Goal: Task Accomplishment & Management: Use online tool/utility

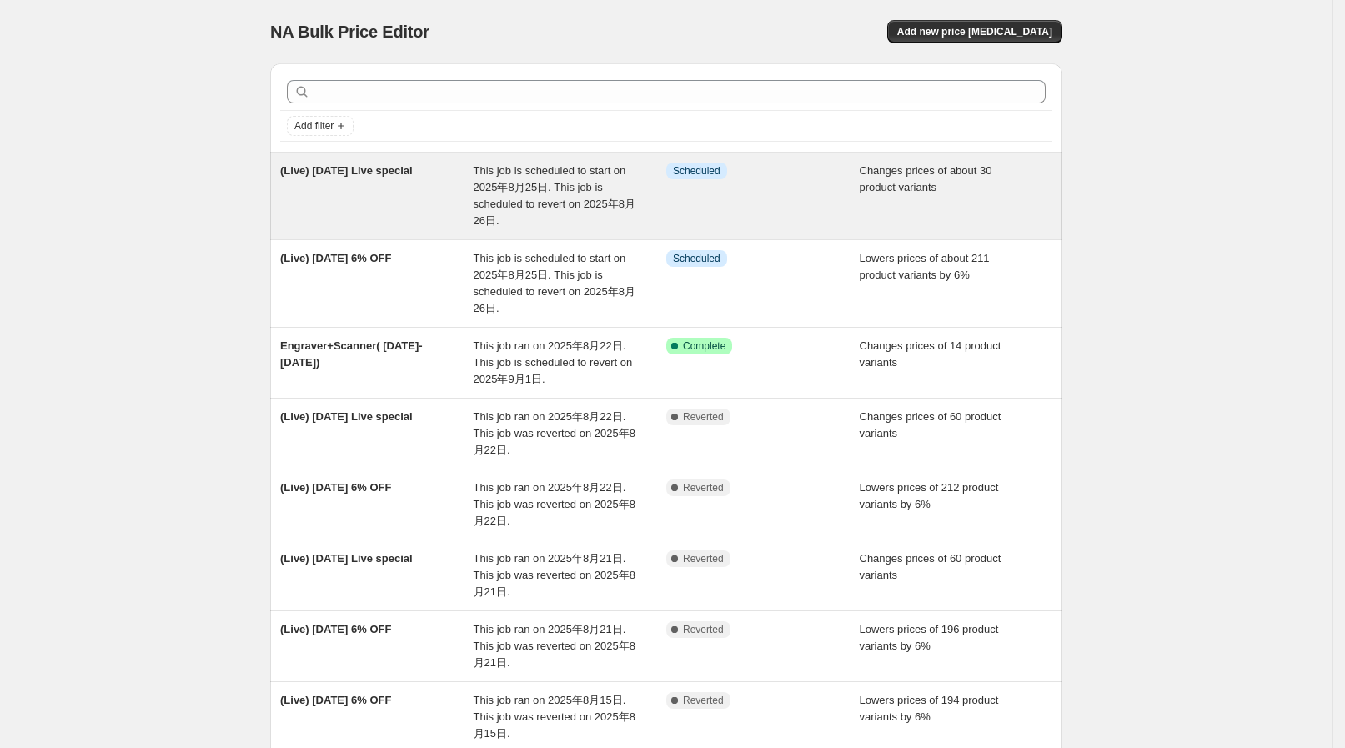
click at [550, 198] on span "This job is scheduled to start on 2025年8月25日. This job is scheduled to revert o…" at bounding box center [554, 195] width 162 height 63
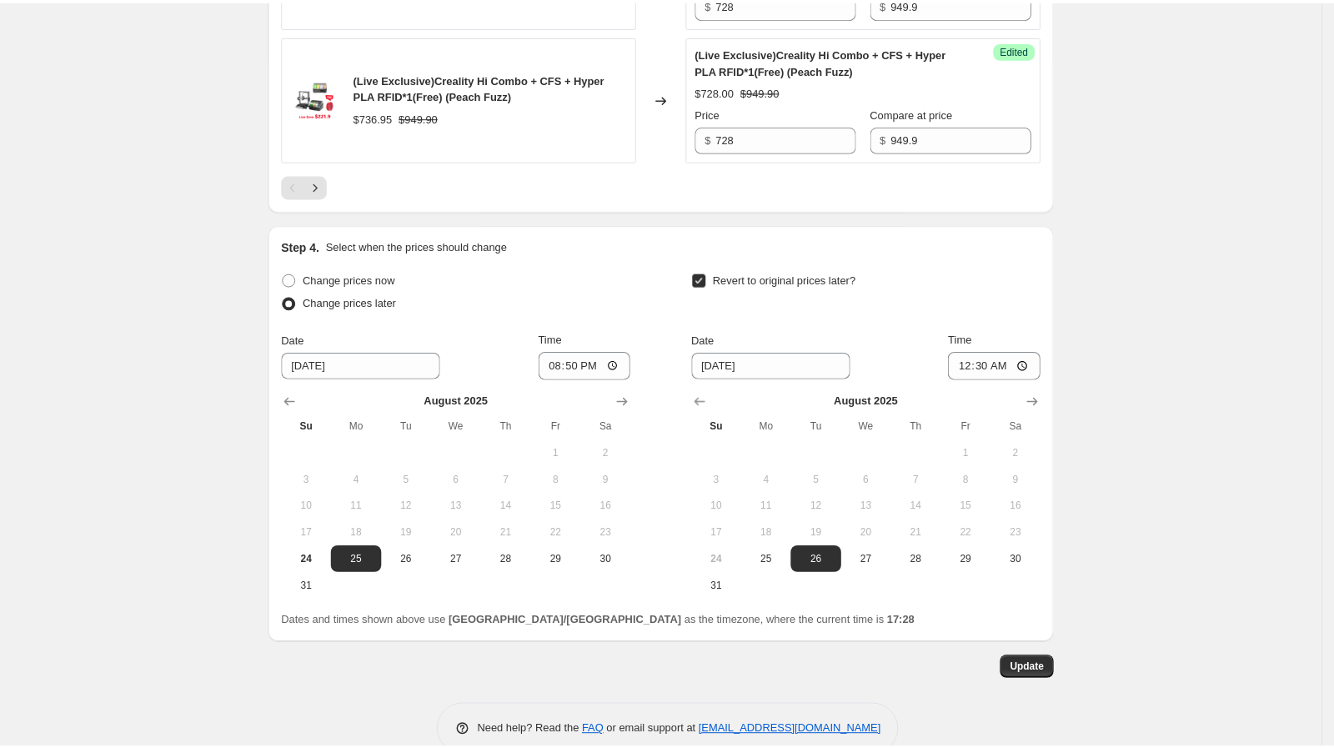
scroll to position [3202, 0]
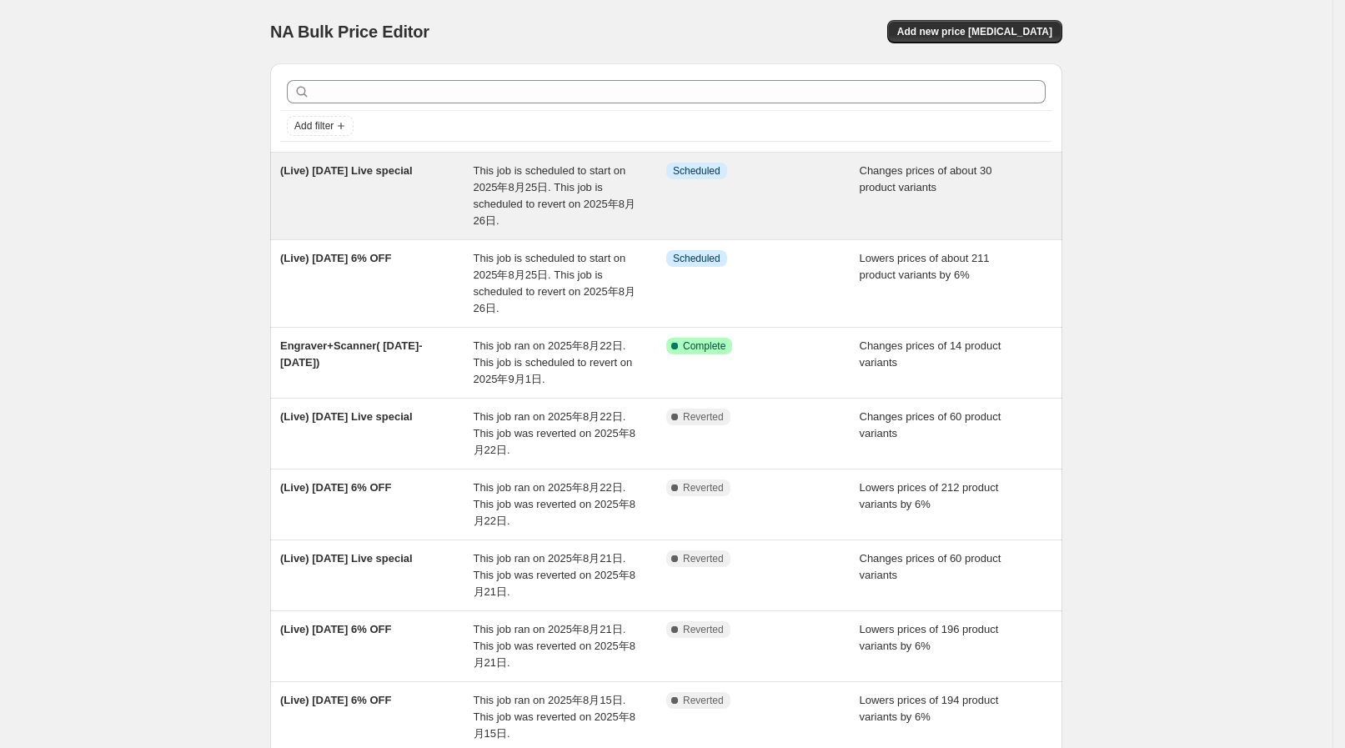
click at [464, 200] on div "(Live) [DATE] Live special" at bounding box center [376, 196] width 193 height 67
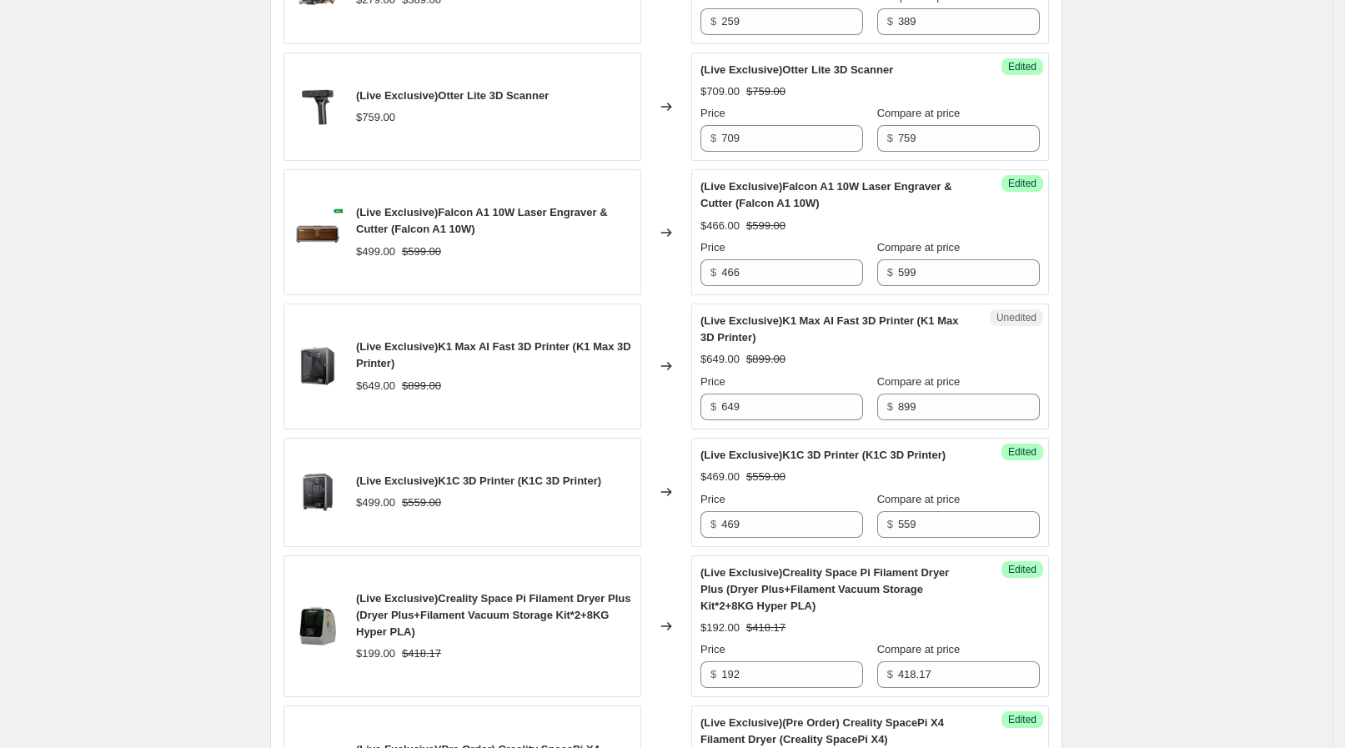
scroll to position [1250, 0]
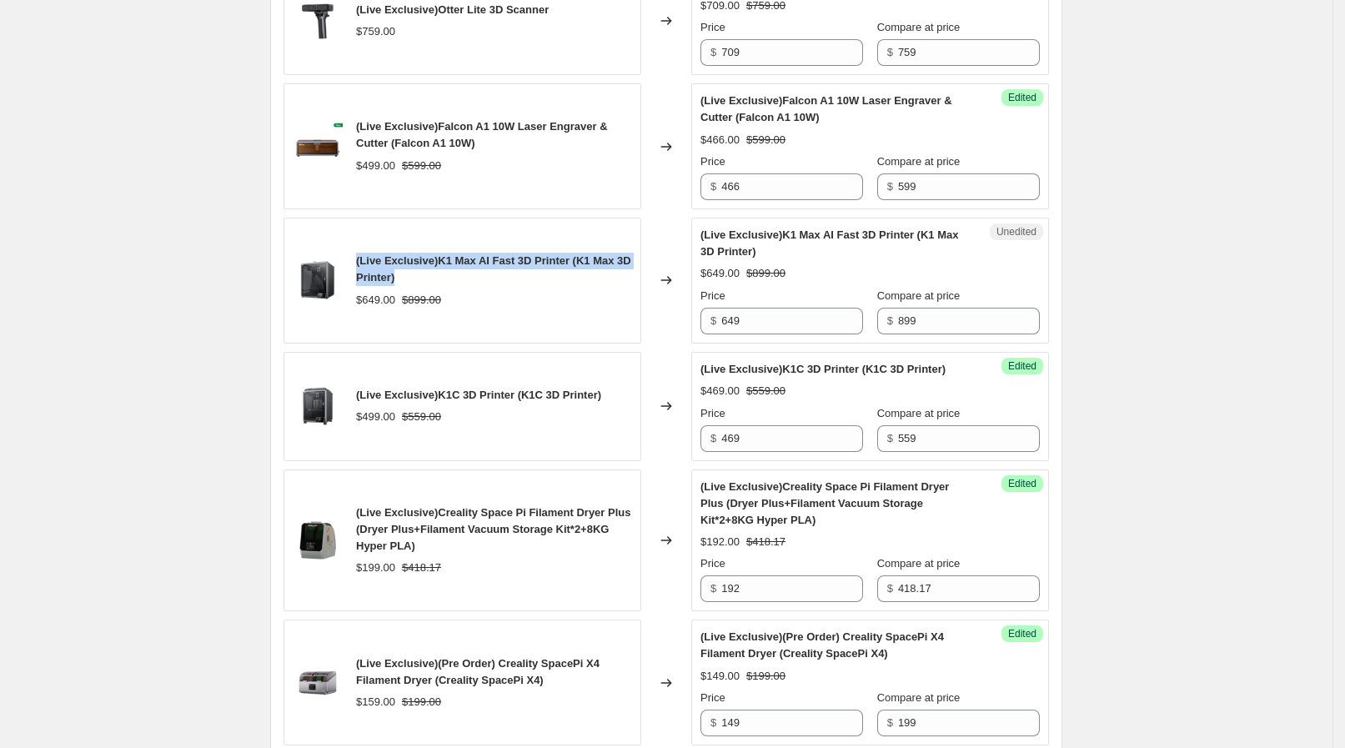
drag, startPoint x: 363, startPoint y: 254, endPoint x: 413, endPoint y: 272, distance: 53.8
click at [413, 273] on div "(Live Exclusive)K1 Max AI Fast 3D Printer (K1 Max 3D Printer)" at bounding box center [494, 269] width 276 height 33
copy span "(Live Exclusive)K1 Max AI Fast 3D Printer (K1 Max 3D Printer)"
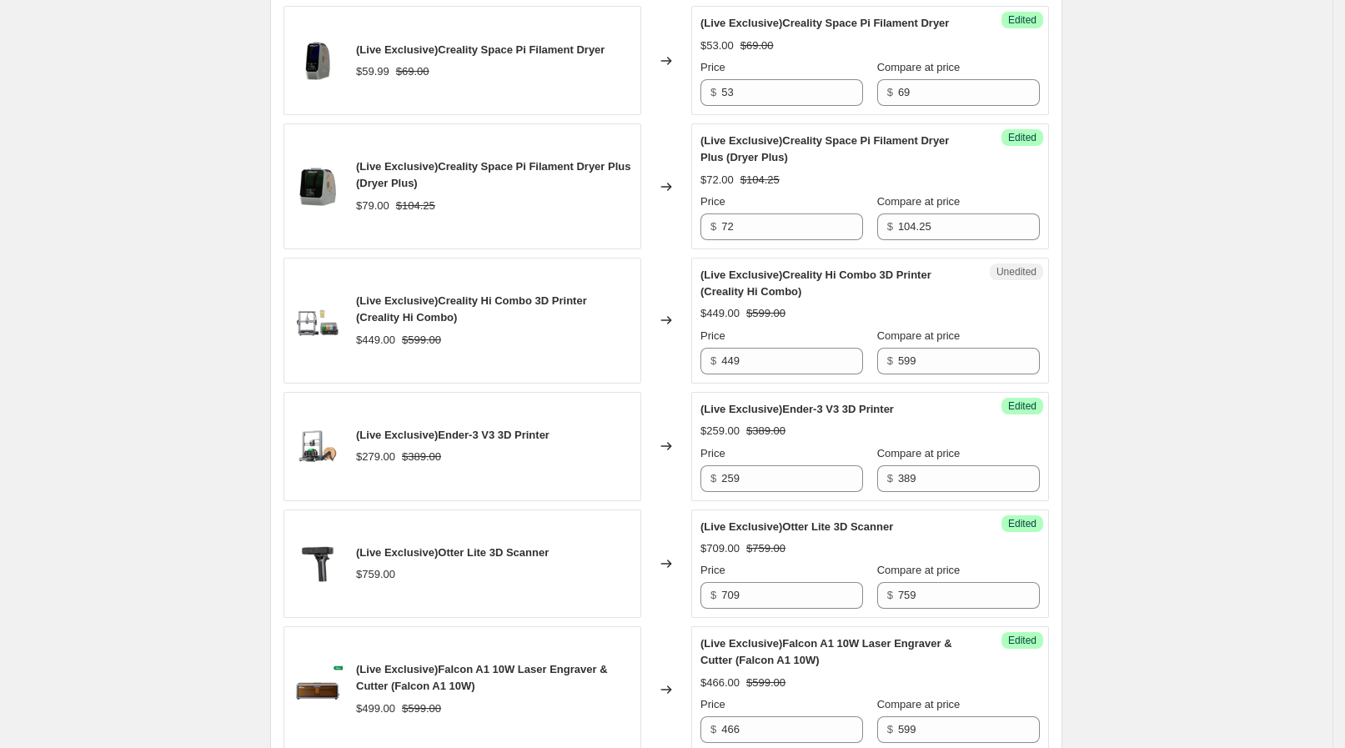
scroll to position [521, 0]
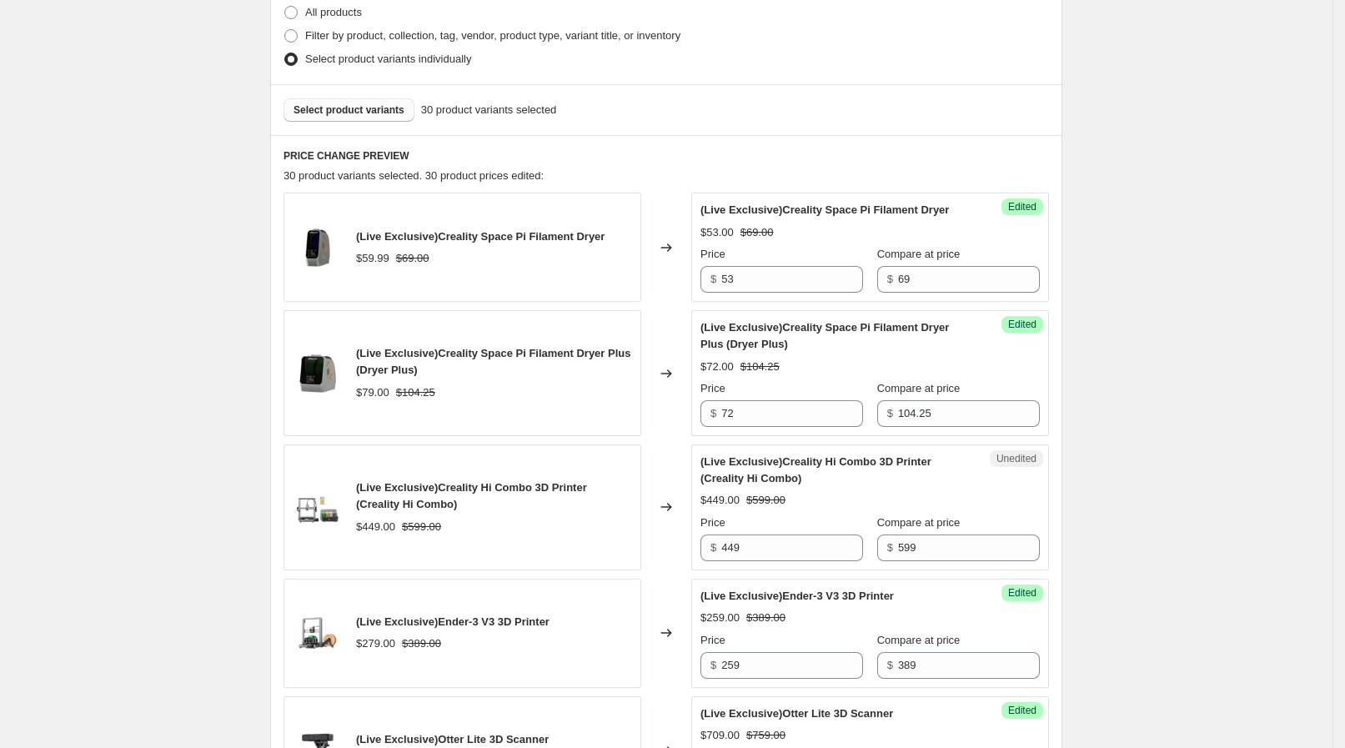
click at [387, 113] on span "Select product variants" at bounding box center [348, 109] width 111 height 13
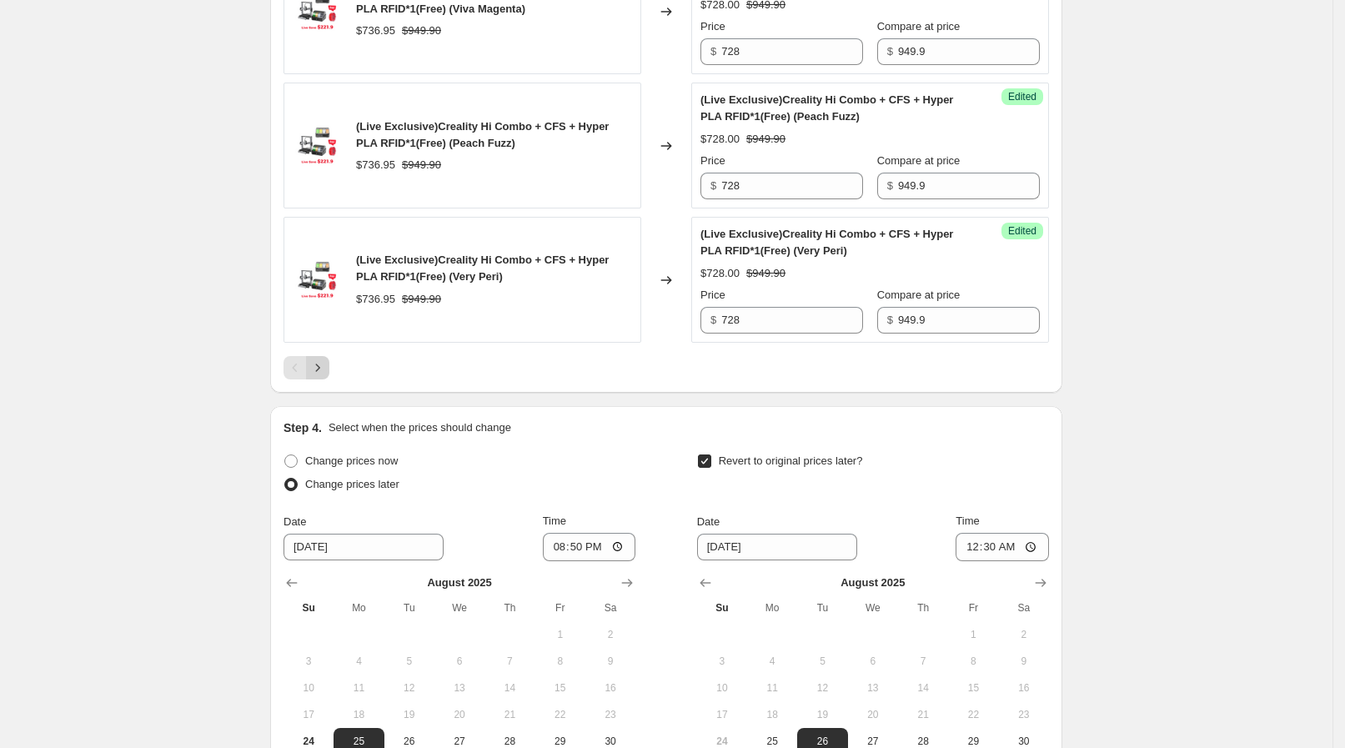
click at [321, 359] on icon "Next" at bounding box center [317, 367] width 17 height 17
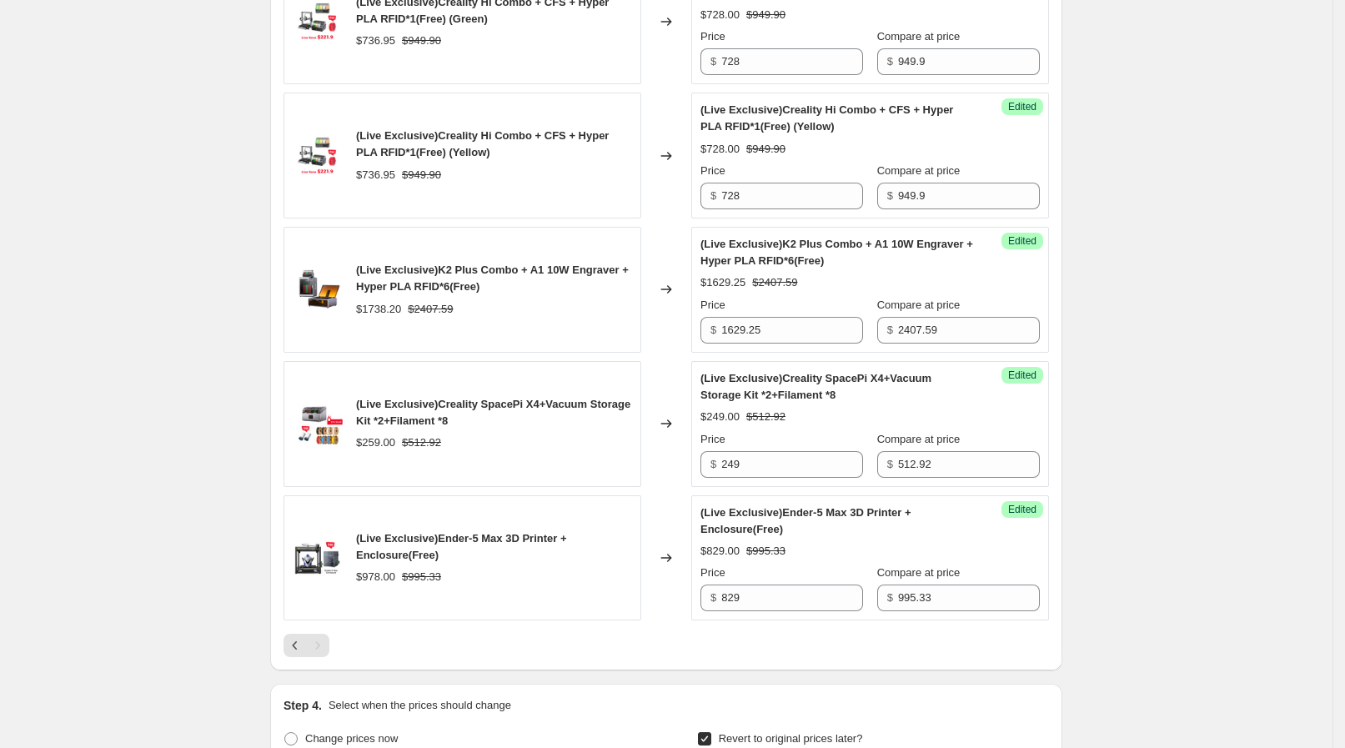
scroll to position [1364, 0]
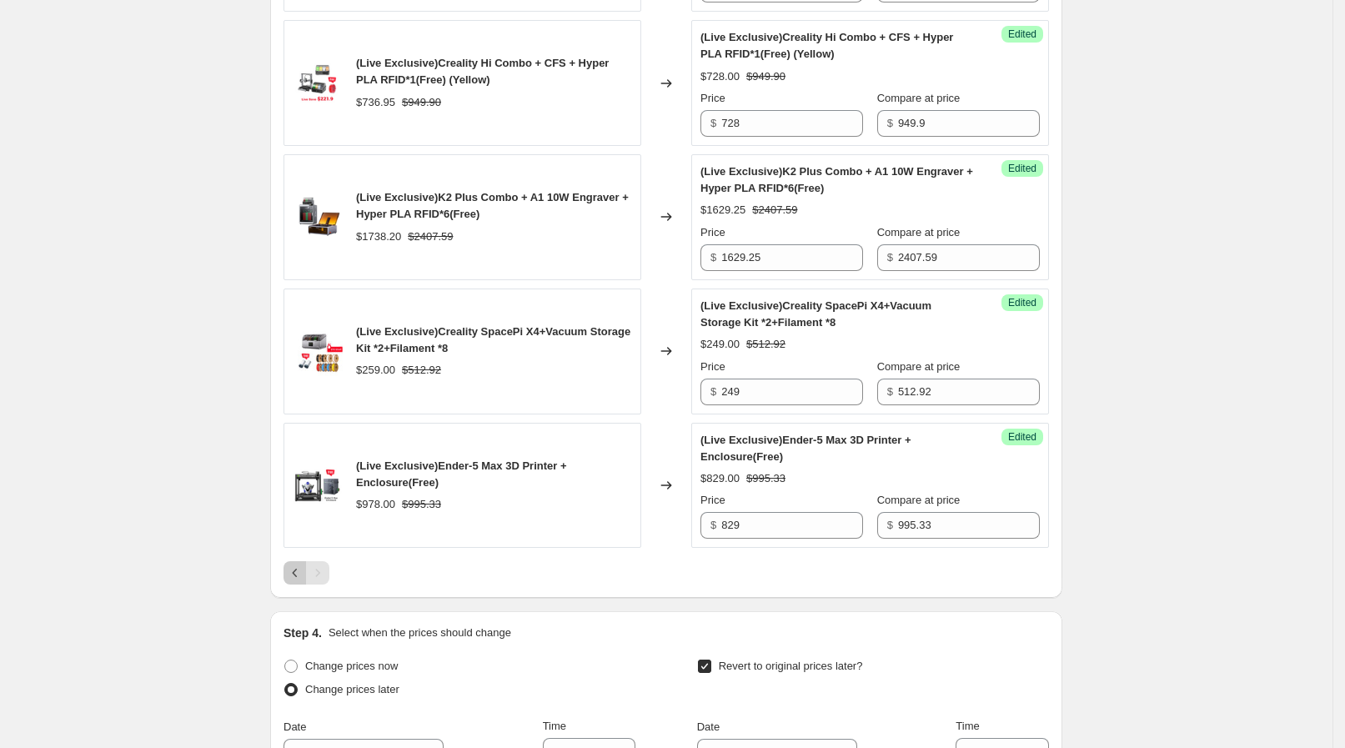
click at [296, 579] on button "Previous" at bounding box center [294, 572] width 23 height 23
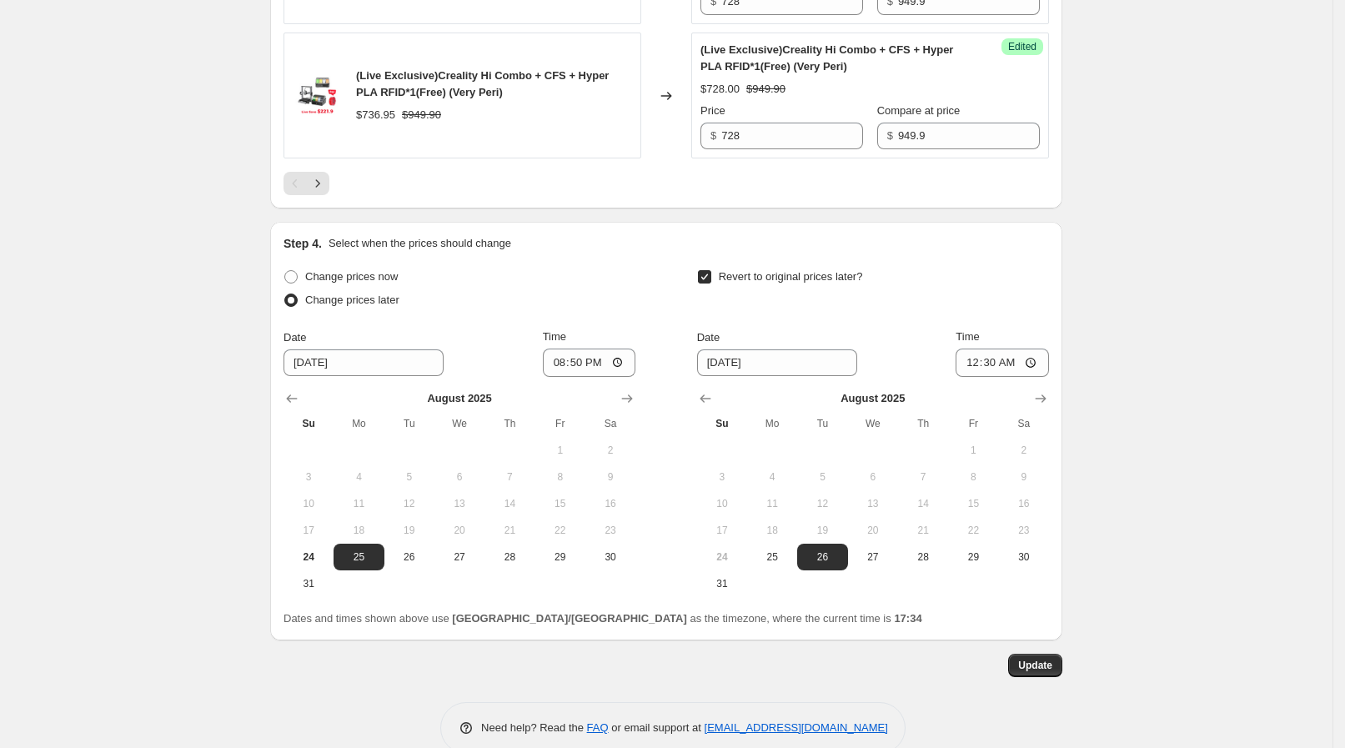
scroll to position [3202, 0]
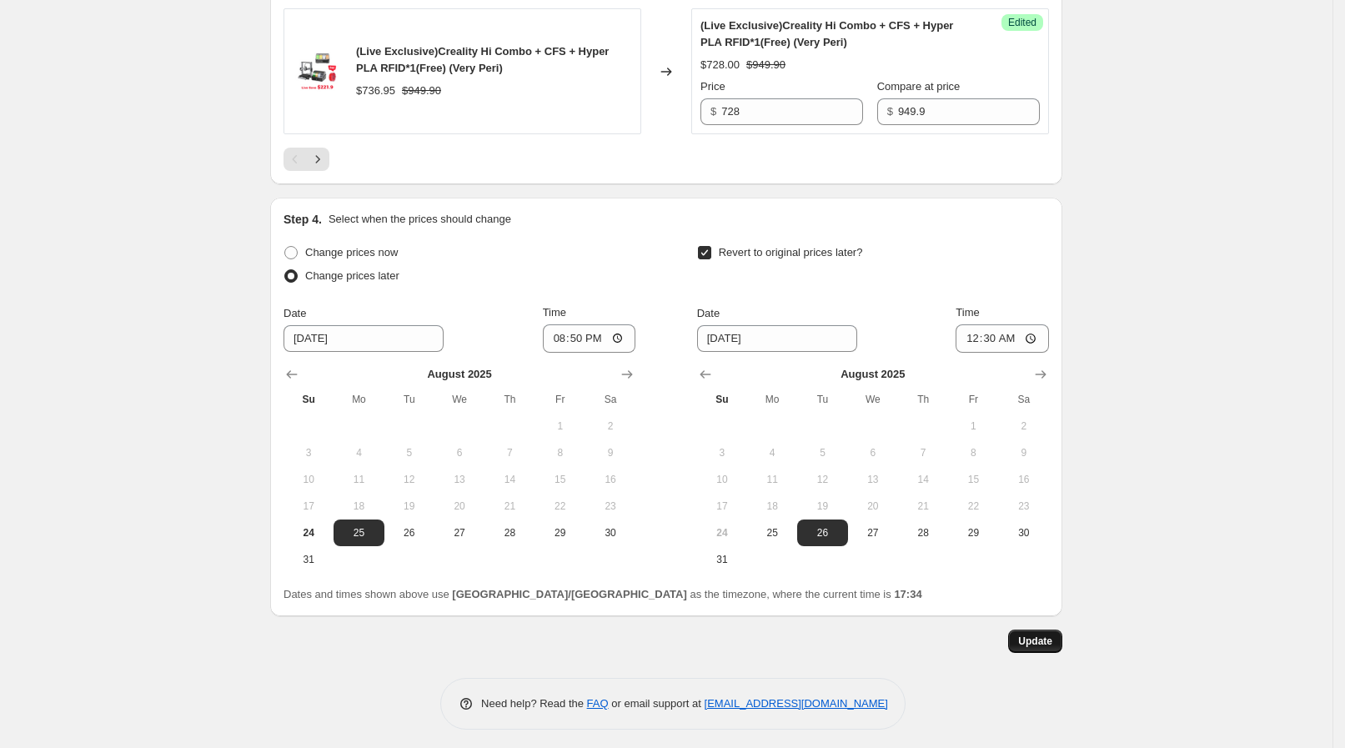
click at [1044, 634] on span "Update" at bounding box center [1035, 640] width 34 height 13
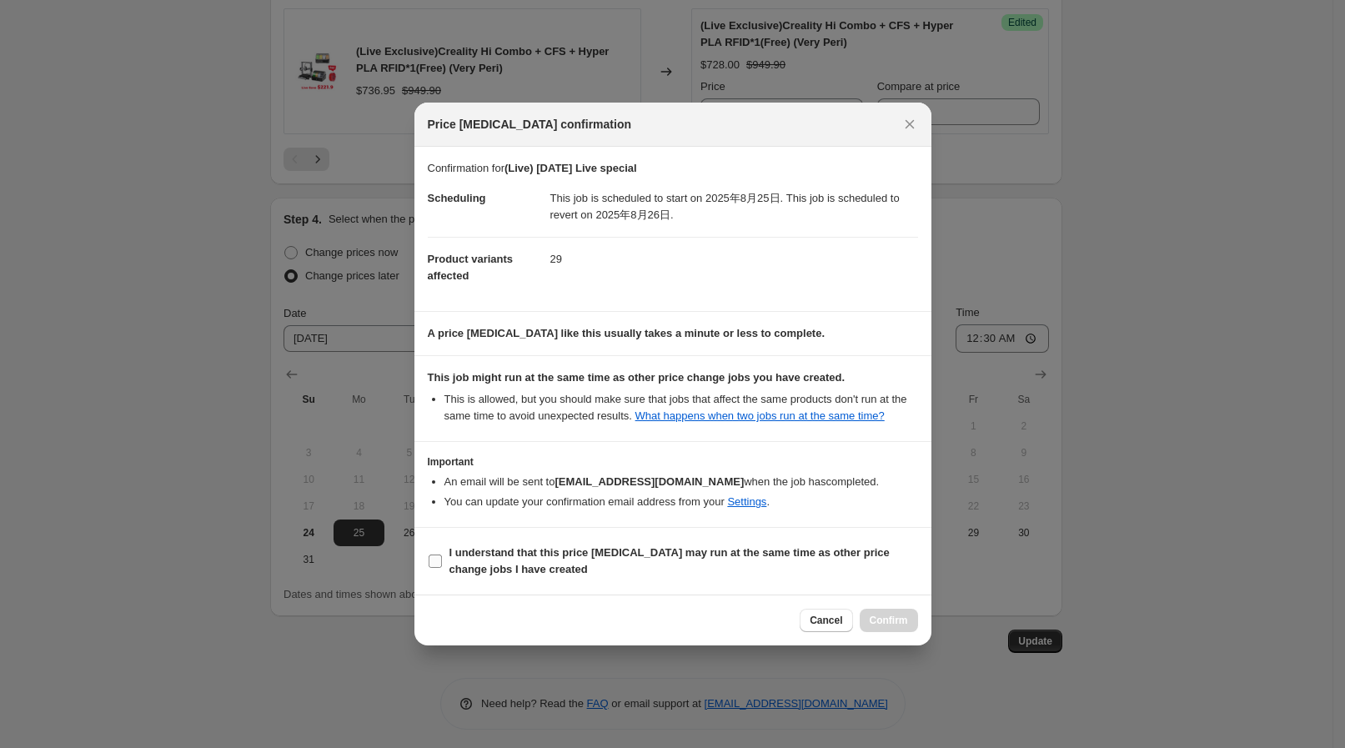
click at [690, 579] on label "I understand that this price [MEDICAL_DATA] may run at the same time as other p…" at bounding box center [673, 561] width 490 height 40
click at [442, 568] on input "I understand that this price [MEDICAL_DATA] may run at the same time as other p…" at bounding box center [434, 560] width 13 height 13
checkbox input "true"
click at [879, 618] on span "Confirm" at bounding box center [888, 620] width 38 height 13
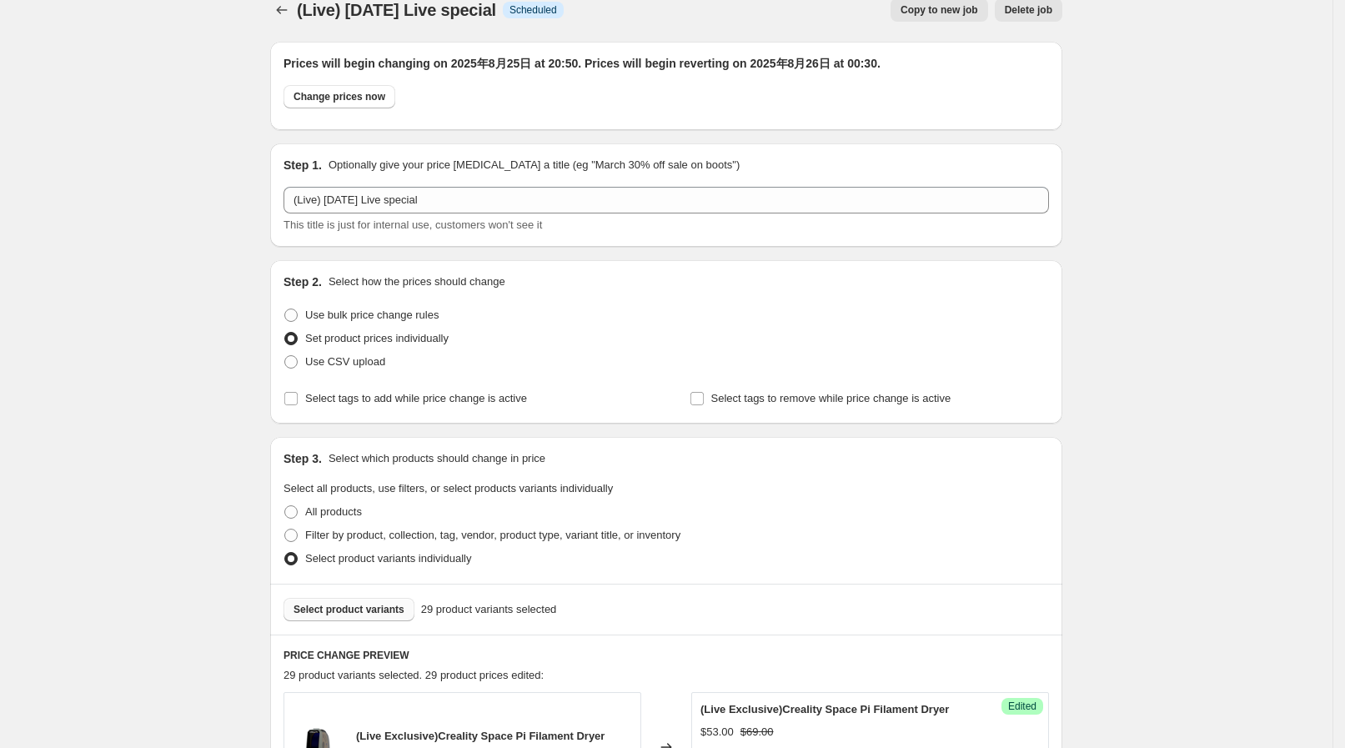
scroll to position [0, 0]
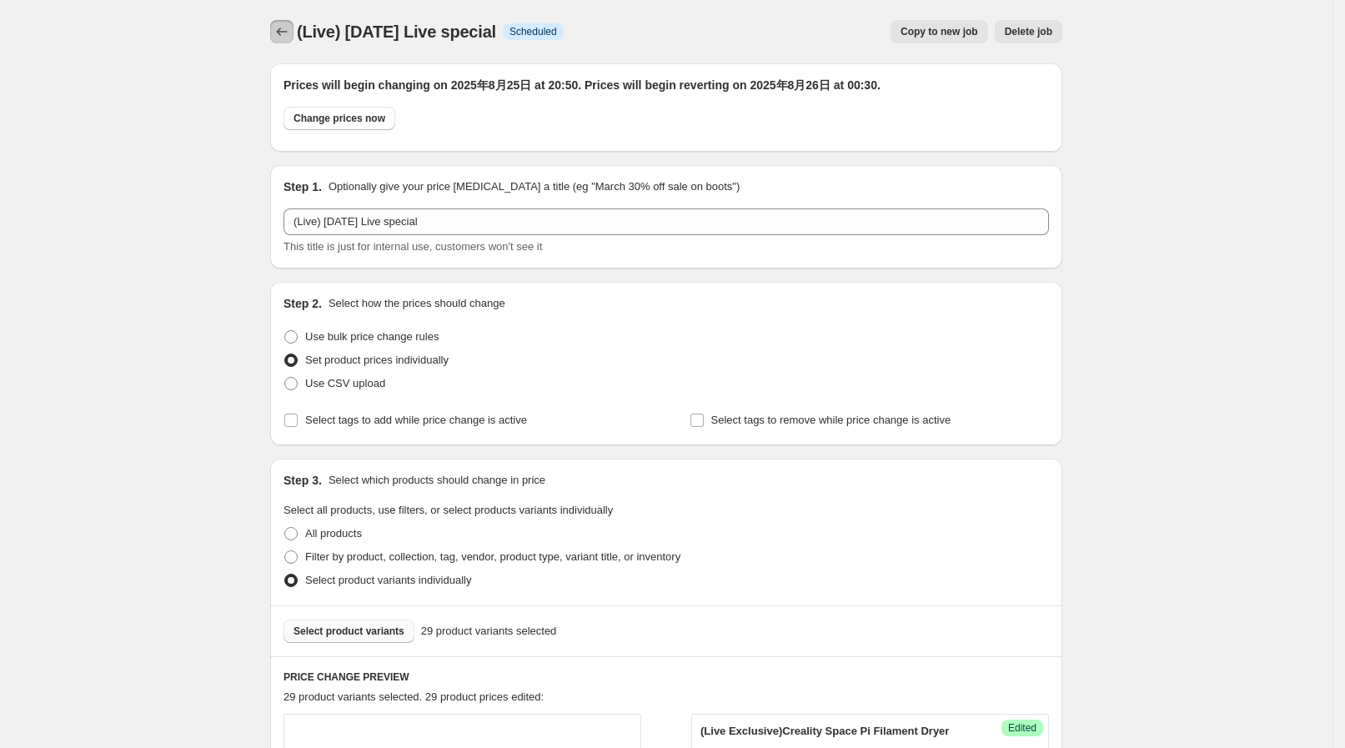
click at [283, 31] on icon "Price change jobs" at bounding box center [282, 32] width 11 height 8
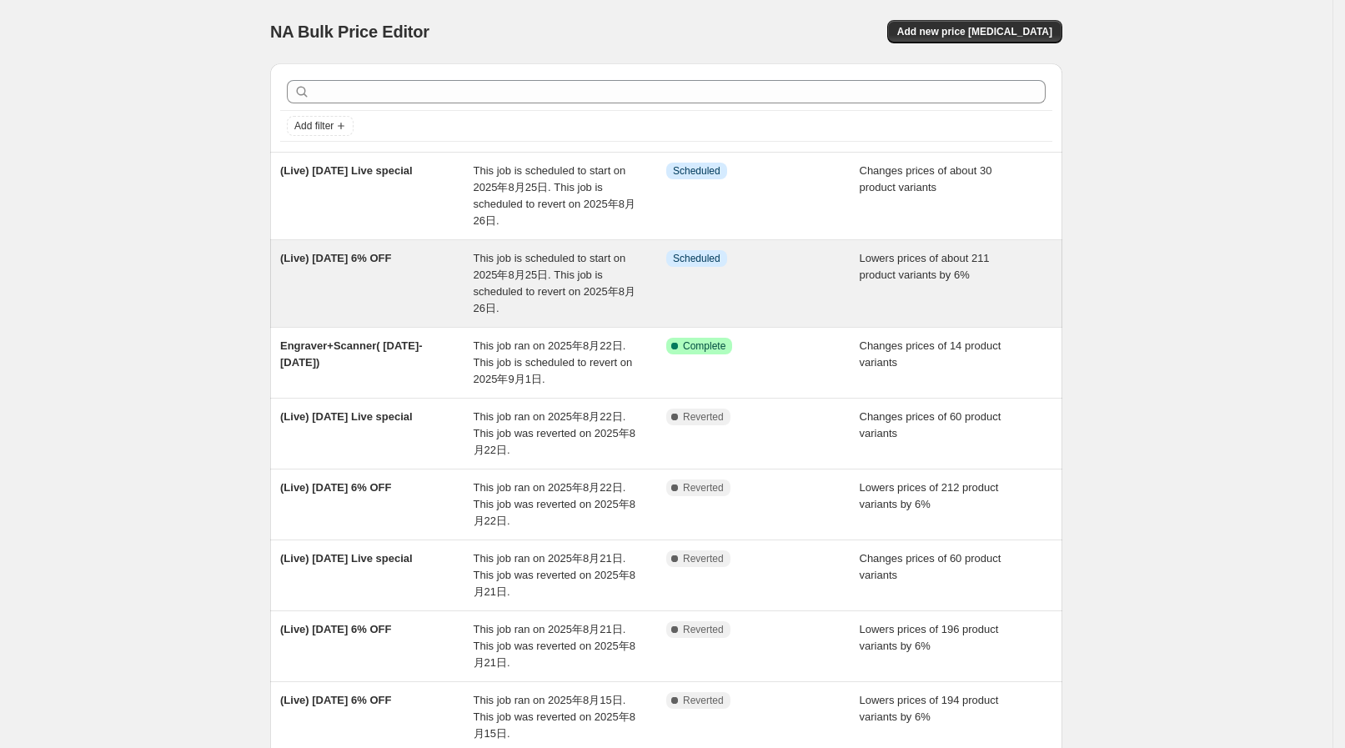
click at [492, 279] on span "This job is scheduled to start on 2025年8月25日. This job is scheduled to revert o…" at bounding box center [554, 283] width 162 height 63
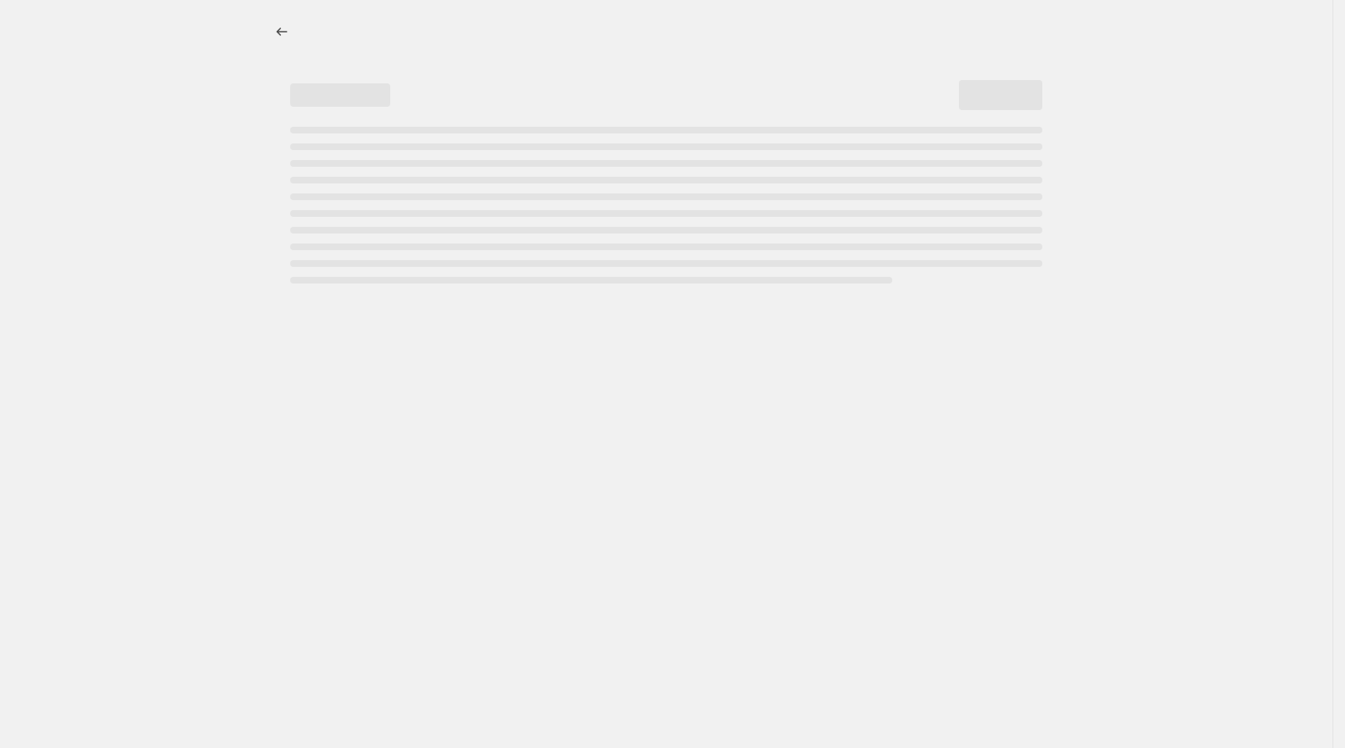
select select "percentage"
select select "collection"
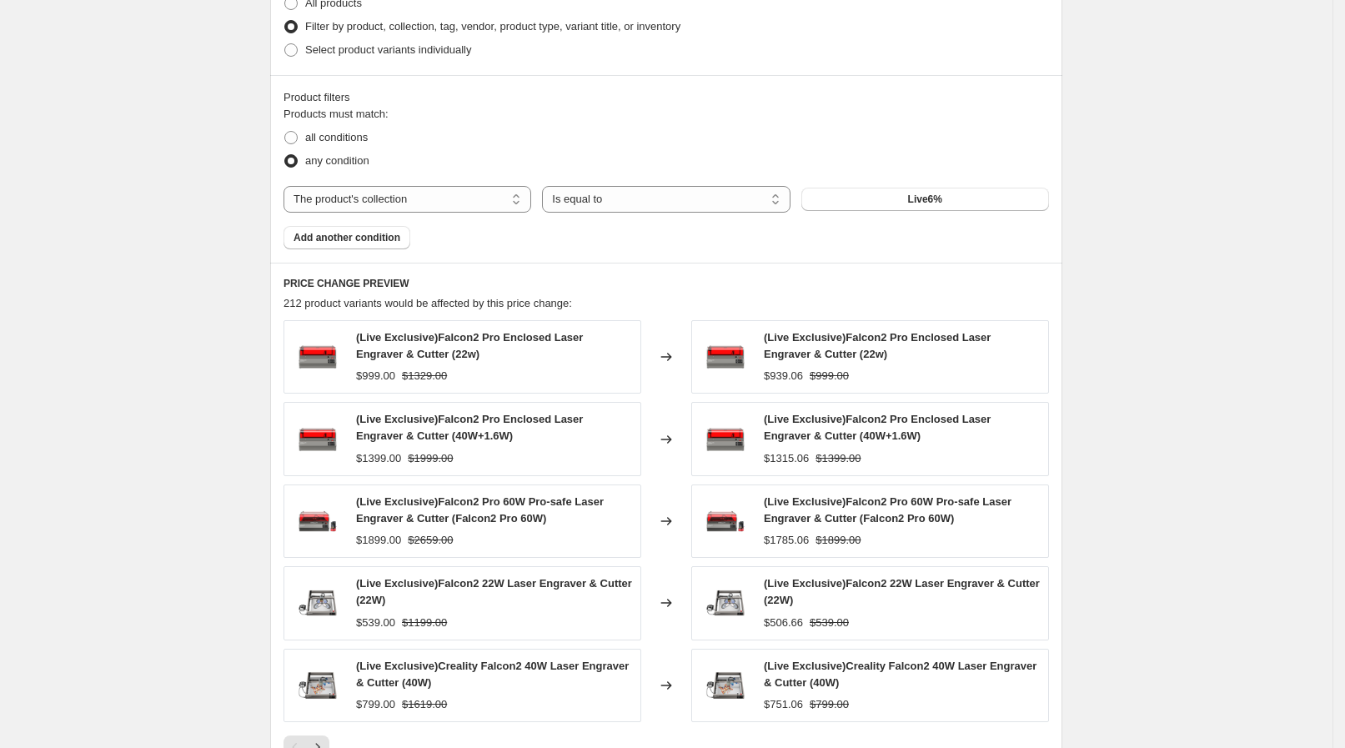
scroll to position [1042, 0]
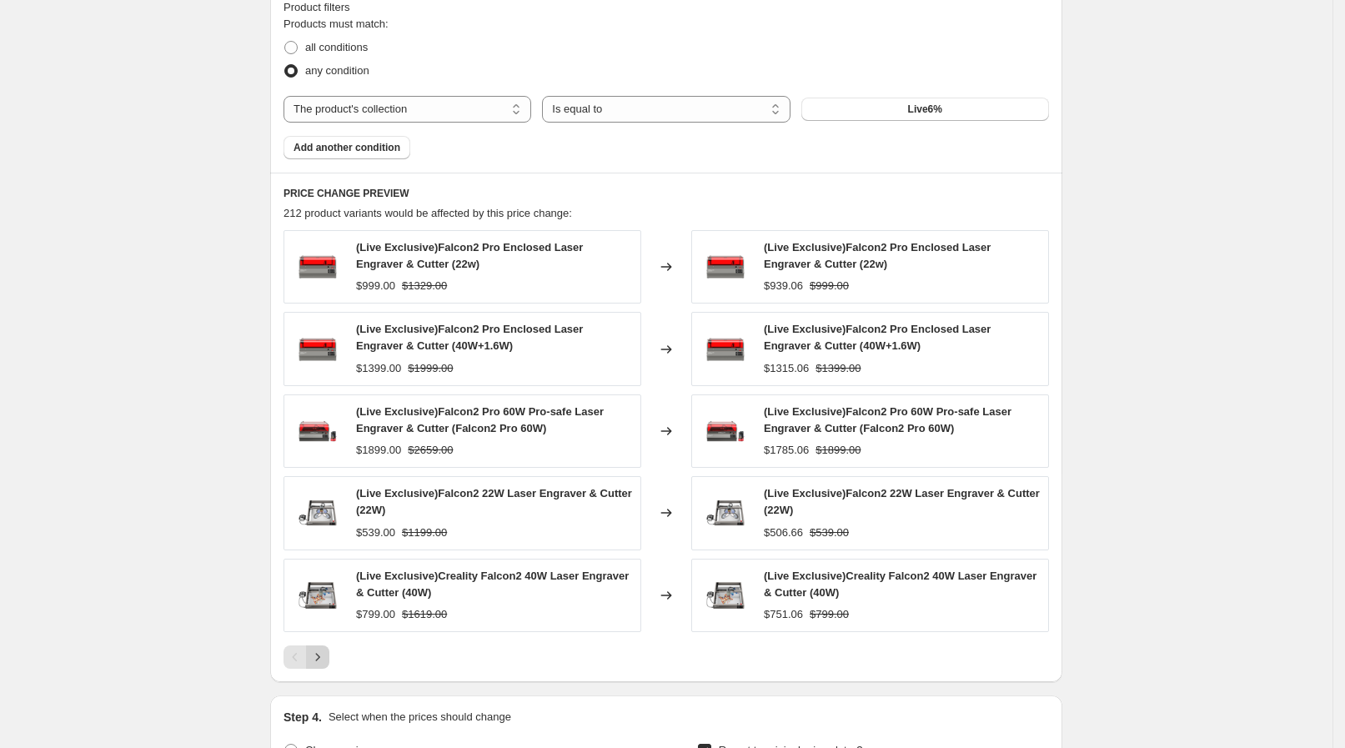
click at [323, 657] on icon "Next" at bounding box center [317, 657] width 17 height 17
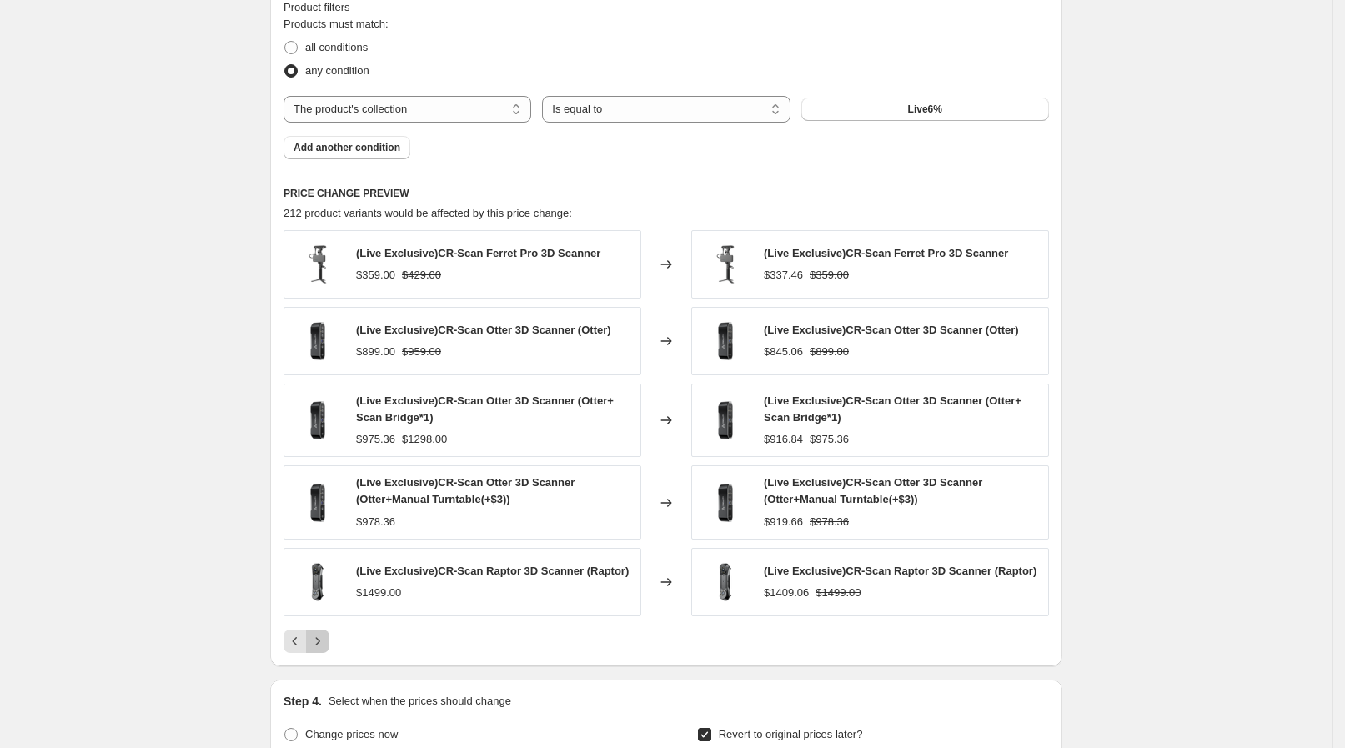
click at [326, 635] on icon "Next" at bounding box center [317, 641] width 17 height 17
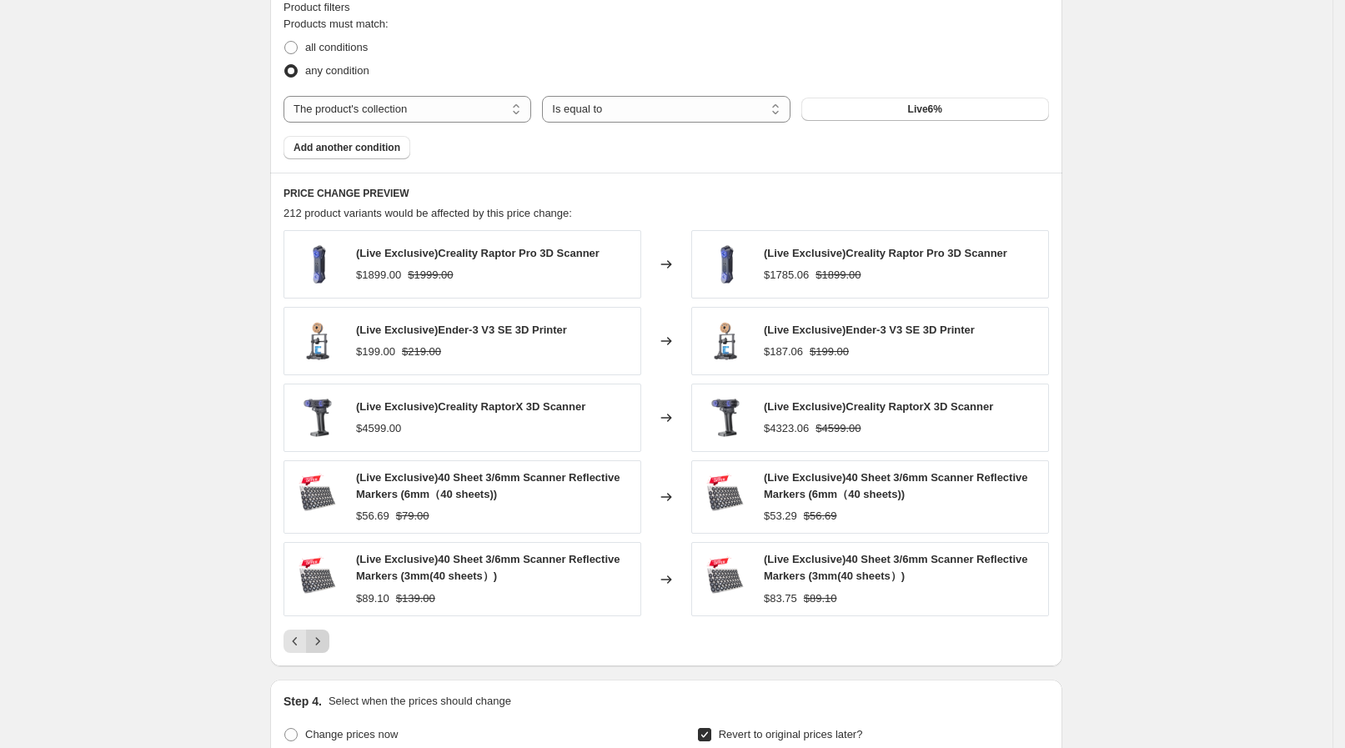
click at [326, 635] on icon "Next" at bounding box center [317, 641] width 17 height 17
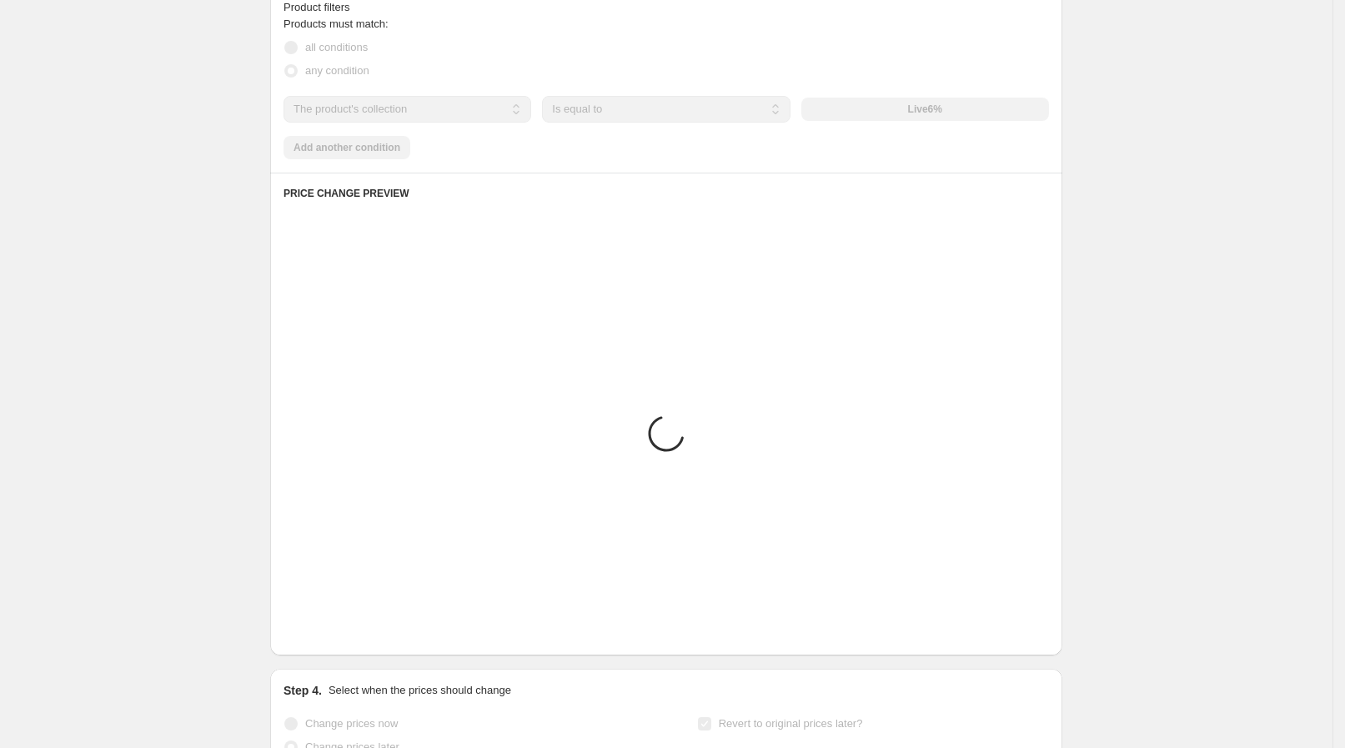
click at [329, 635] on button "Next" at bounding box center [317, 630] width 23 height 23
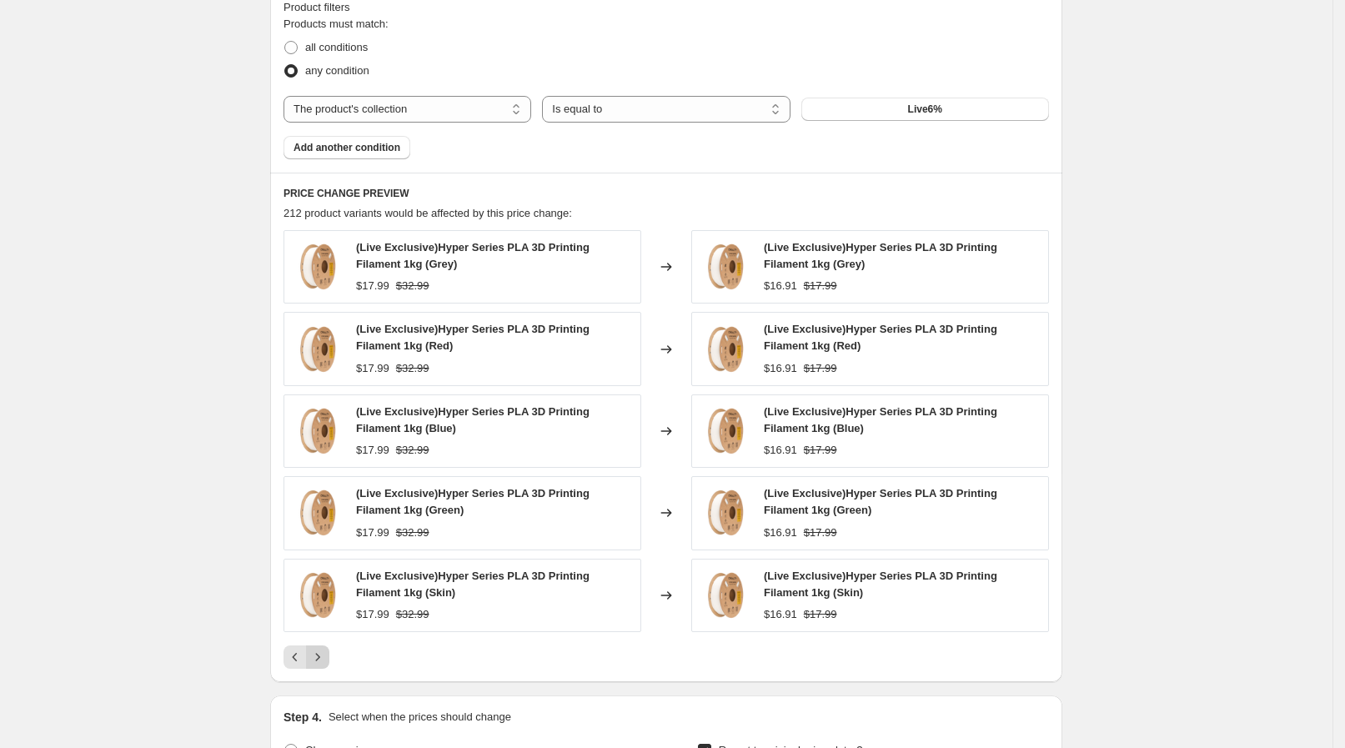
click at [331, 635] on div "(Live Exclusive)Hyper Series PLA 3D Printing Filament 1kg (Grey) $17.99 $32.99 …" at bounding box center [665, 449] width 765 height 438
click at [326, 650] on icon "Next" at bounding box center [317, 657] width 17 height 17
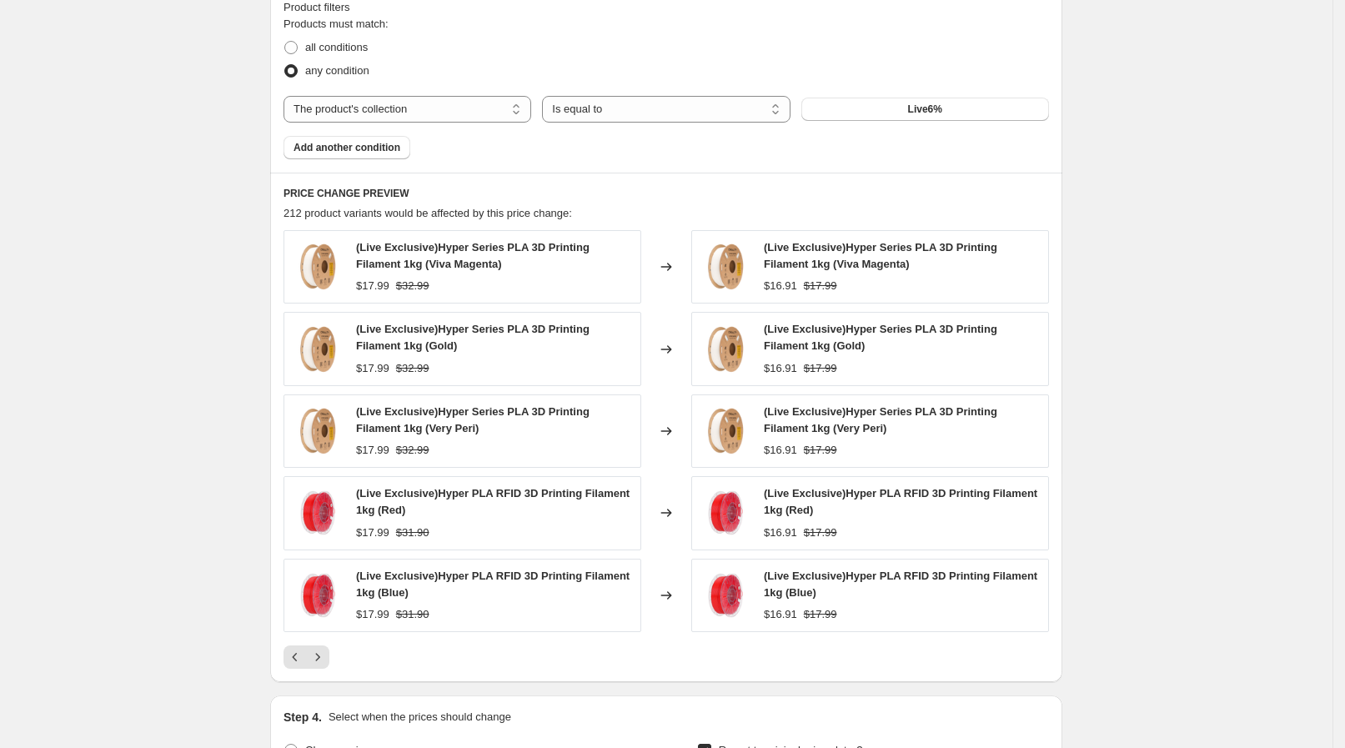
click at [333, 641] on div "(Live Exclusive)Hyper Series PLA 3D Printing Filament 1kg (Viva Magenta) $17.99…" at bounding box center [665, 449] width 765 height 438
drag, startPoint x: 331, startPoint y: 641, endPoint x: 338, endPoint y: 658, distance: 18.0
click at [331, 642] on div "(Live Exclusive)Hyper Series PLA 3D Printing Filament 1kg (Viva Magenta) $17.99…" at bounding box center [665, 449] width 765 height 438
click at [340, 663] on div at bounding box center [665, 656] width 765 height 23
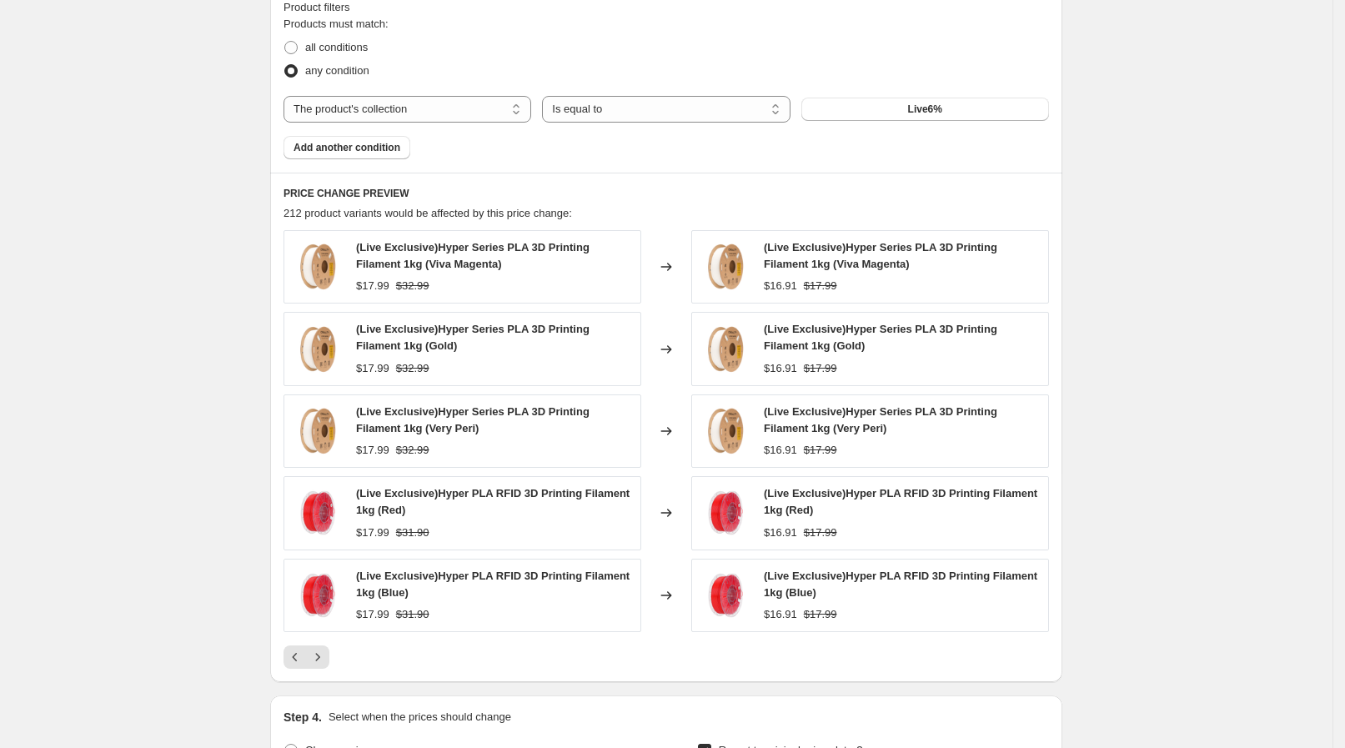
click at [336, 662] on div at bounding box center [665, 656] width 765 height 23
click at [337, 646] on div at bounding box center [665, 656] width 765 height 23
click at [329, 648] on button "Next" at bounding box center [317, 656] width 23 height 23
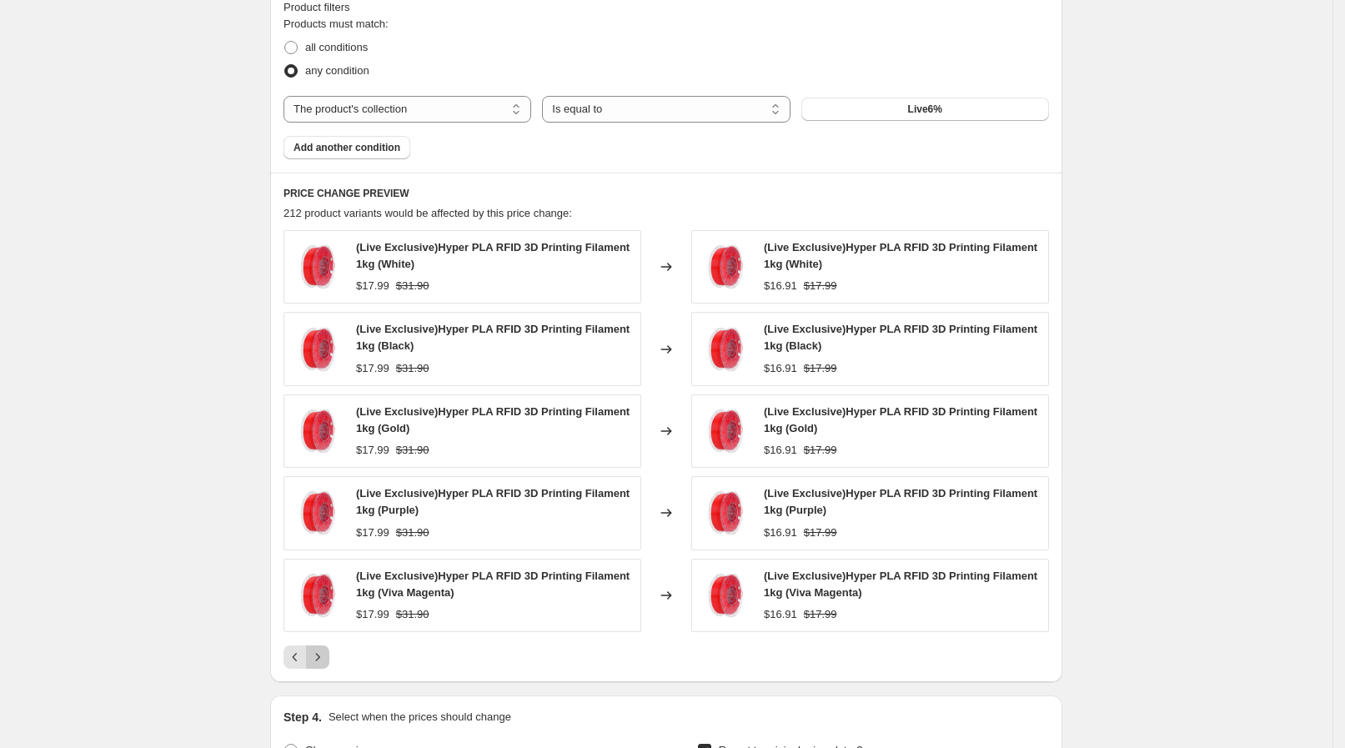
click at [329, 648] on button "Next" at bounding box center [317, 656] width 23 height 23
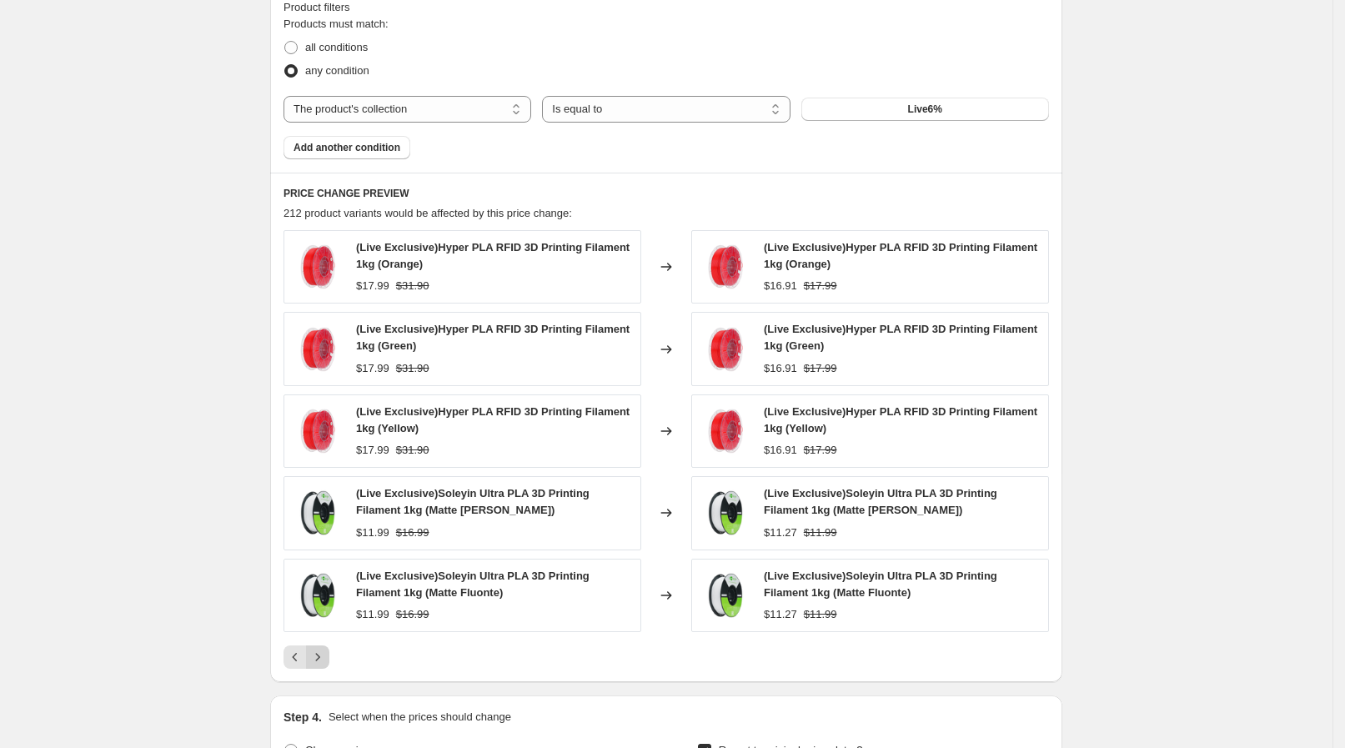
click at [329, 648] on button "Next" at bounding box center [317, 656] width 23 height 23
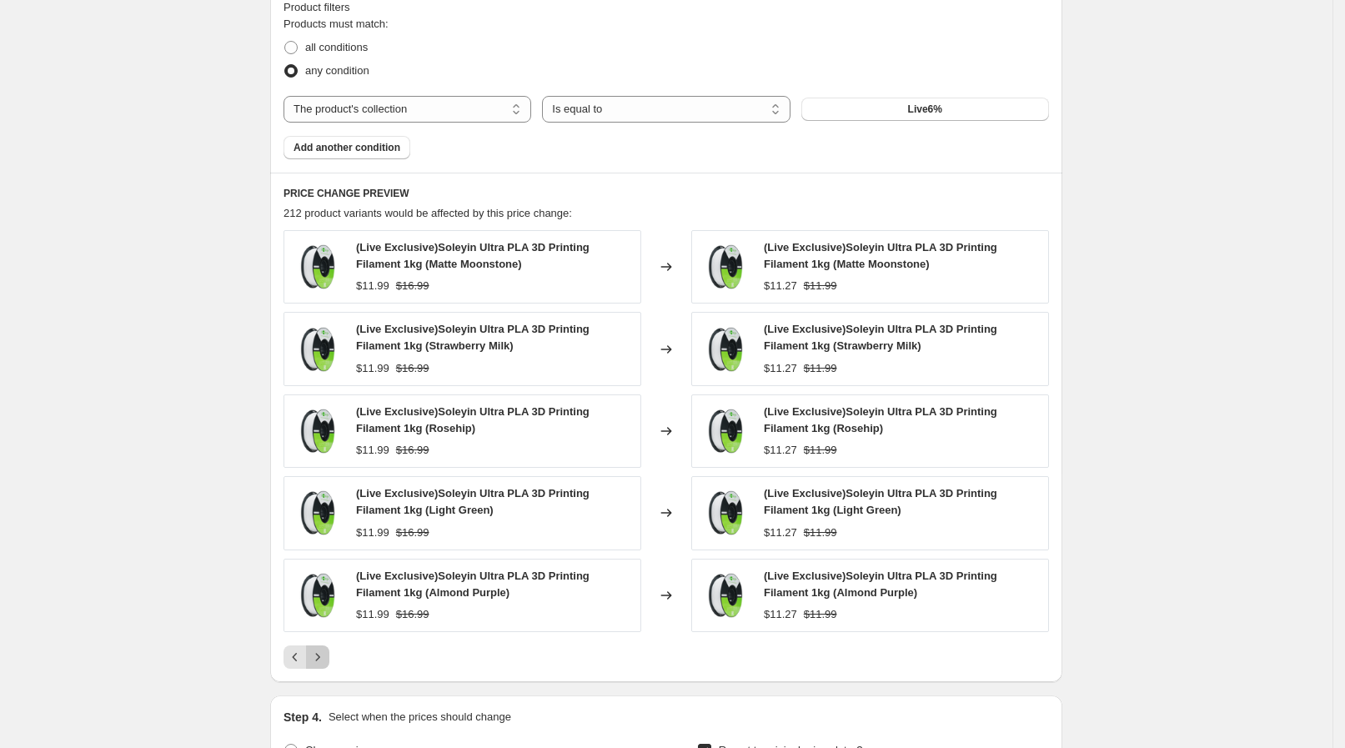
click at [329, 648] on button "Next" at bounding box center [317, 656] width 23 height 23
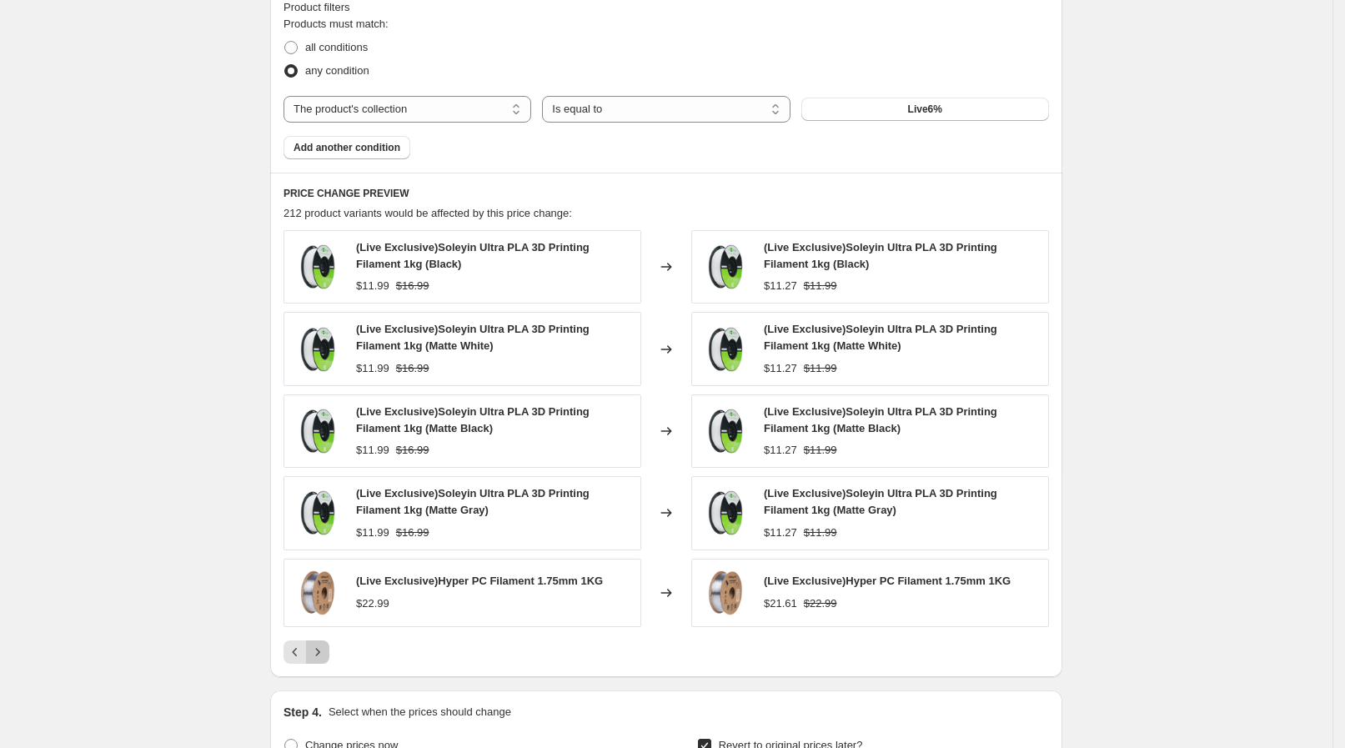
click at [329, 648] on button "Next" at bounding box center [317, 651] width 23 height 23
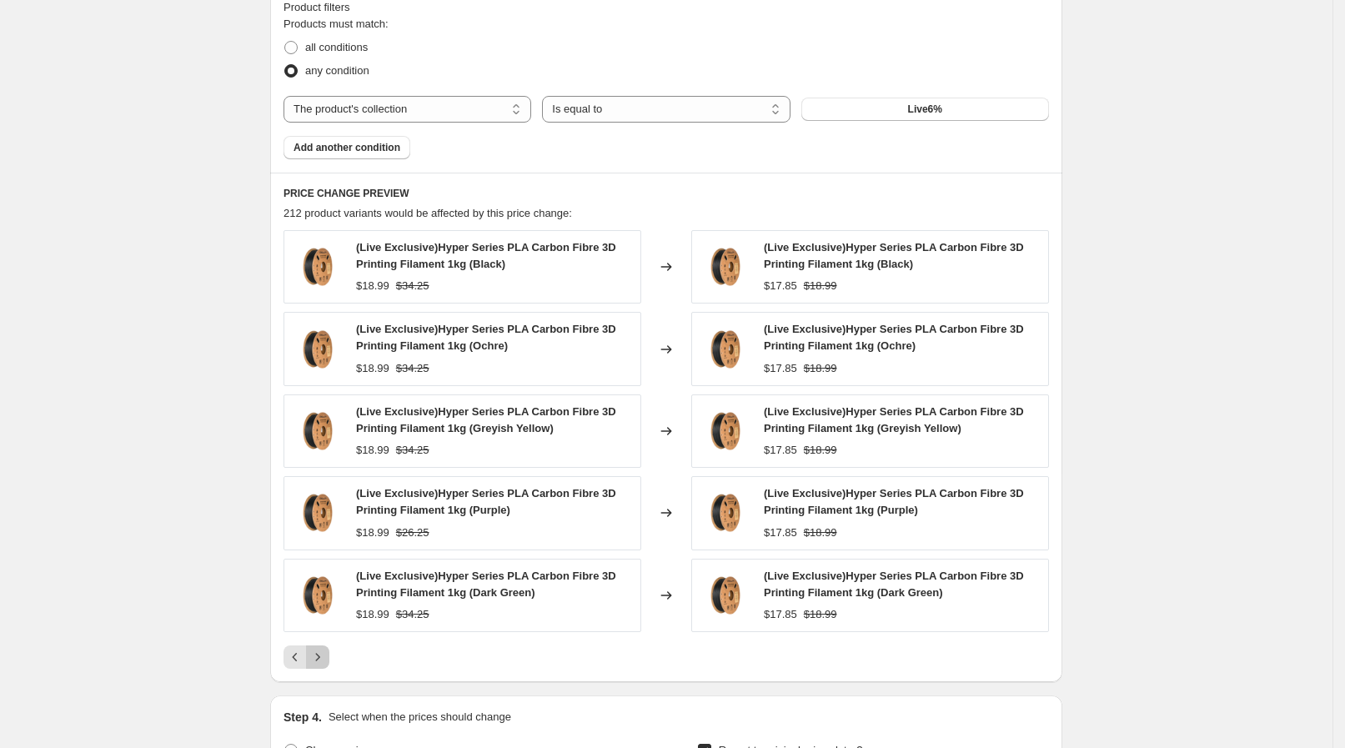
click at [329, 648] on button "Next" at bounding box center [317, 656] width 23 height 23
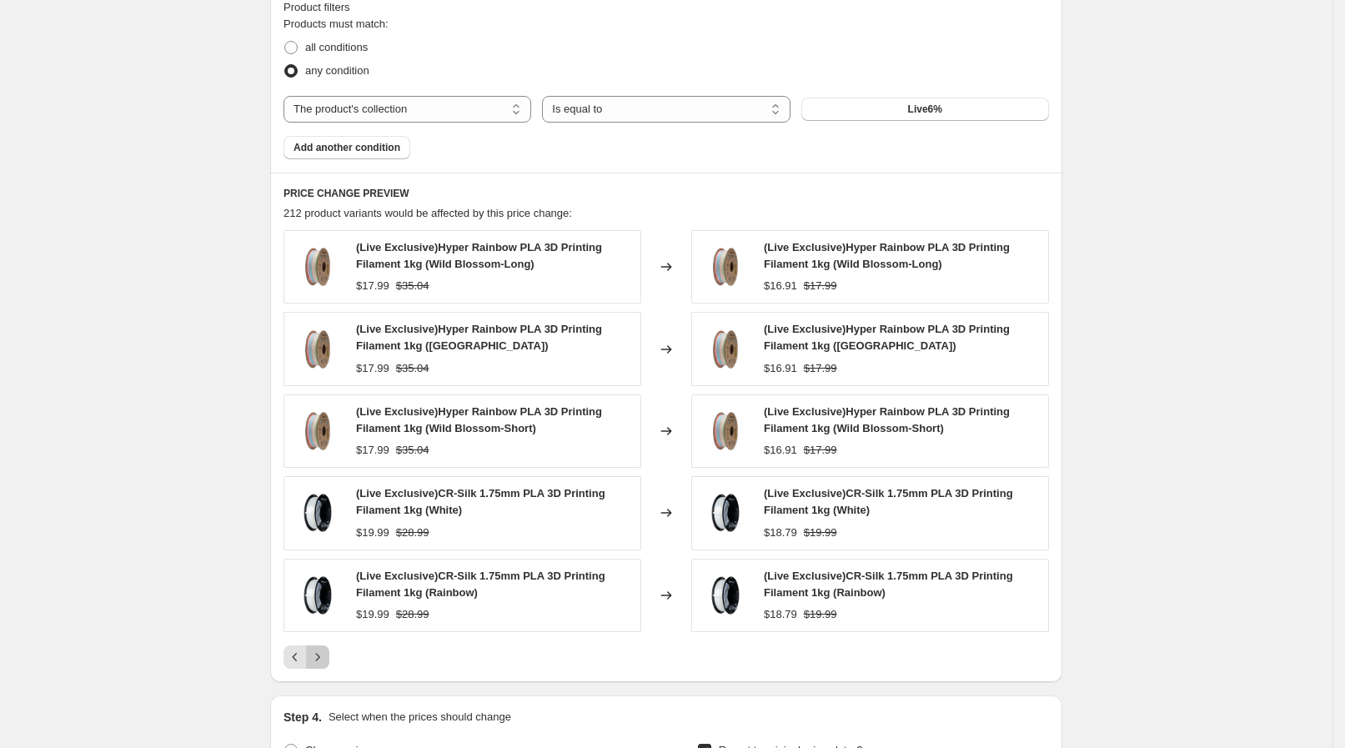
click at [329, 648] on button "Next" at bounding box center [317, 656] width 23 height 23
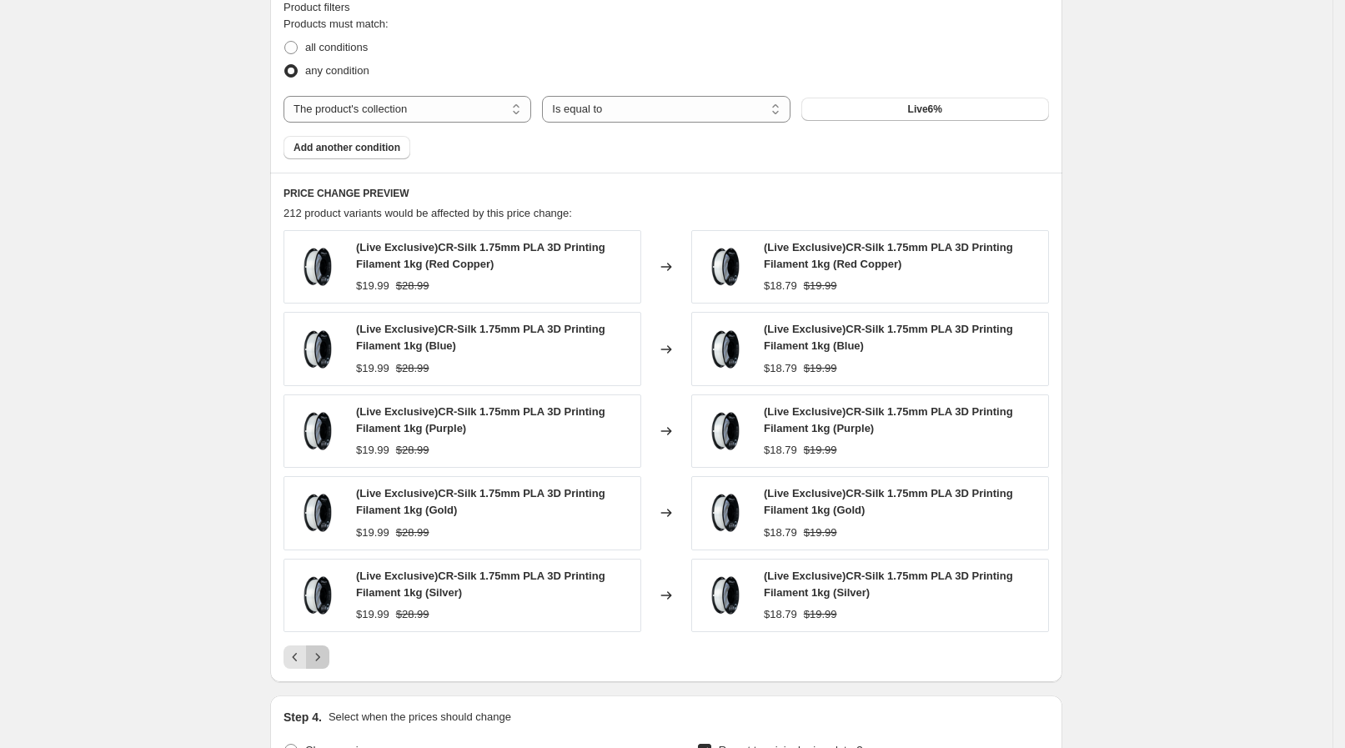
click at [329, 648] on button "Next" at bounding box center [317, 656] width 23 height 23
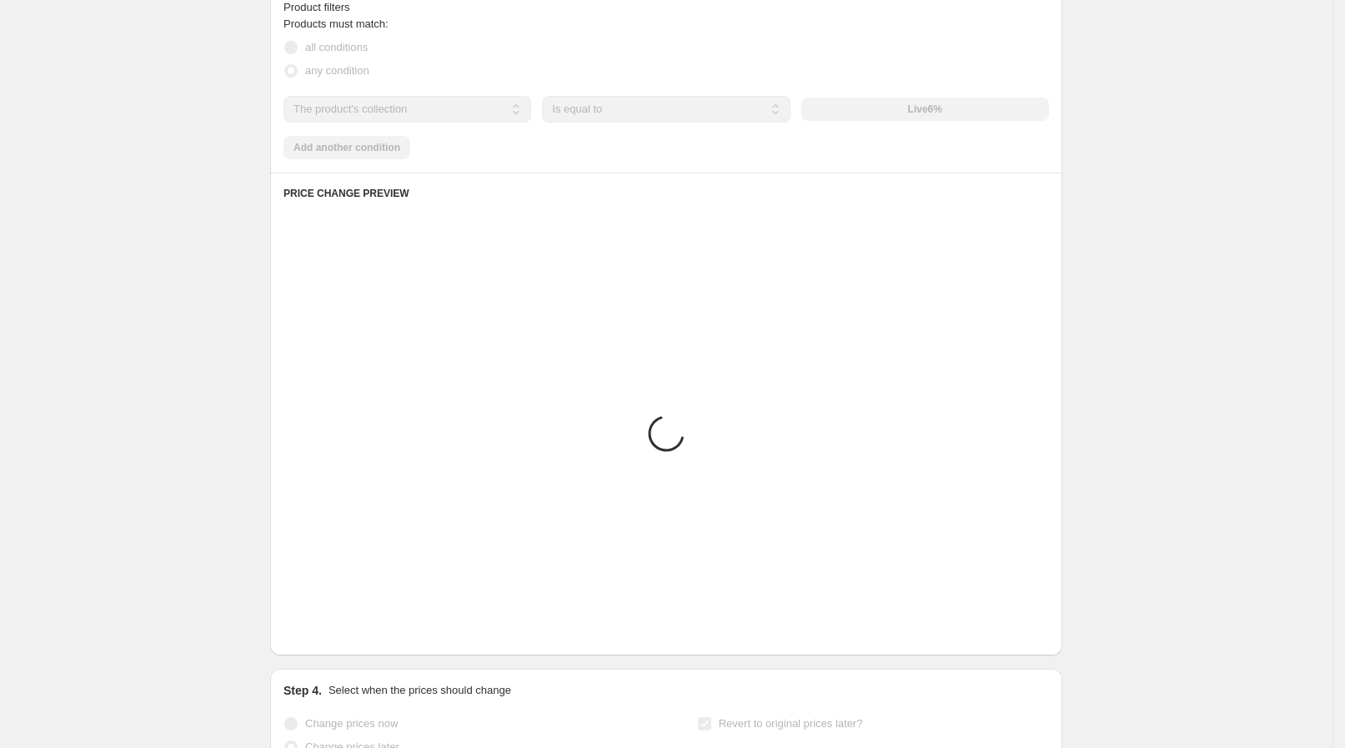
click at [329, 642] on button "Next" at bounding box center [317, 630] width 23 height 23
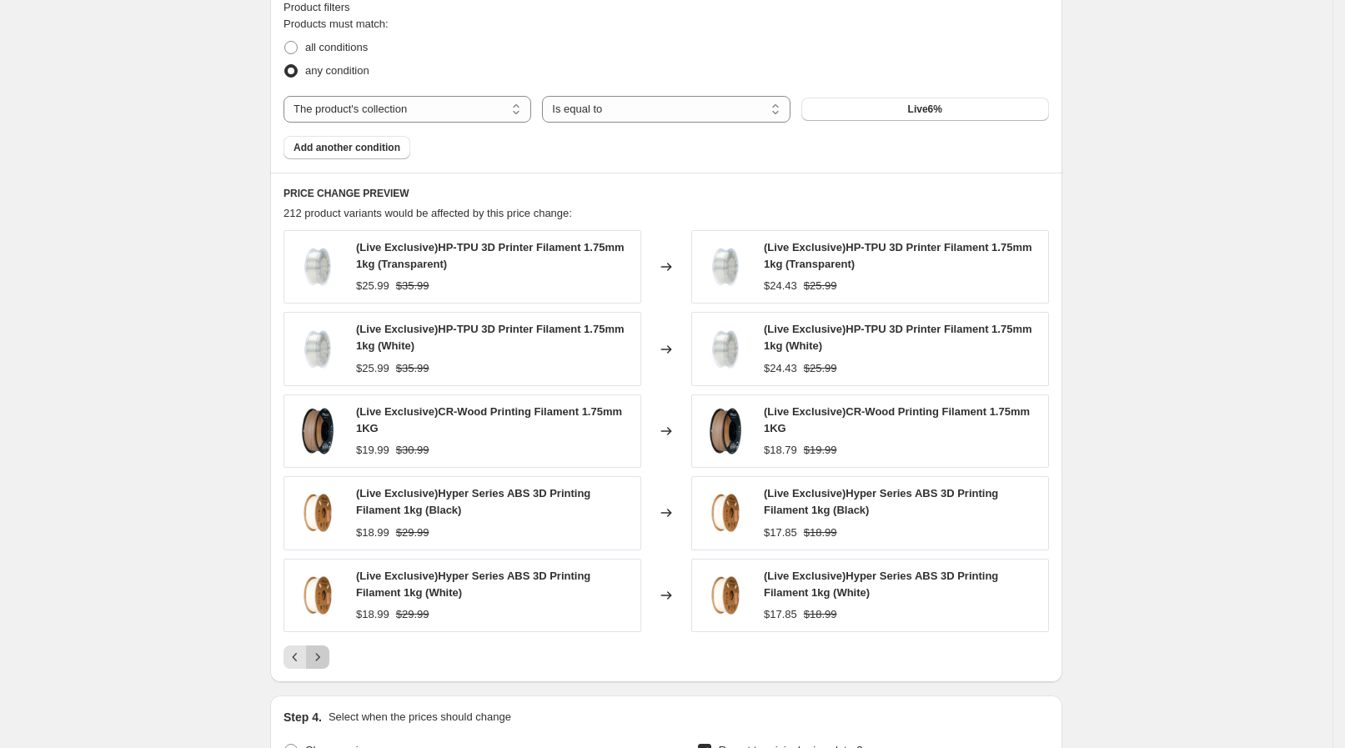
click at [329, 648] on button "Next" at bounding box center [317, 656] width 23 height 23
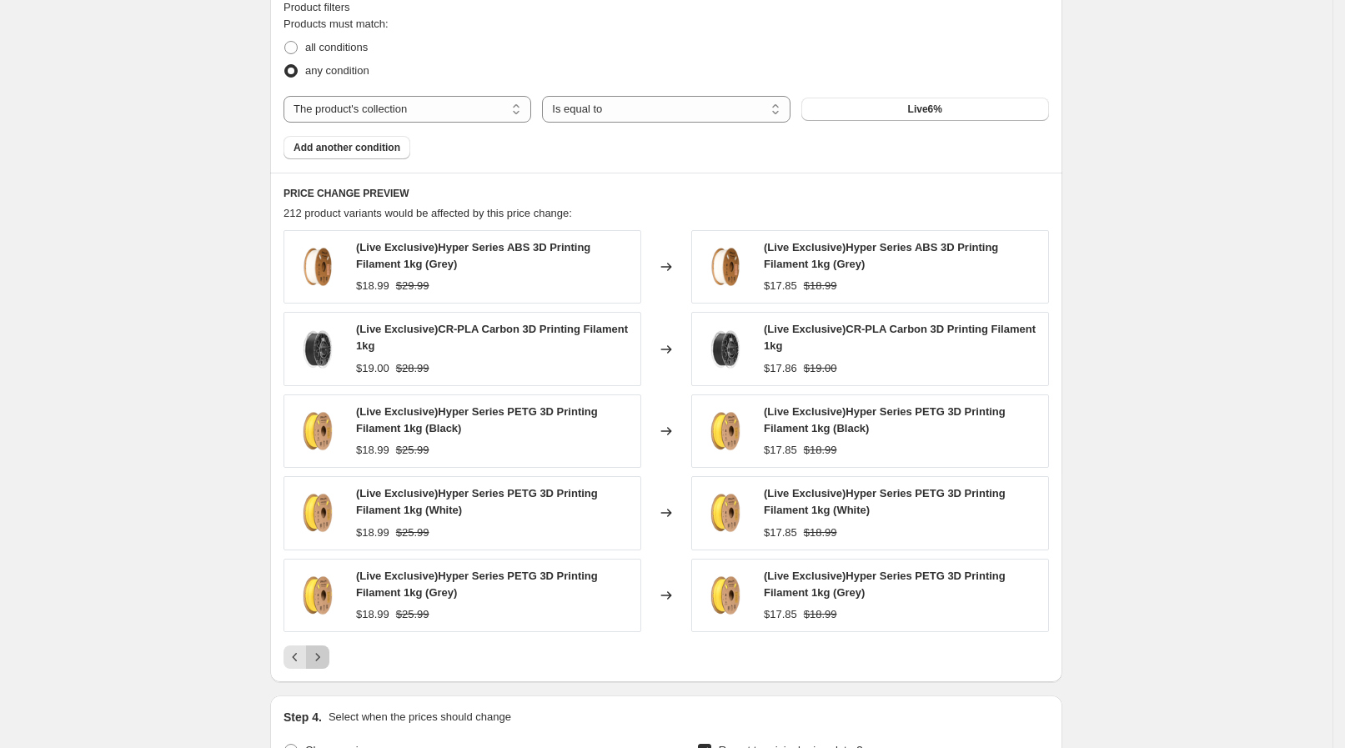
click at [329, 648] on button "Next" at bounding box center [317, 656] width 23 height 23
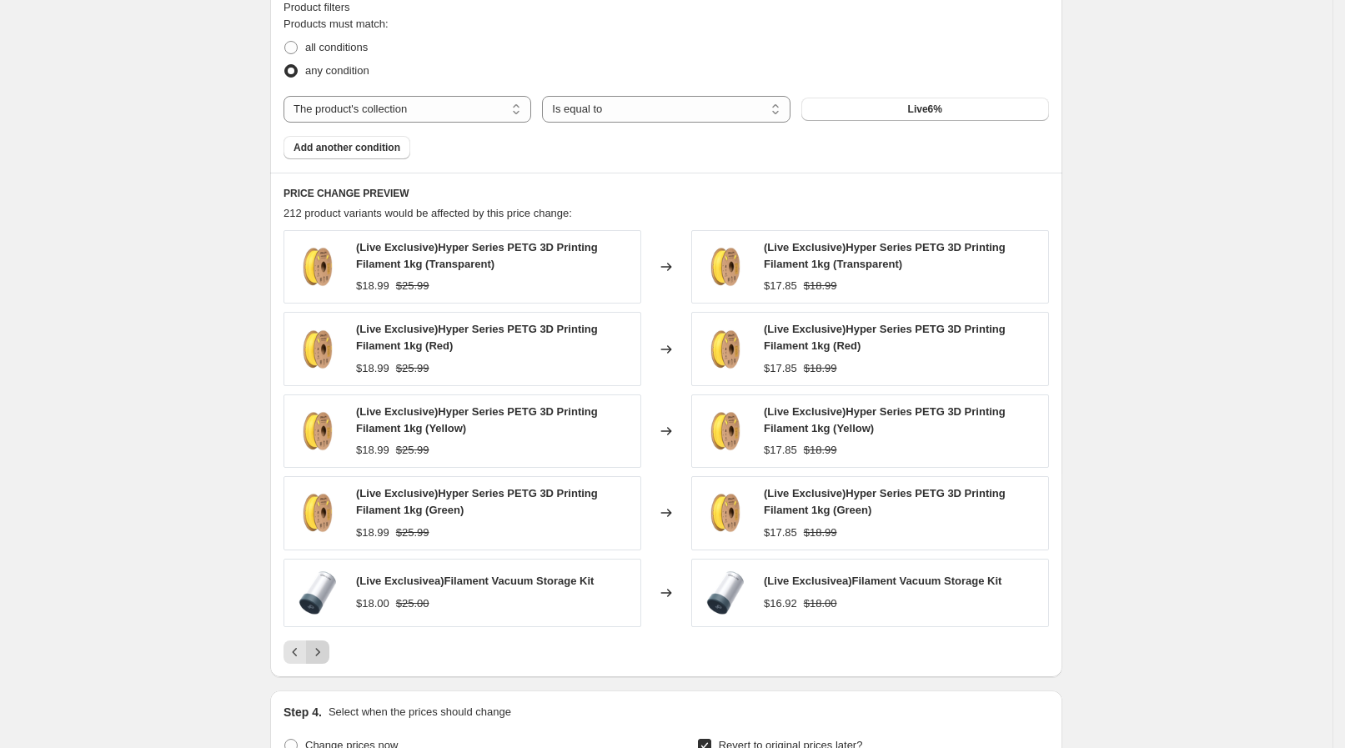
click at [329, 648] on button "Next" at bounding box center [317, 651] width 23 height 23
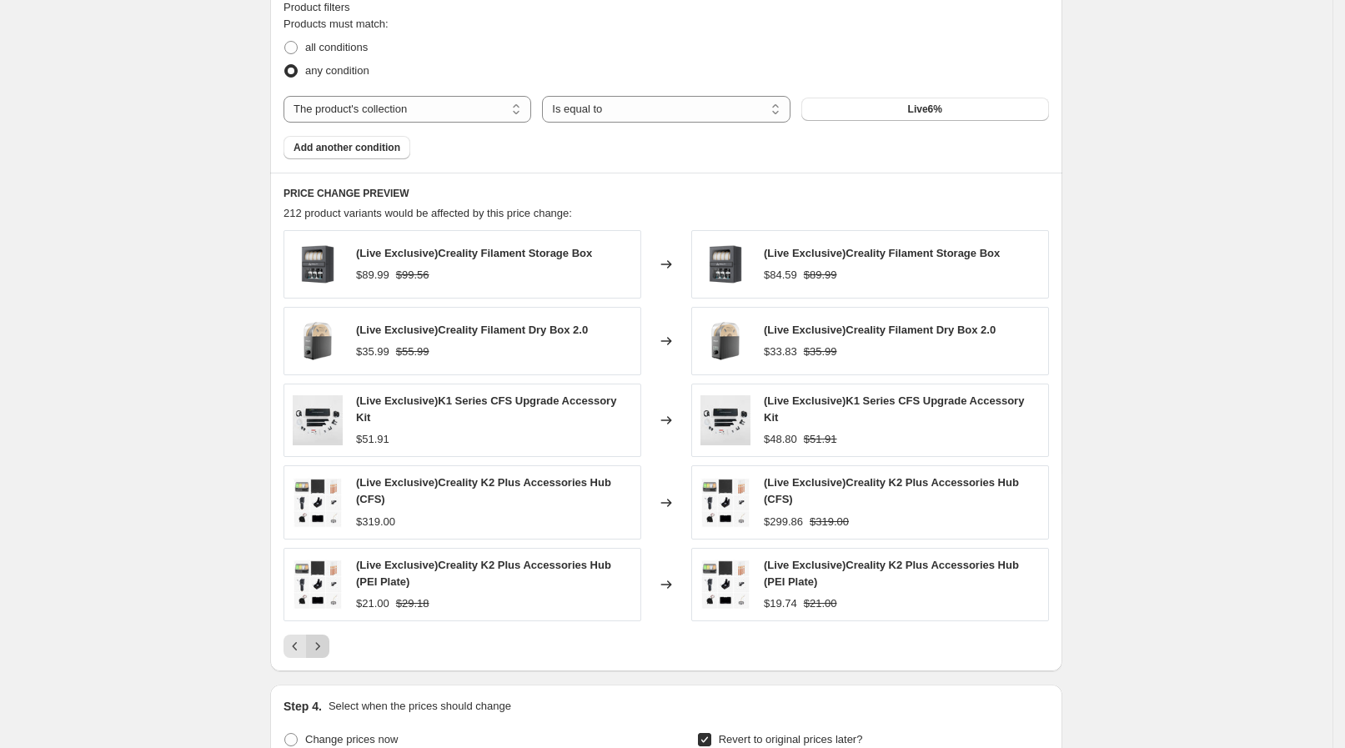
click at [332, 648] on div "PRICE CHANGE PREVIEW 212 product variants would be affected by this price chang…" at bounding box center [666, 422] width 792 height 499
click at [326, 638] on icon "Next" at bounding box center [317, 646] width 17 height 17
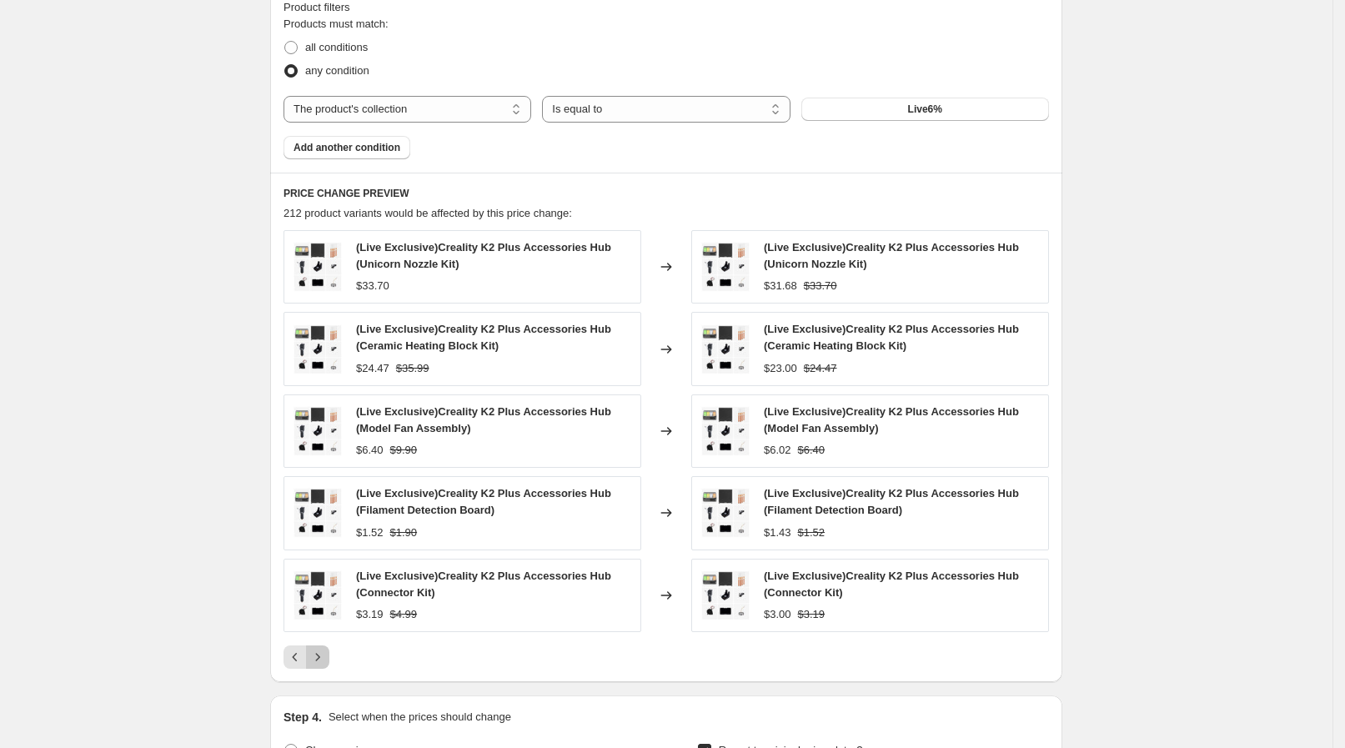
click at [328, 645] on button "Next" at bounding box center [317, 656] width 23 height 23
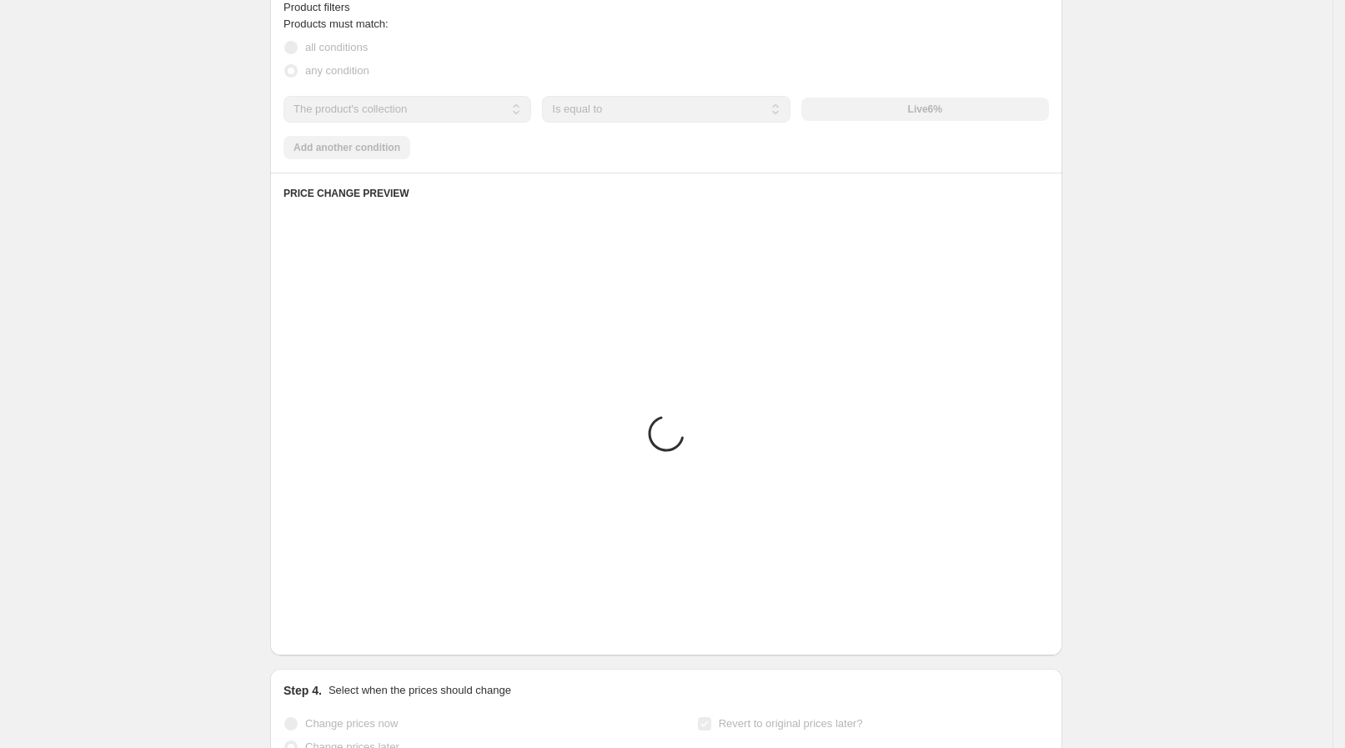
click at [328, 646] on div "PRICE CHANGE PREVIEW Placeholder Loading product variants... Loading... Placeho…" at bounding box center [666, 414] width 792 height 483
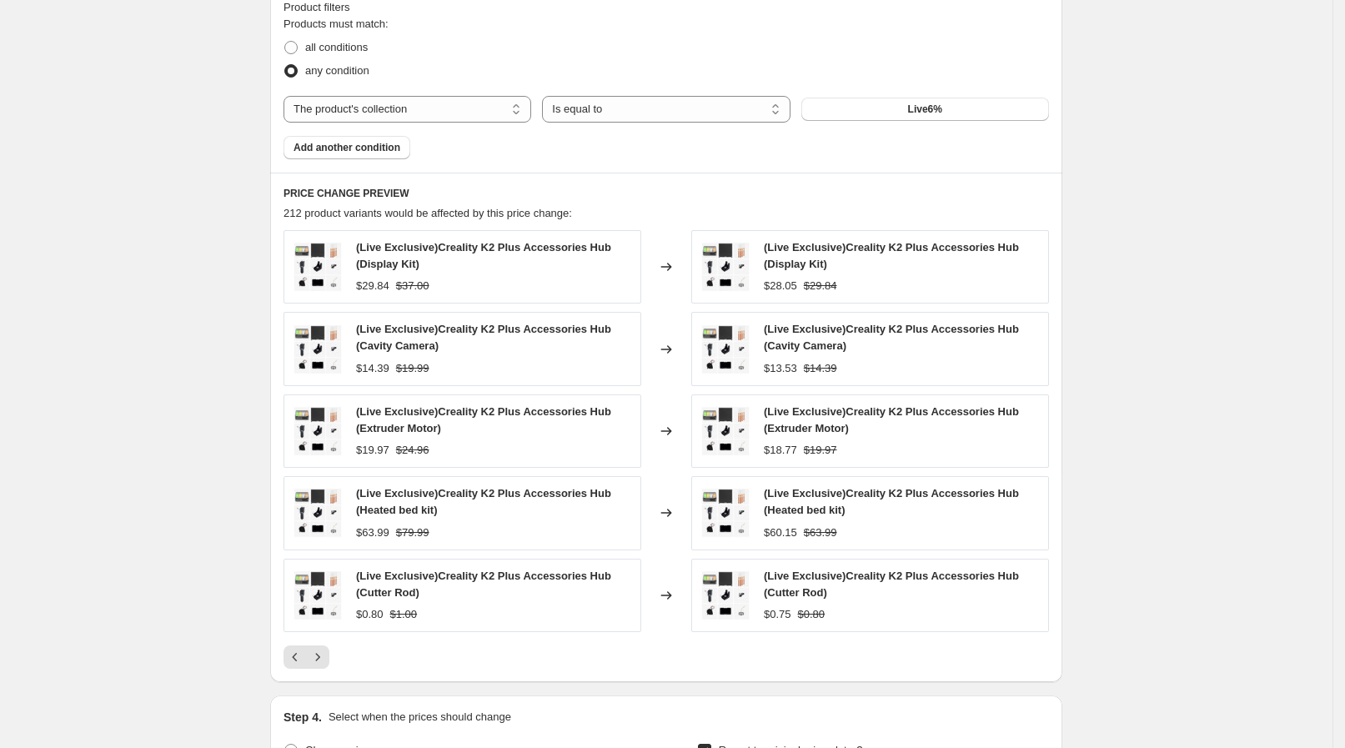
click at [328, 646] on button "Next" at bounding box center [317, 656] width 23 height 23
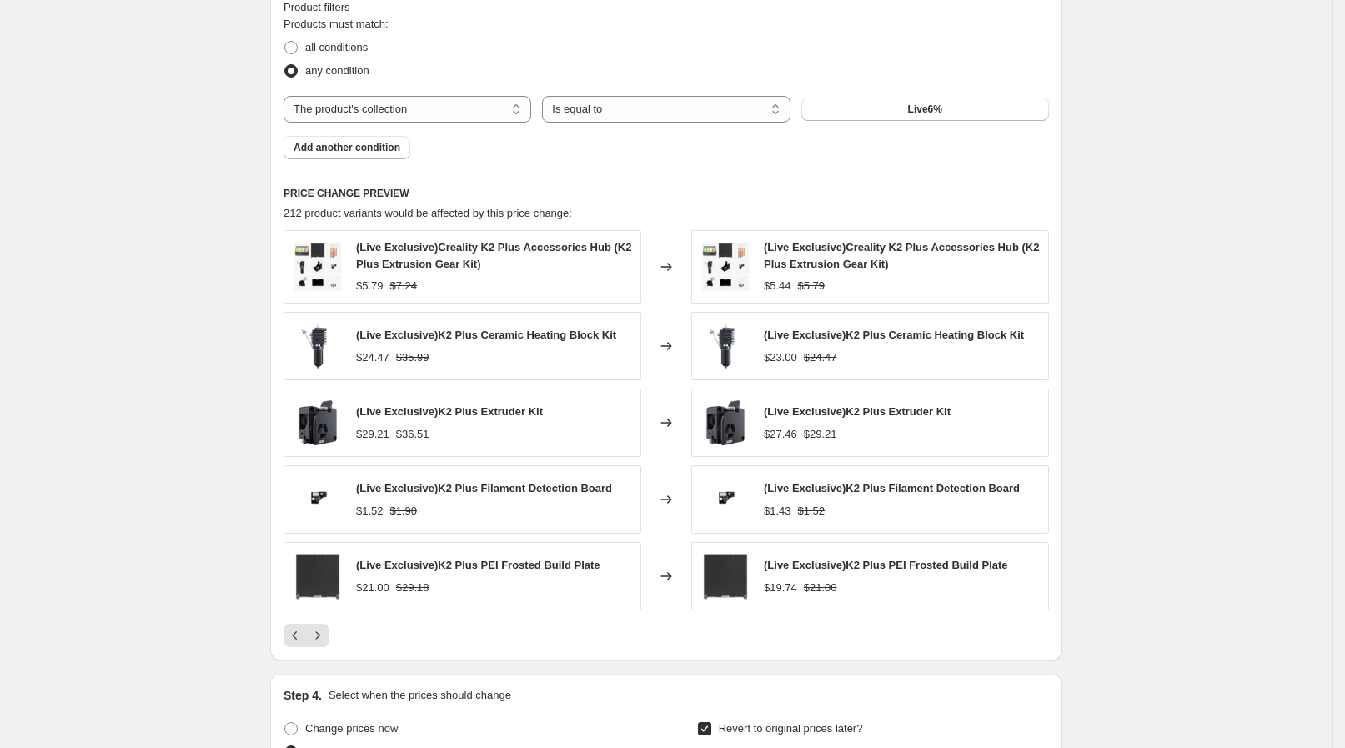
click at [328, 646] on div "PRICE CHANGE PREVIEW 212 product variants would be affected by this price chang…" at bounding box center [666, 417] width 792 height 488
click at [321, 639] on icon "Next" at bounding box center [317, 635] width 17 height 17
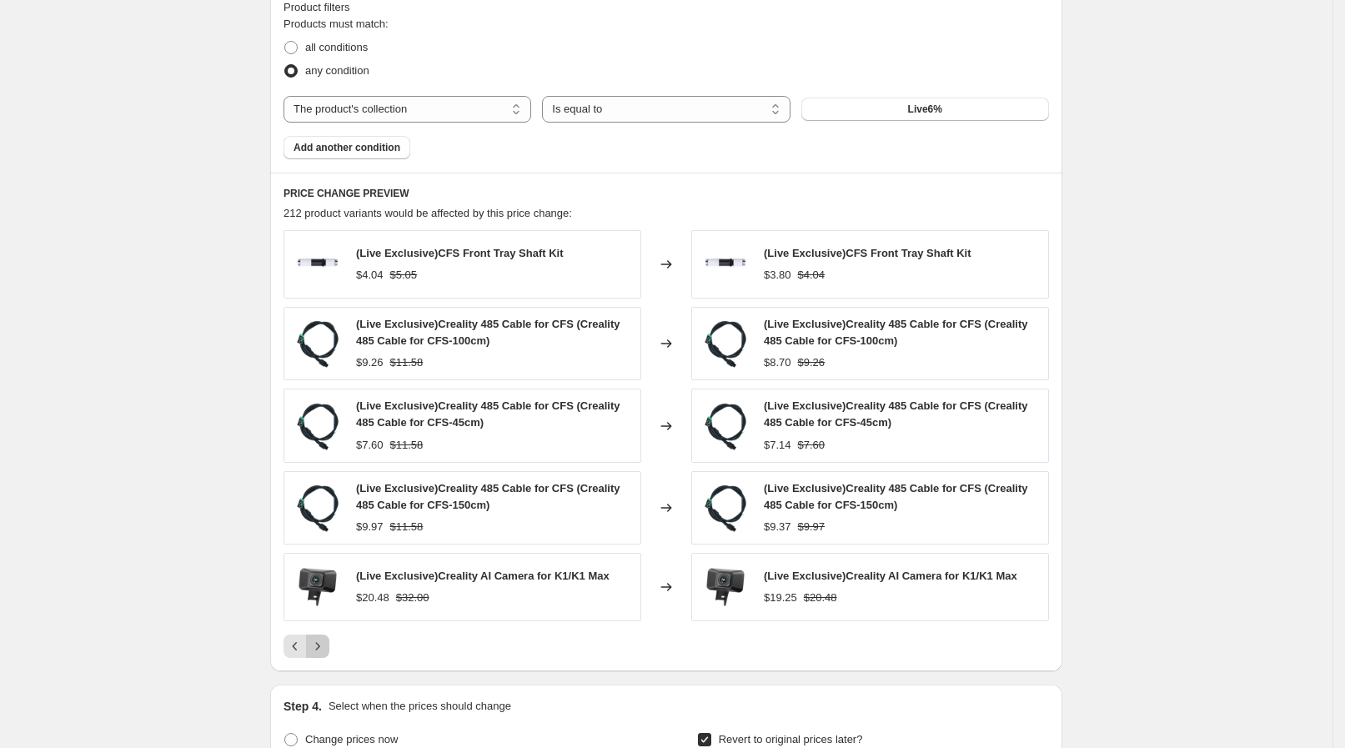
click at [321, 639] on icon "Next" at bounding box center [317, 646] width 17 height 17
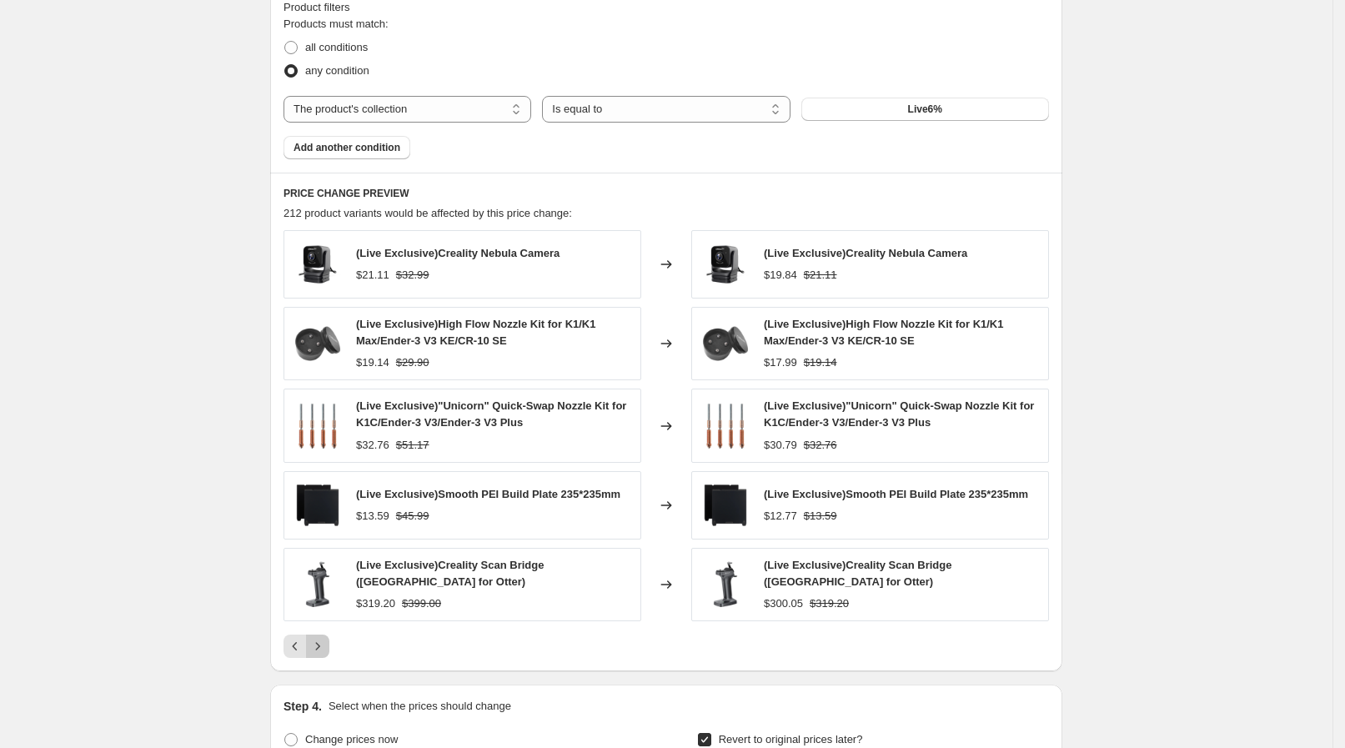
click at [321, 639] on icon "Next" at bounding box center [317, 646] width 17 height 17
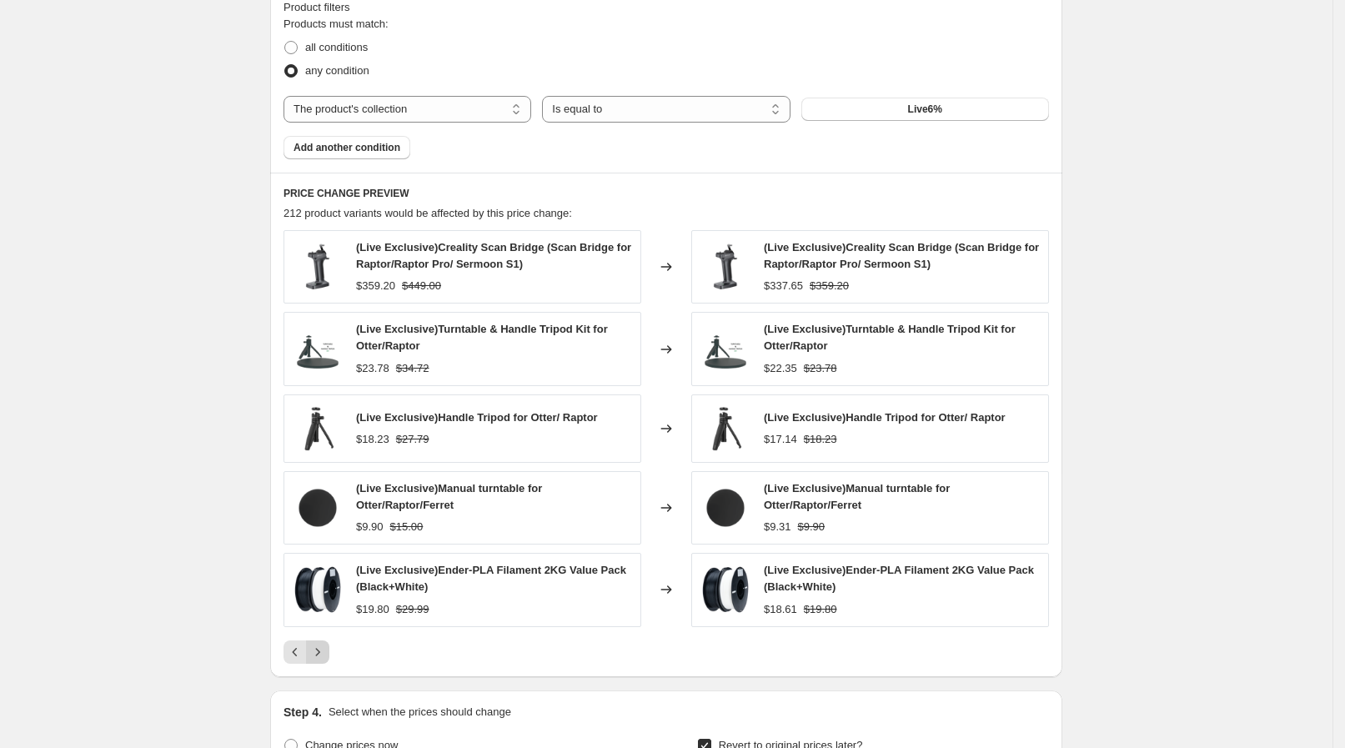
click at [321, 640] on button "Next" at bounding box center [317, 651] width 23 height 23
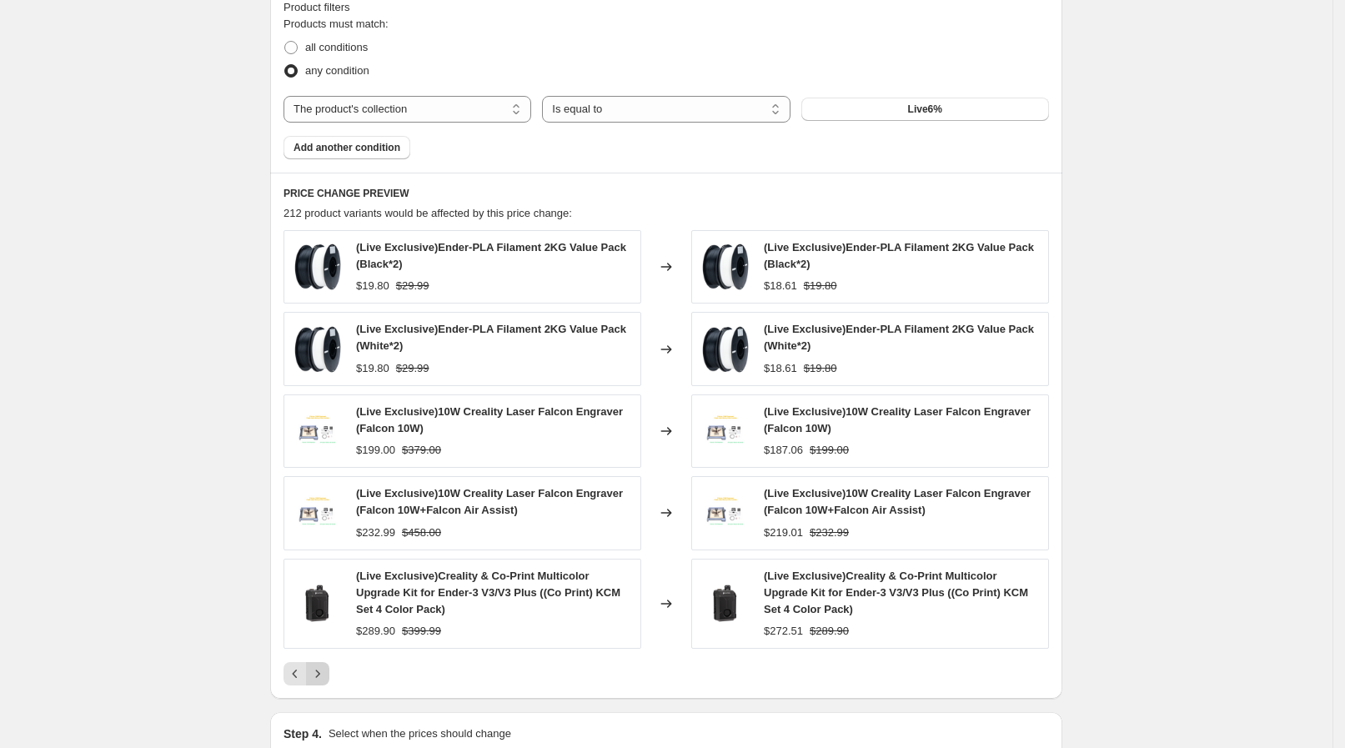
click at [321, 639] on div "(Live Exclusive)Ender-PLA Filament 2KG Value Pack (Black*2) $19.80 $29.99 Chang…" at bounding box center [665, 457] width 765 height 455
click at [321, 655] on div "(Live Exclusive)Ender-PLA Filament 2KG Value Pack (Black*2) $19.80 $29.99 Chang…" at bounding box center [665, 457] width 765 height 455
click at [321, 662] on button "Next" at bounding box center [317, 673] width 23 height 23
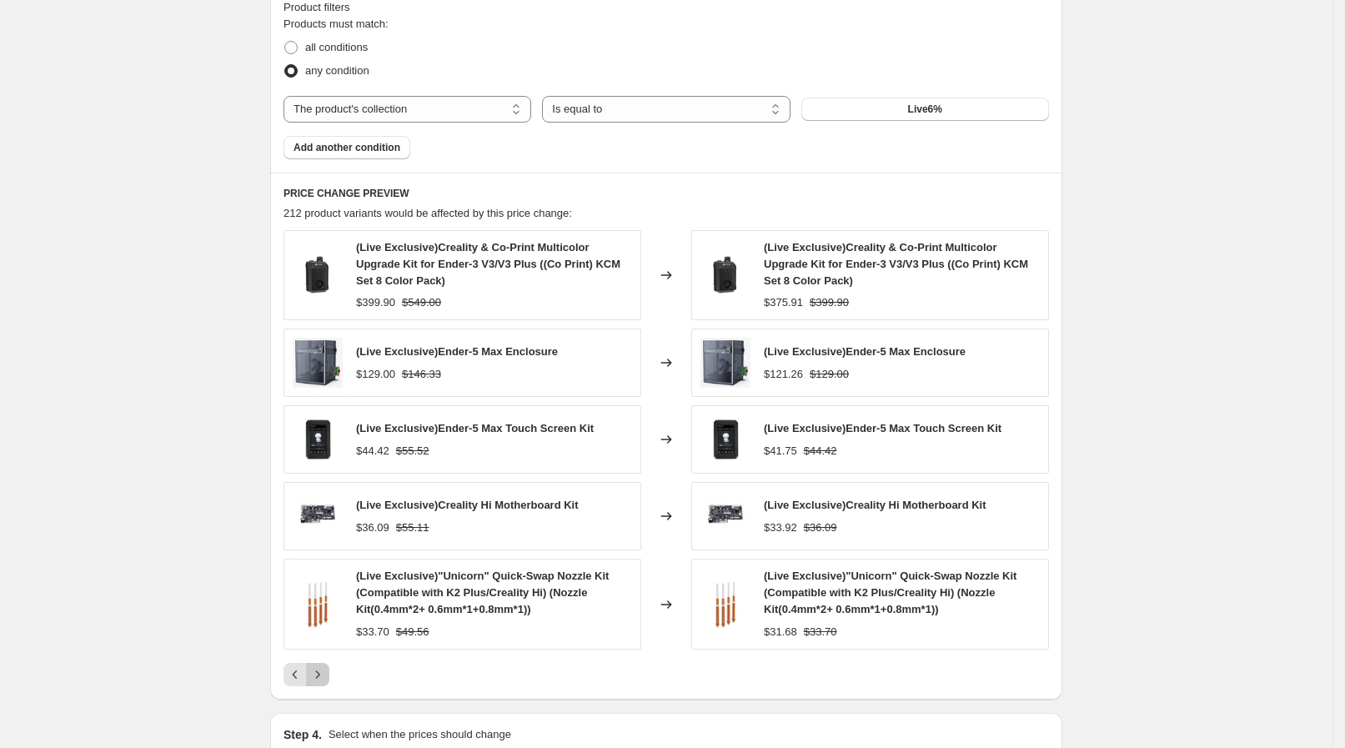
click at [321, 663] on button "Next" at bounding box center [317, 674] width 23 height 23
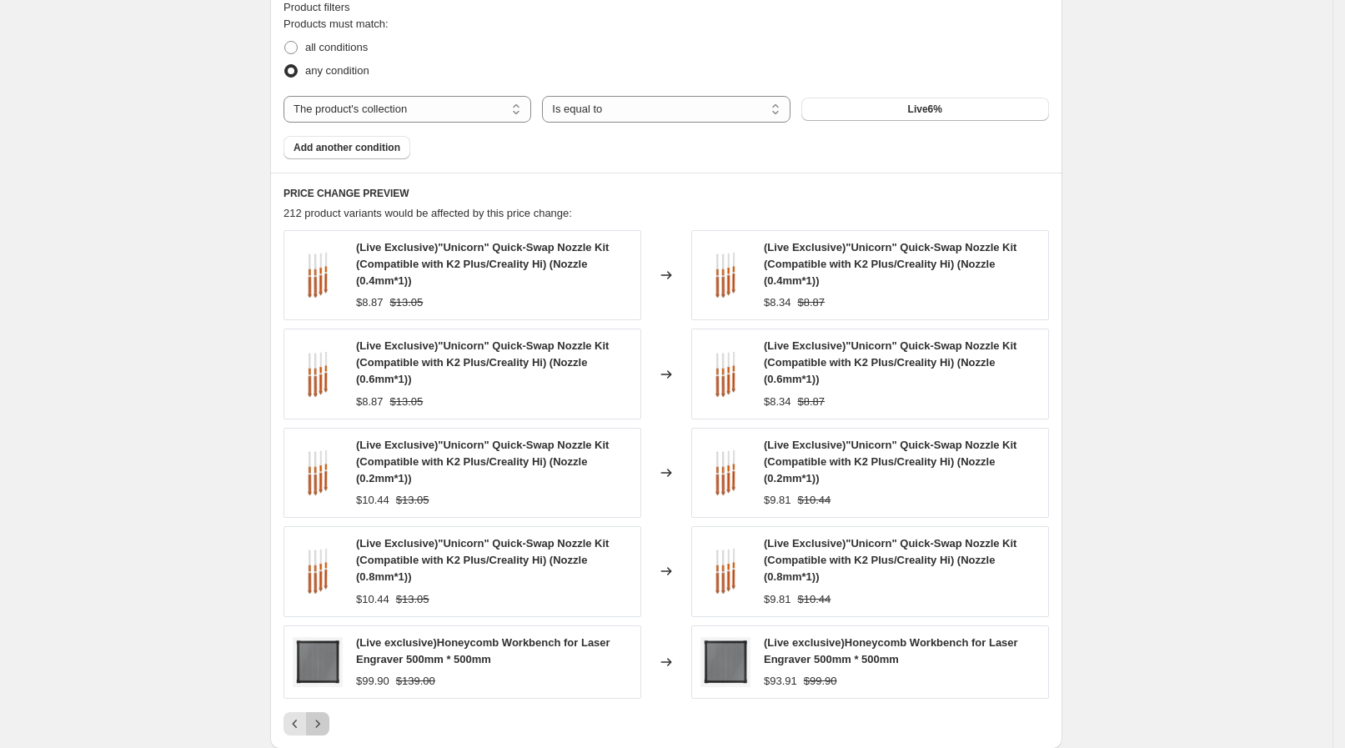
click at [321, 715] on icon "Next" at bounding box center [317, 723] width 17 height 17
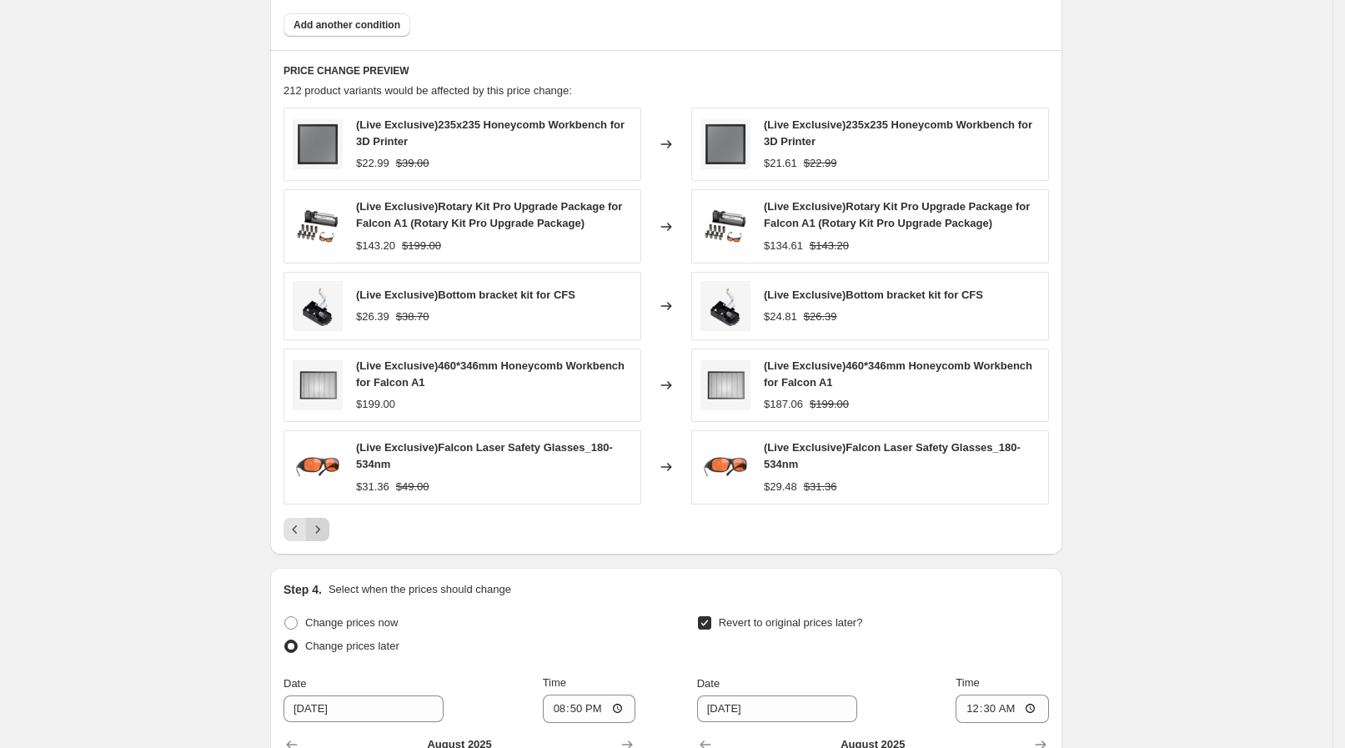
scroll to position [1146, 0]
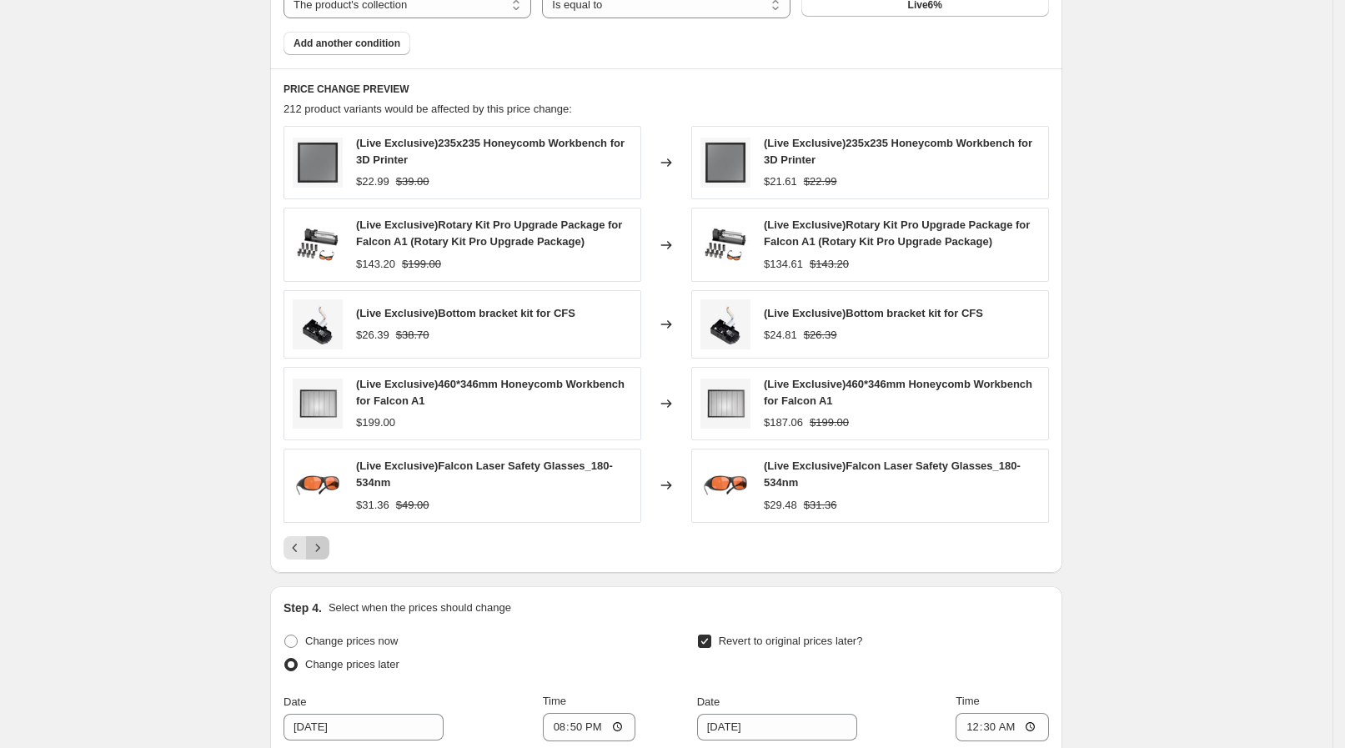
click at [329, 543] on button "Next" at bounding box center [317, 547] width 23 height 23
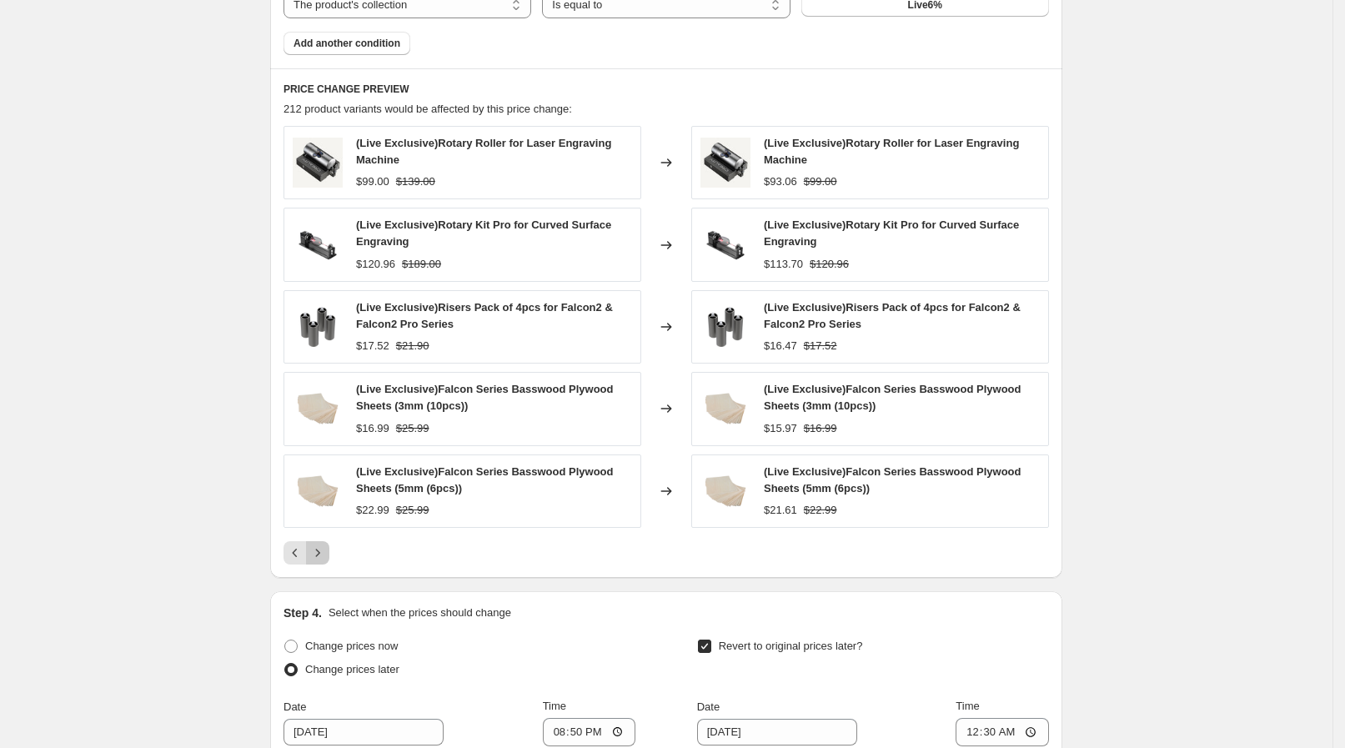
click at [326, 544] on icon "Next" at bounding box center [317, 552] width 17 height 17
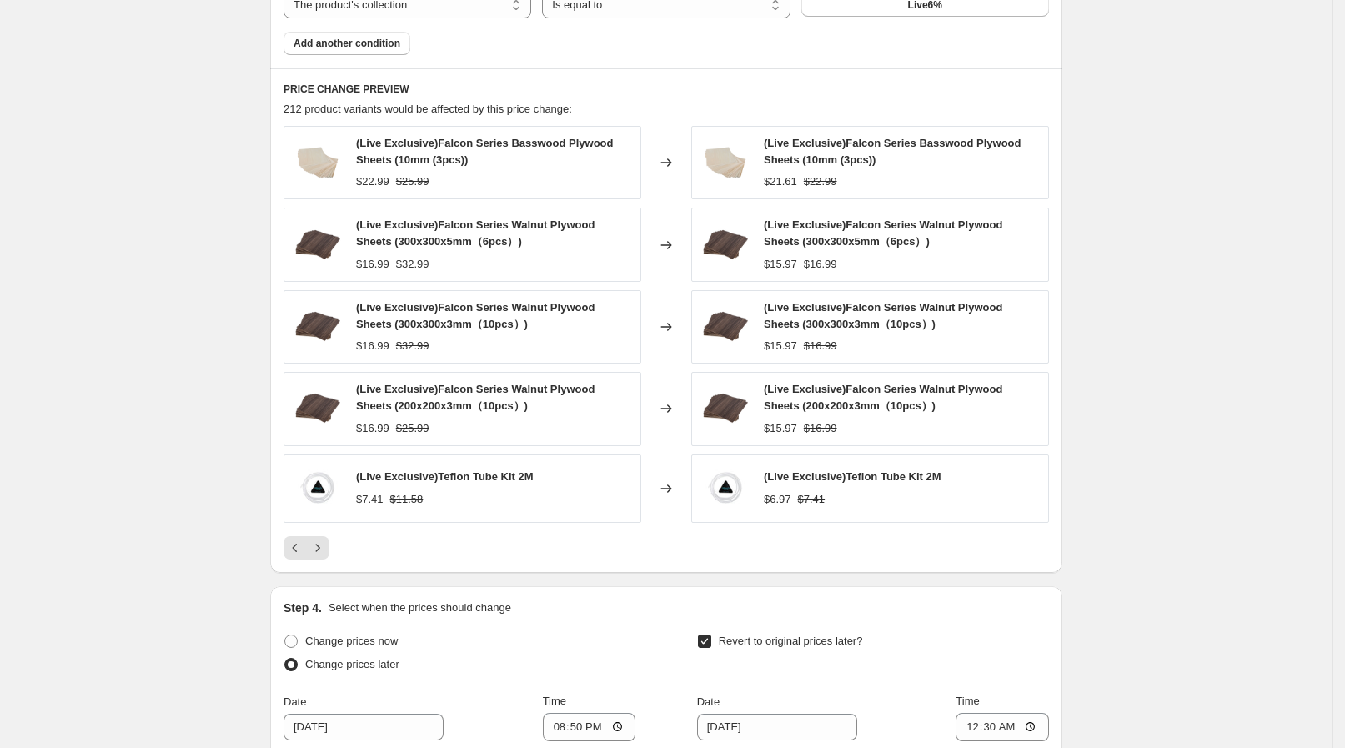
click at [326, 544] on icon "Next" at bounding box center [317, 547] width 17 height 17
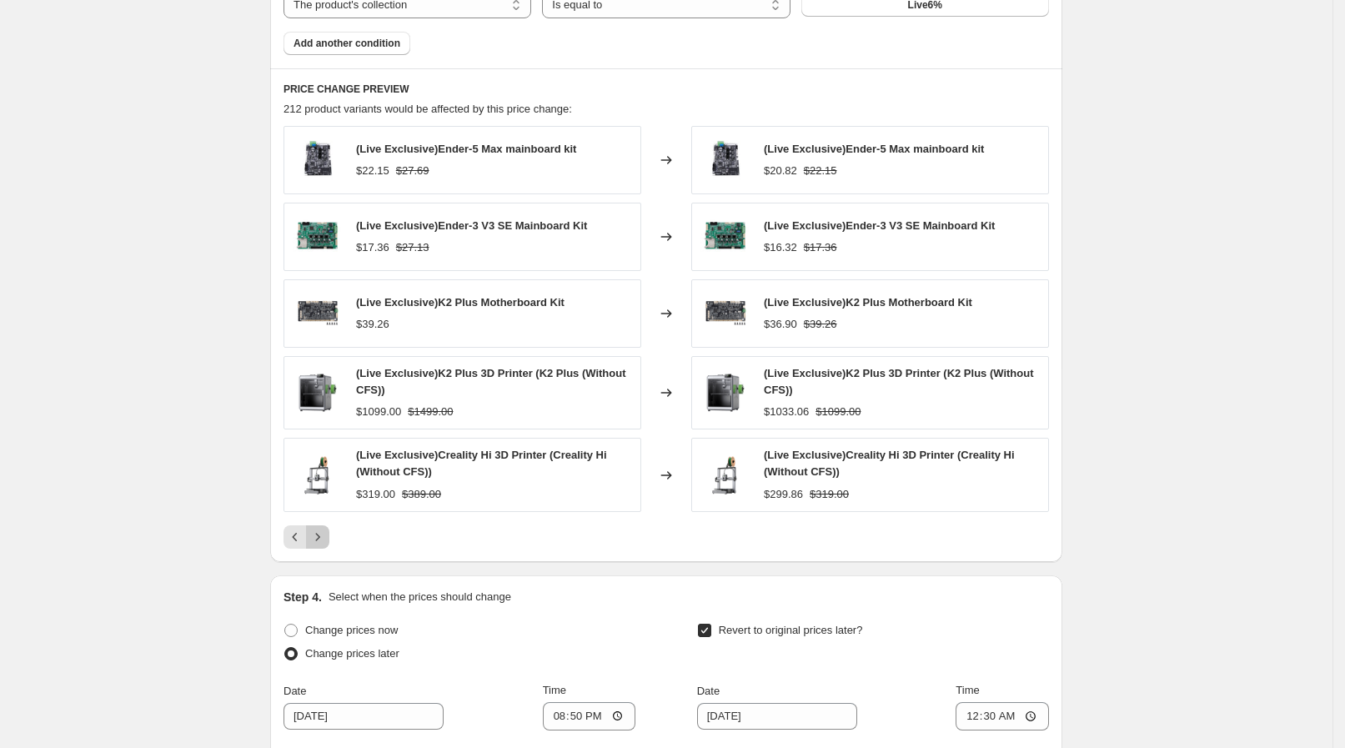
click at [329, 544] on button "Next" at bounding box center [317, 536] width 23 height 23
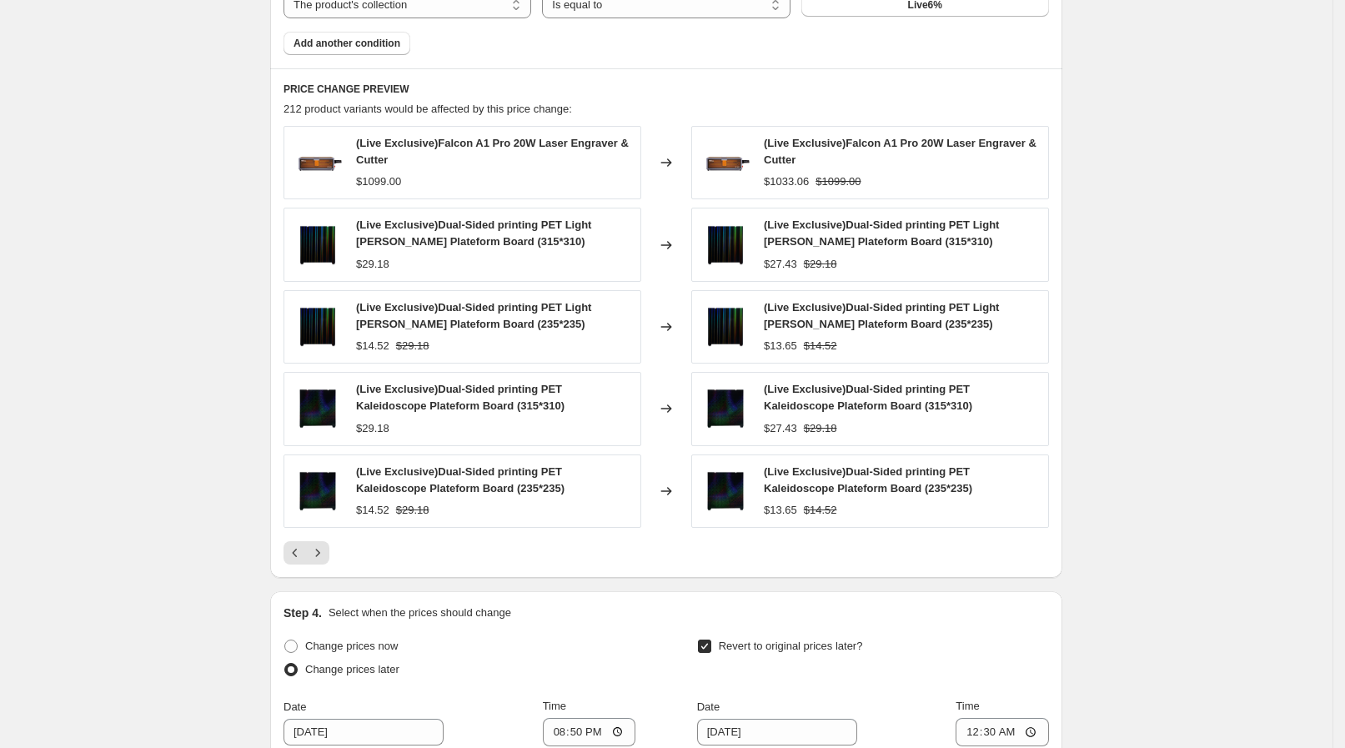
click at [326, 544] on icon "Next" at bounding box center [317, 552] width 17 height 17
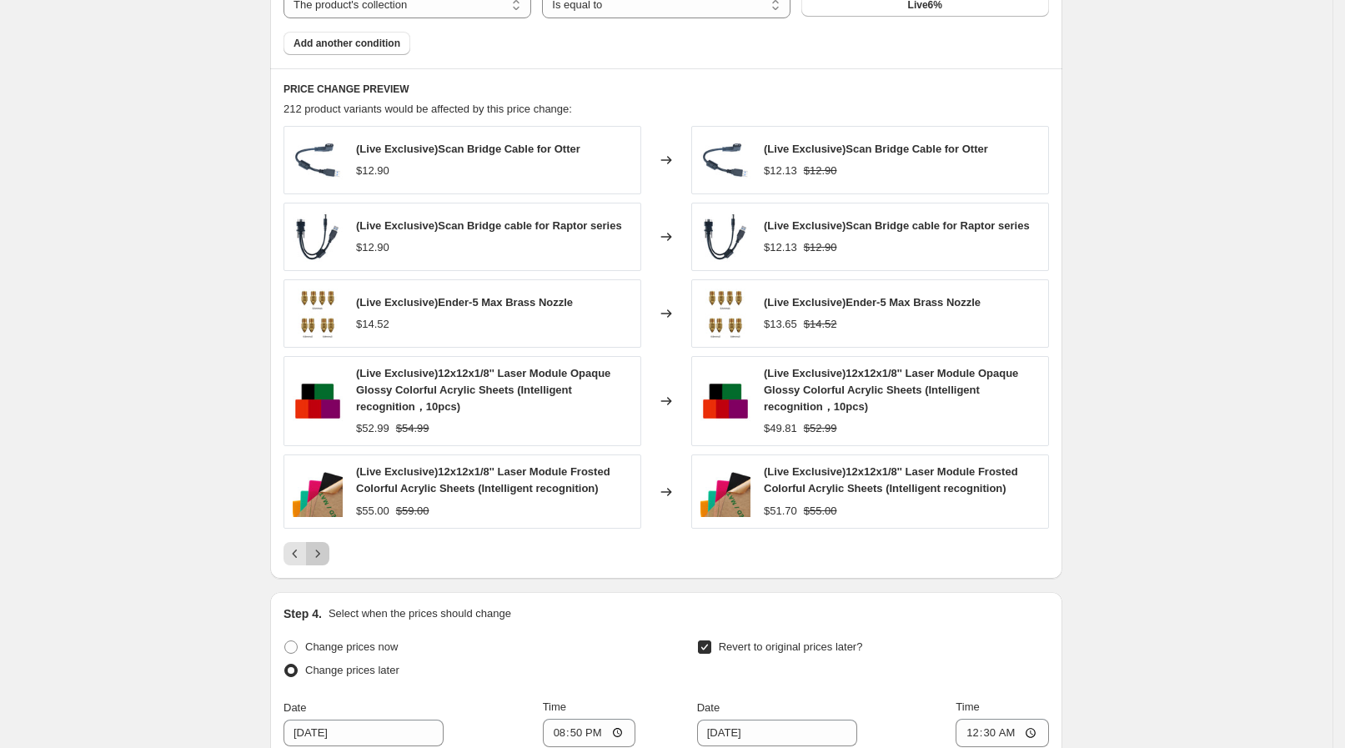
click at [329, 544] on button "Next" at bounding box center [317, 553] width 23 height 23
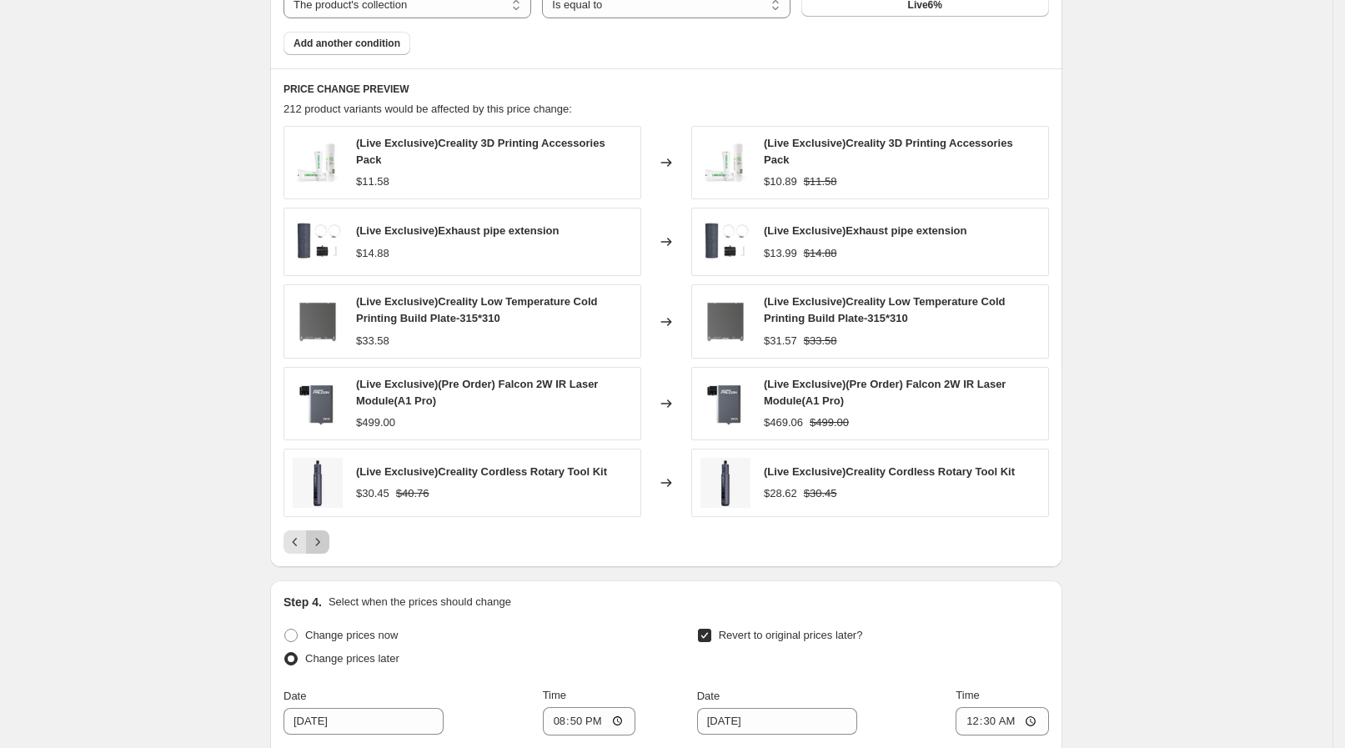
click at [329, 544] on button "Next" at bounding box center [317, 541] width 23 height 23
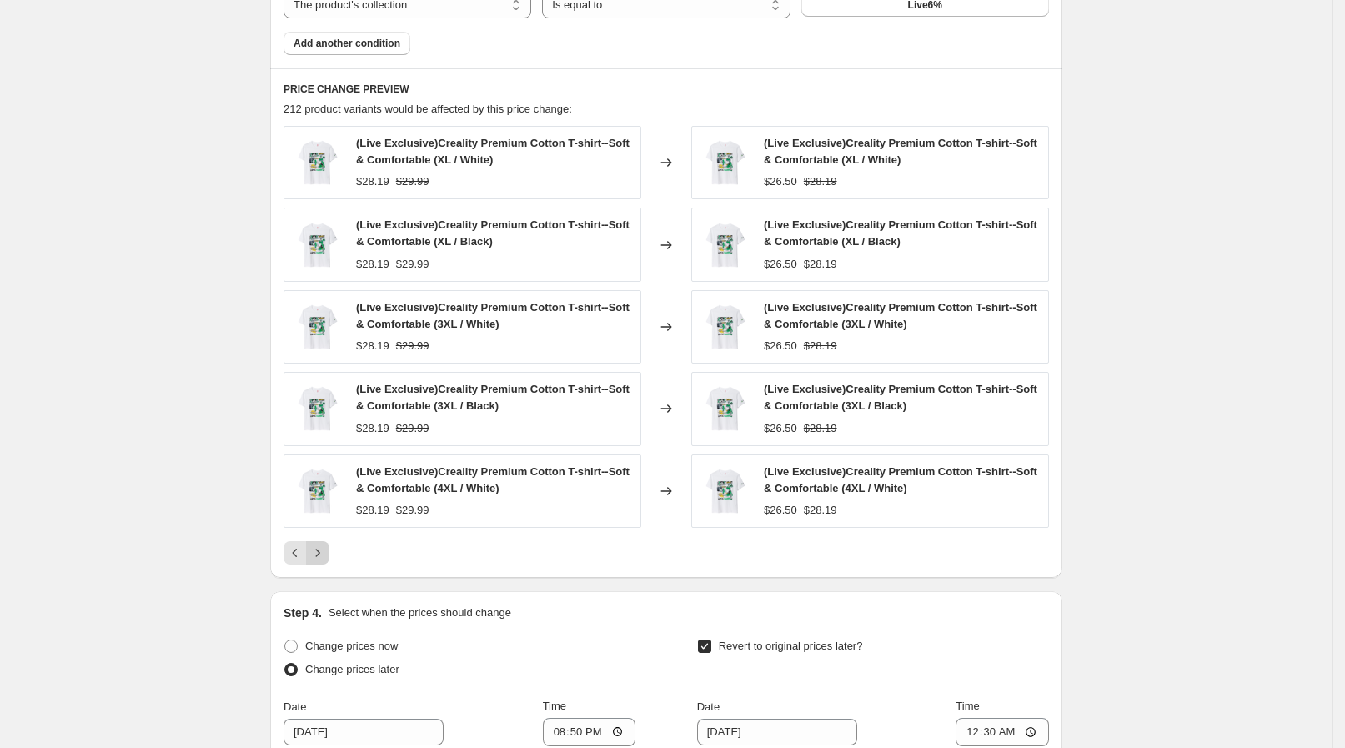
click at [326, 544] on icon "Next" at bounding box center [317, 552] width 17 height 17
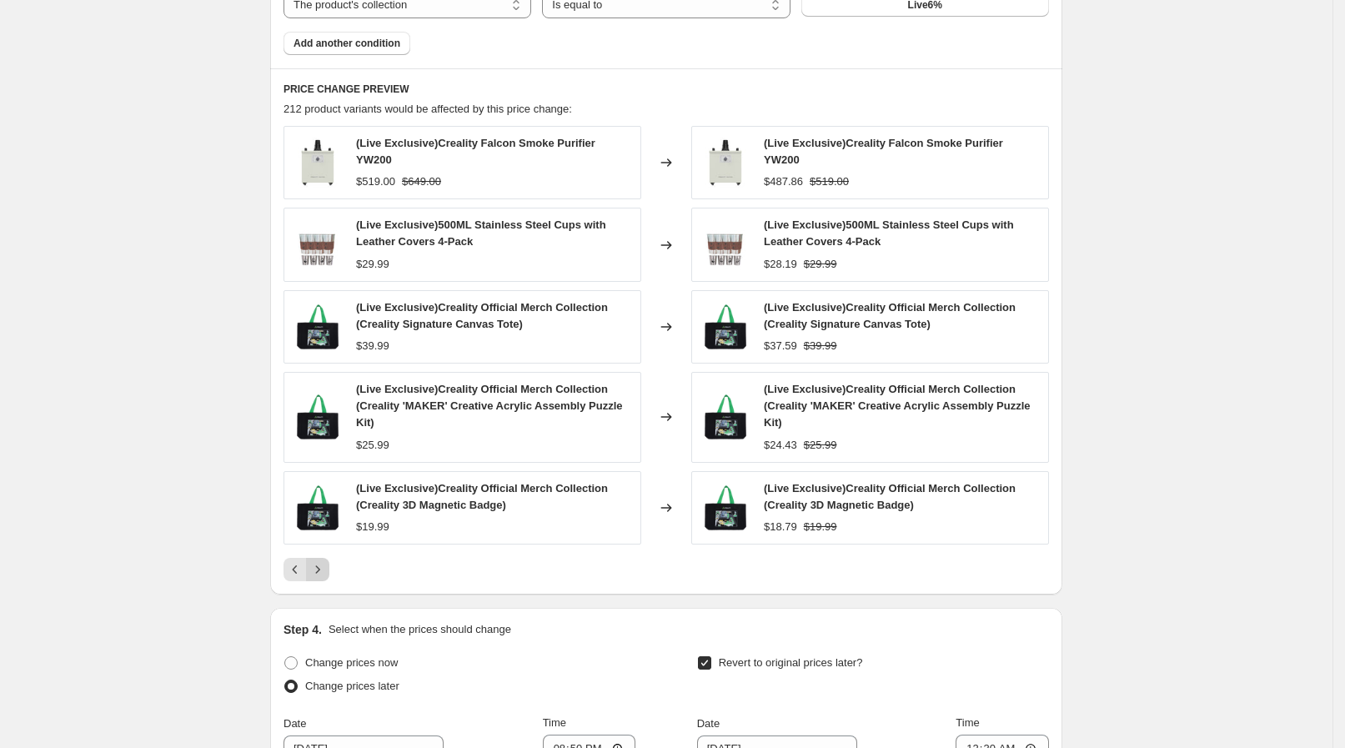
click at [328, 544] on div "(Live Exclusive)Creality Falcon Smoke Purifier YW200 $519.00 $649.00 Changed to…" at bounding box center [665, 353] width 765 height 455
click at [328, 571] on button "Next" at bounding box center [317, 569] width 23 height 23
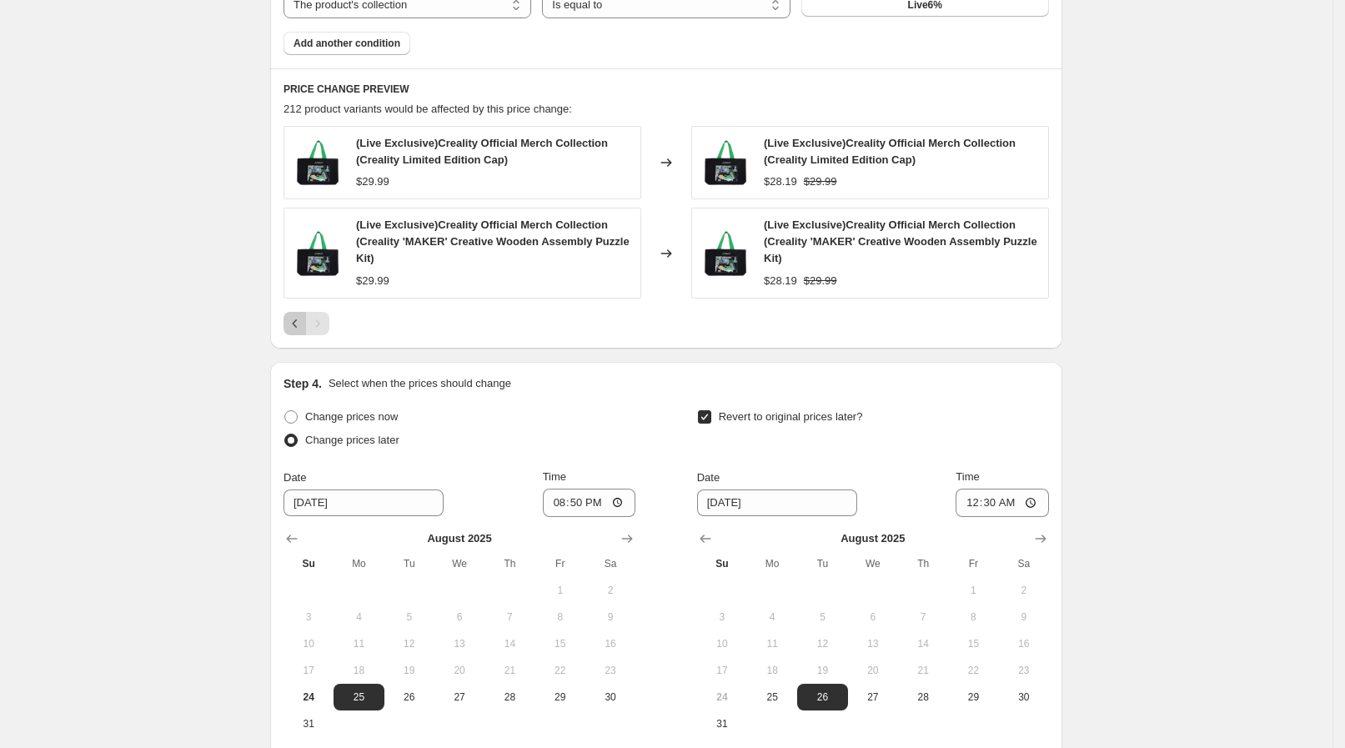
click at [299, 313] on button "Previous" at bounding box center [294, 323] width 23 height 23
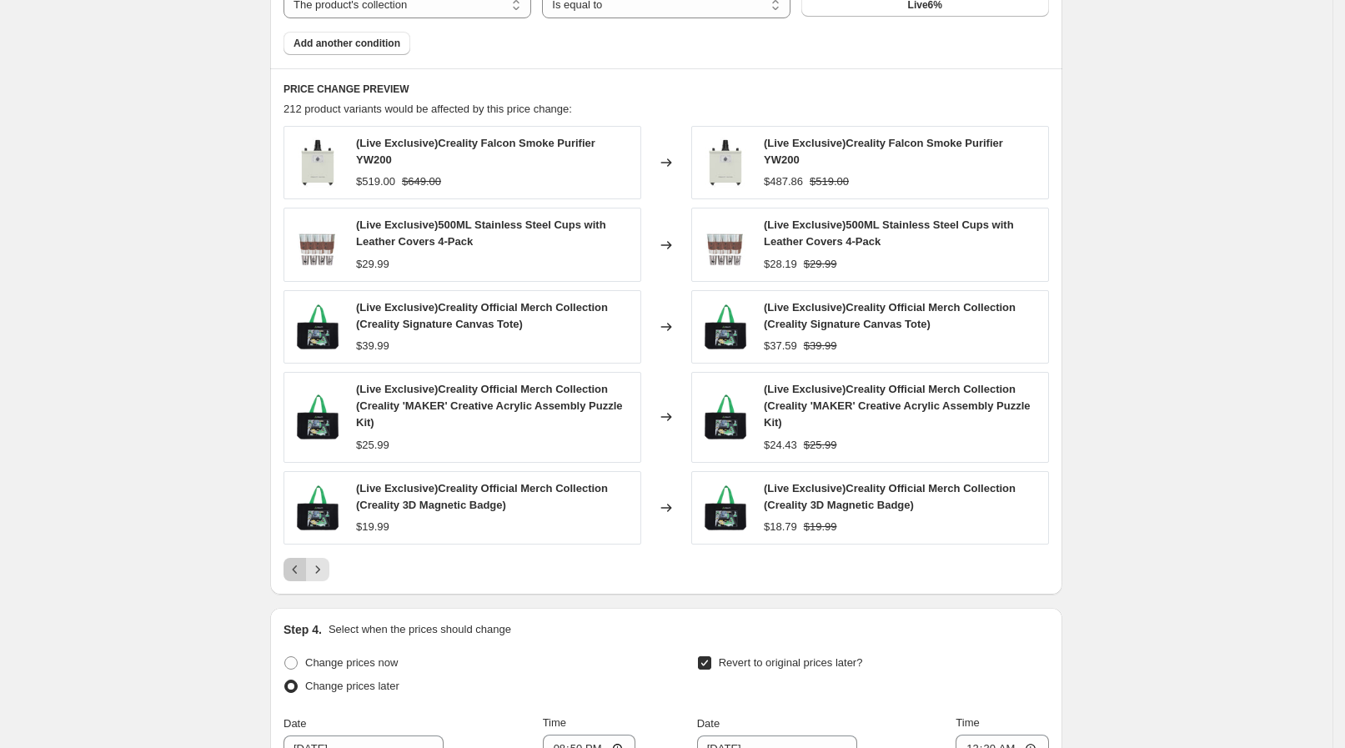
click at [302, 563] on icon "Previous" at bounding box center [295, 569] width 17 height 17
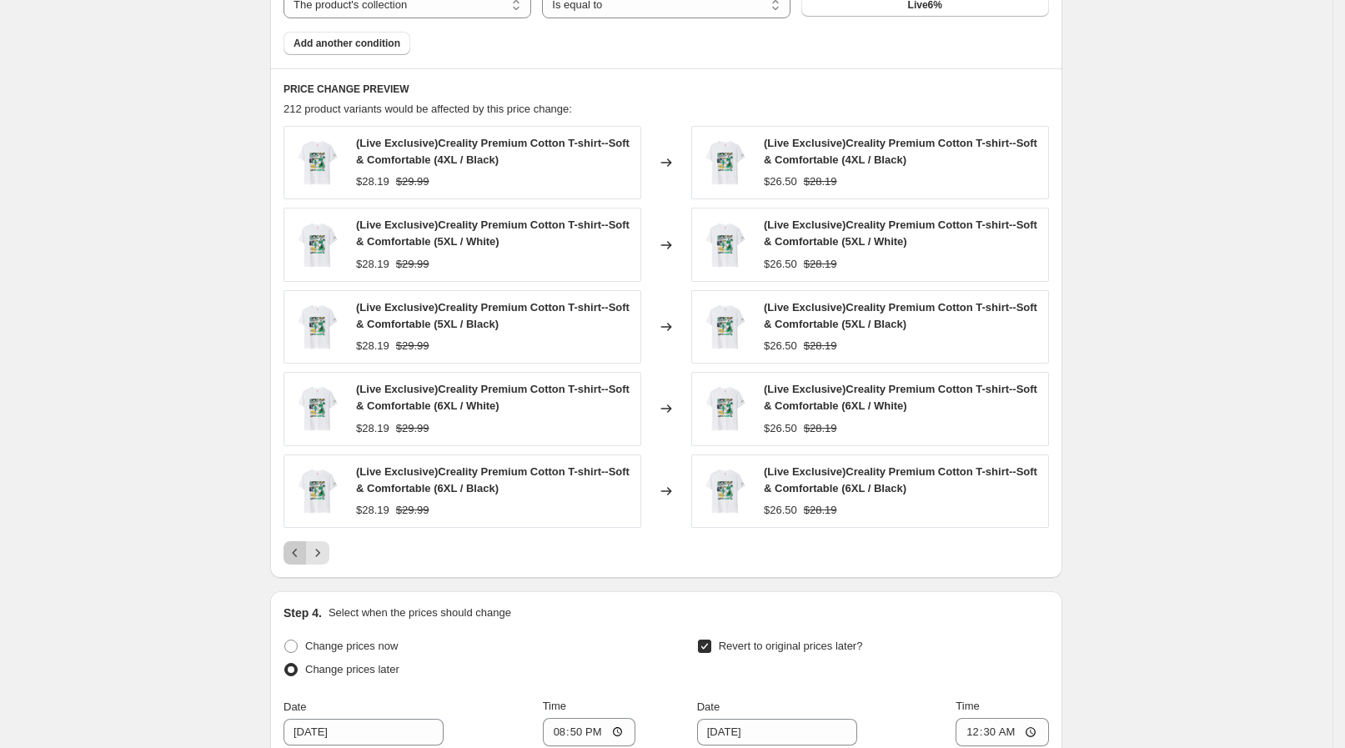
click at [301, 550] on icon "Previous" at bounding box center [295, 552] width 17 height 17
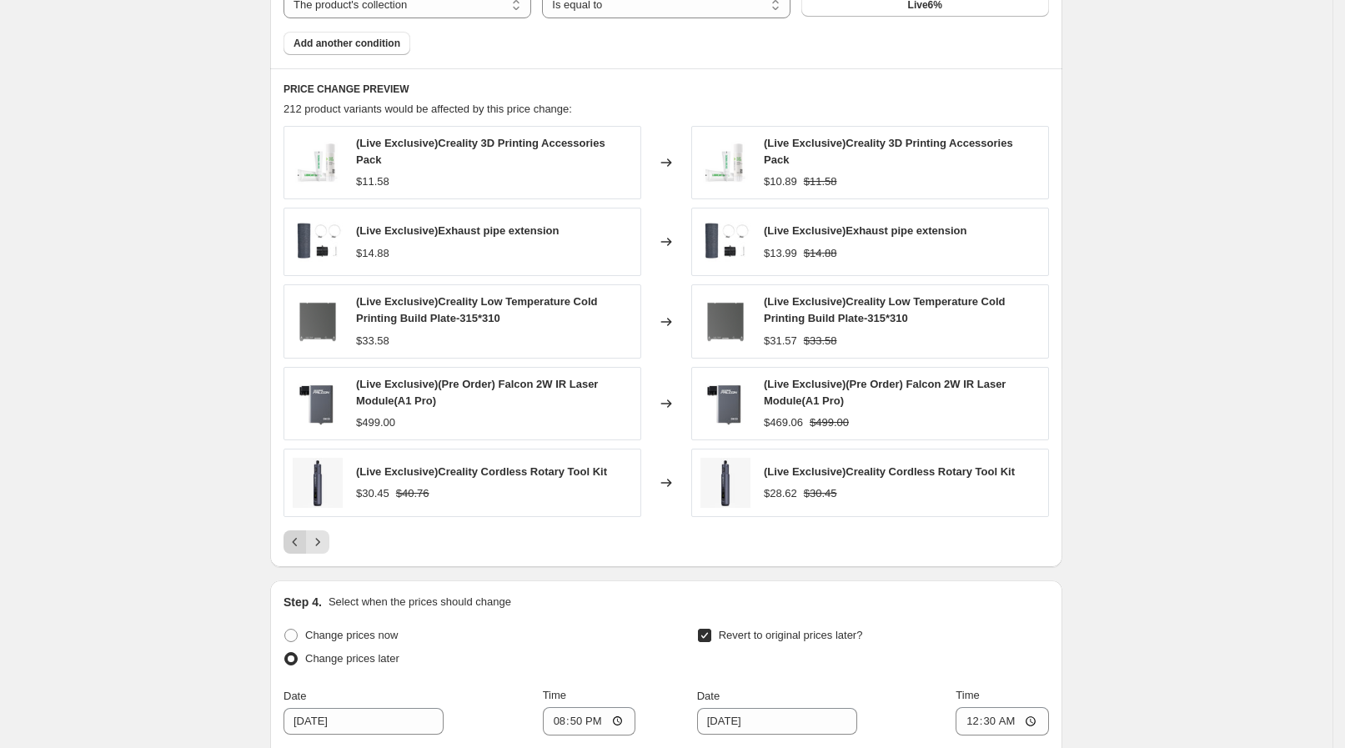
click at [301, 550] on div "PRICE CHANGE PREVIEW 212 product variants would be affected by this price chang…" at bounding box center [666, 317] width 792 height 499
click at [296, 522] on div "(Live Exclusive)Creality 3D Printing Accessories Pack $11.58 Changed to (Live E…" at bounding box center [665, 340] width 765 height 428
click at [292, 534] on icon "Previous" at bounding box center [295, 541] width 17 height 17
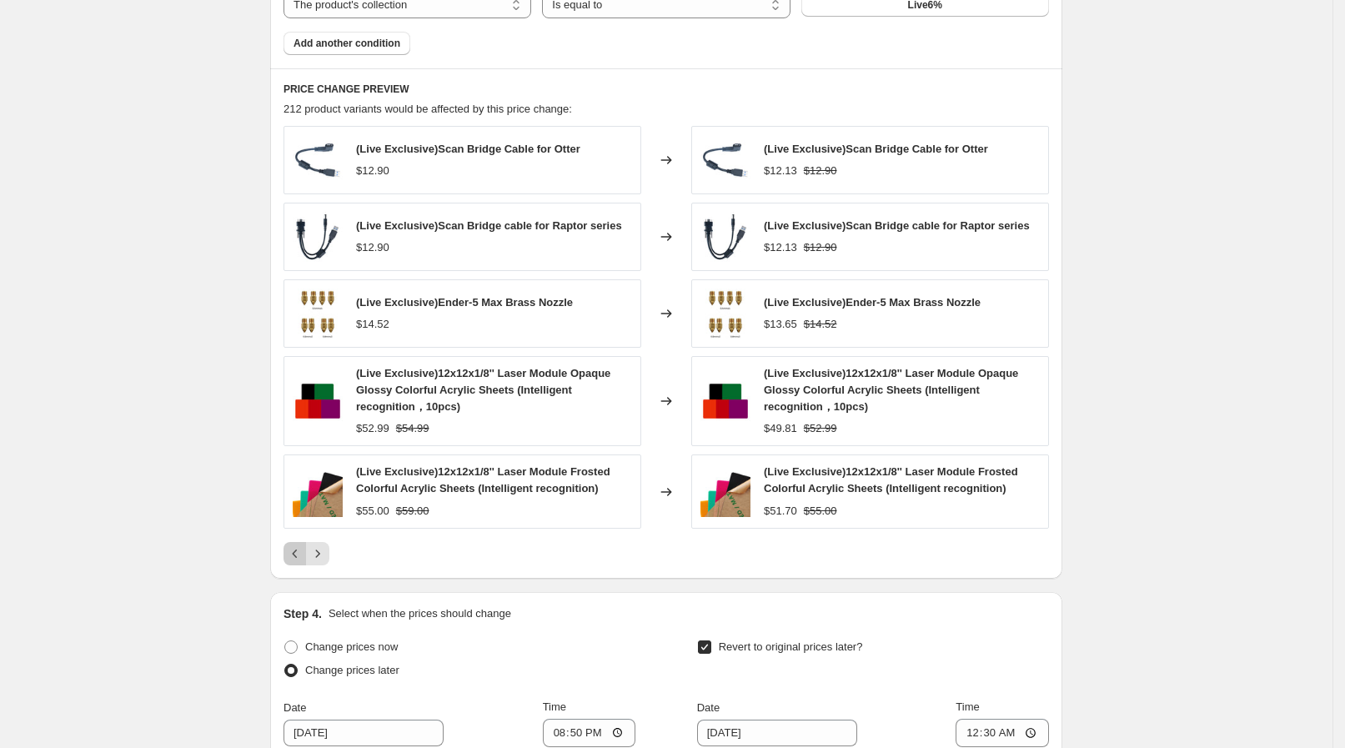
click at [303, 558] on icon "Previous" at bounding box center [295, 553] width 17 height 17
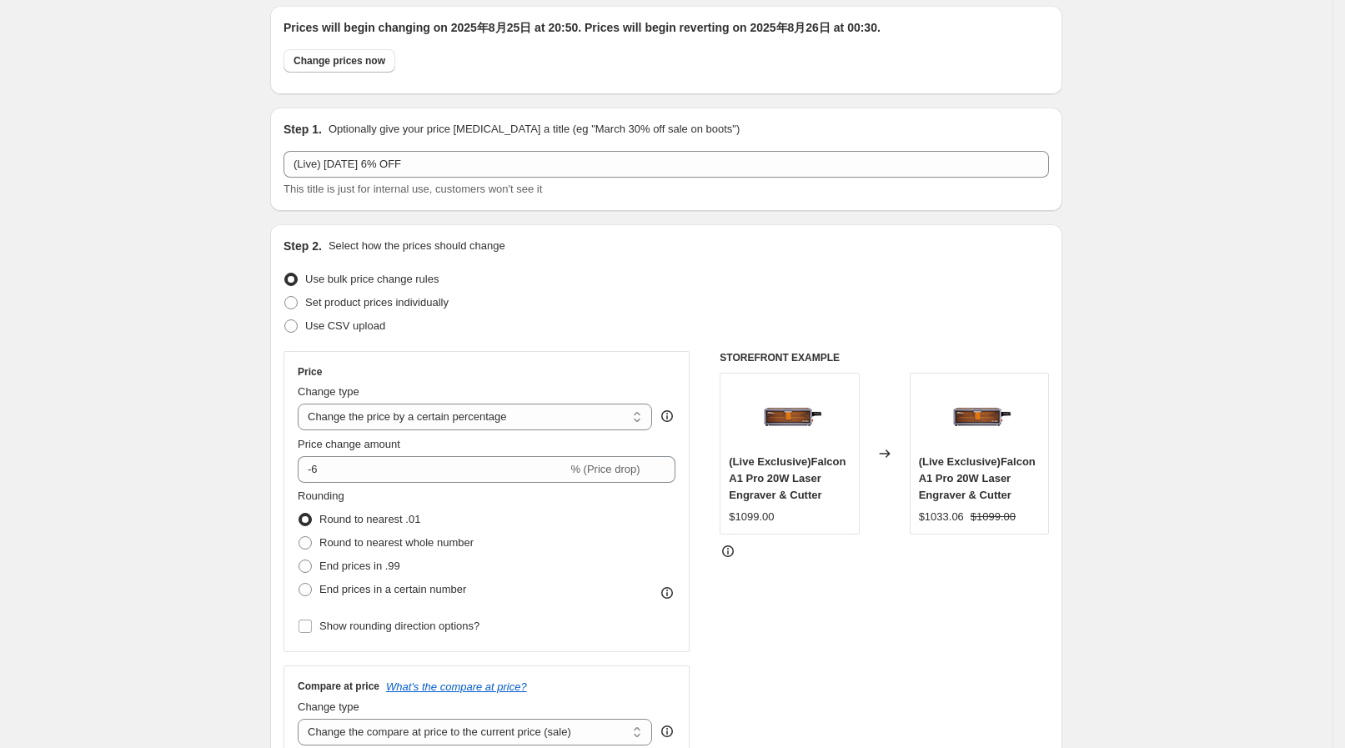
scroll to position [0, 0]
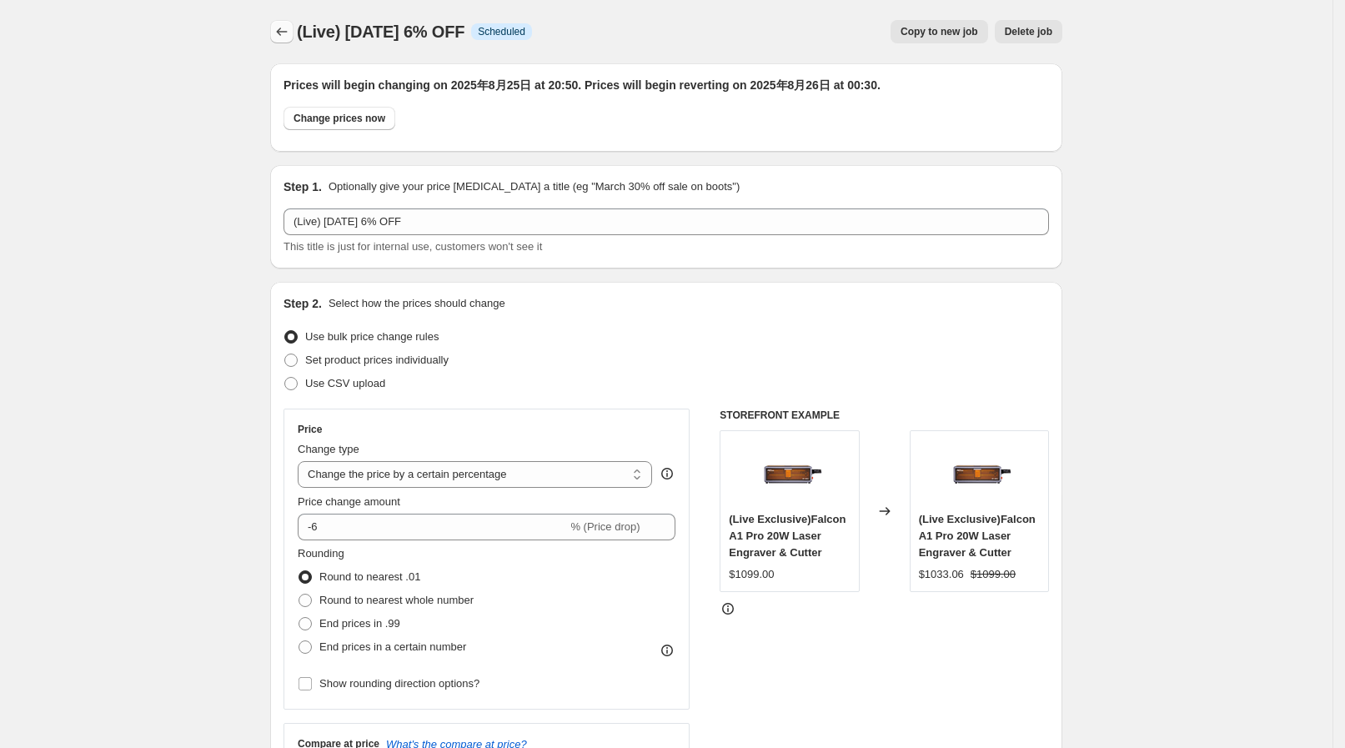
click at [286, 38] on icon "Price change jobs" at bounding box center [281, 31] width 17 height 17
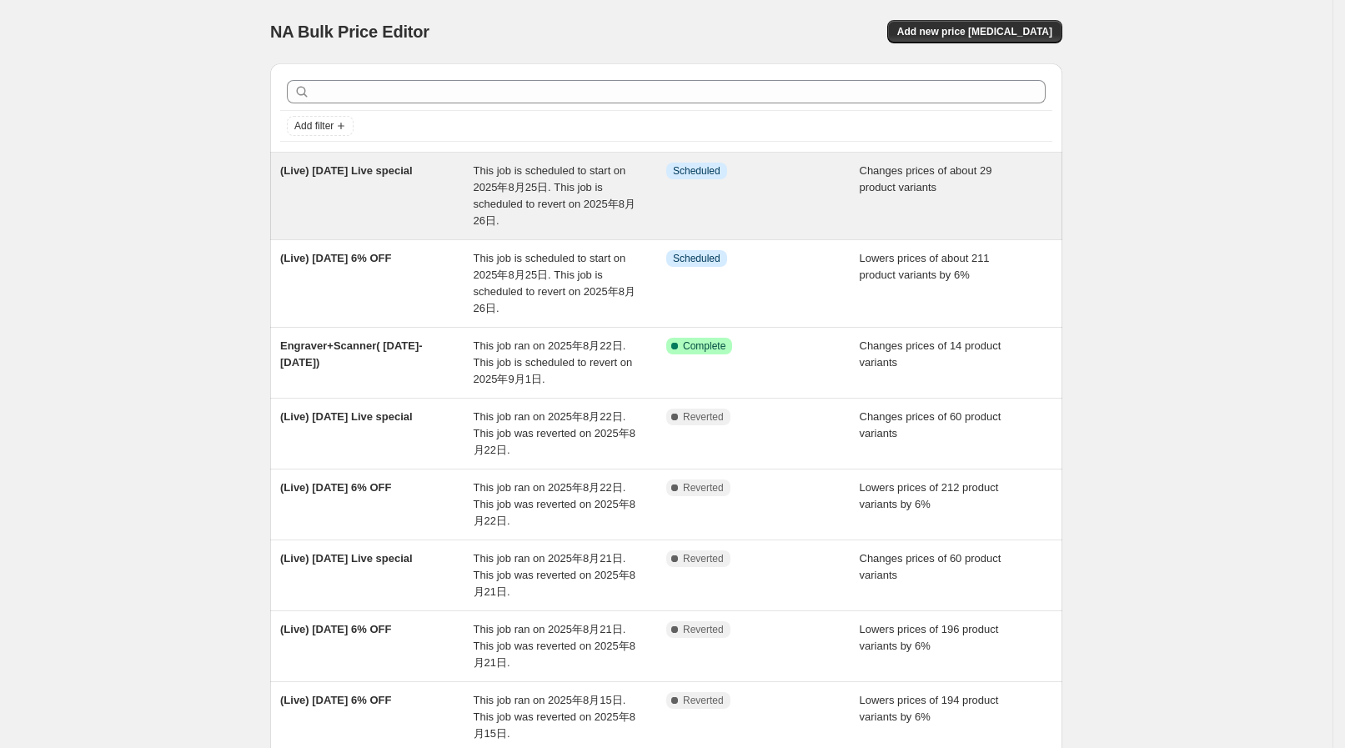
click at [473, 218] on div "(Live) [DATE] Live special" at bounding box center [376, 196] width 193 height 67
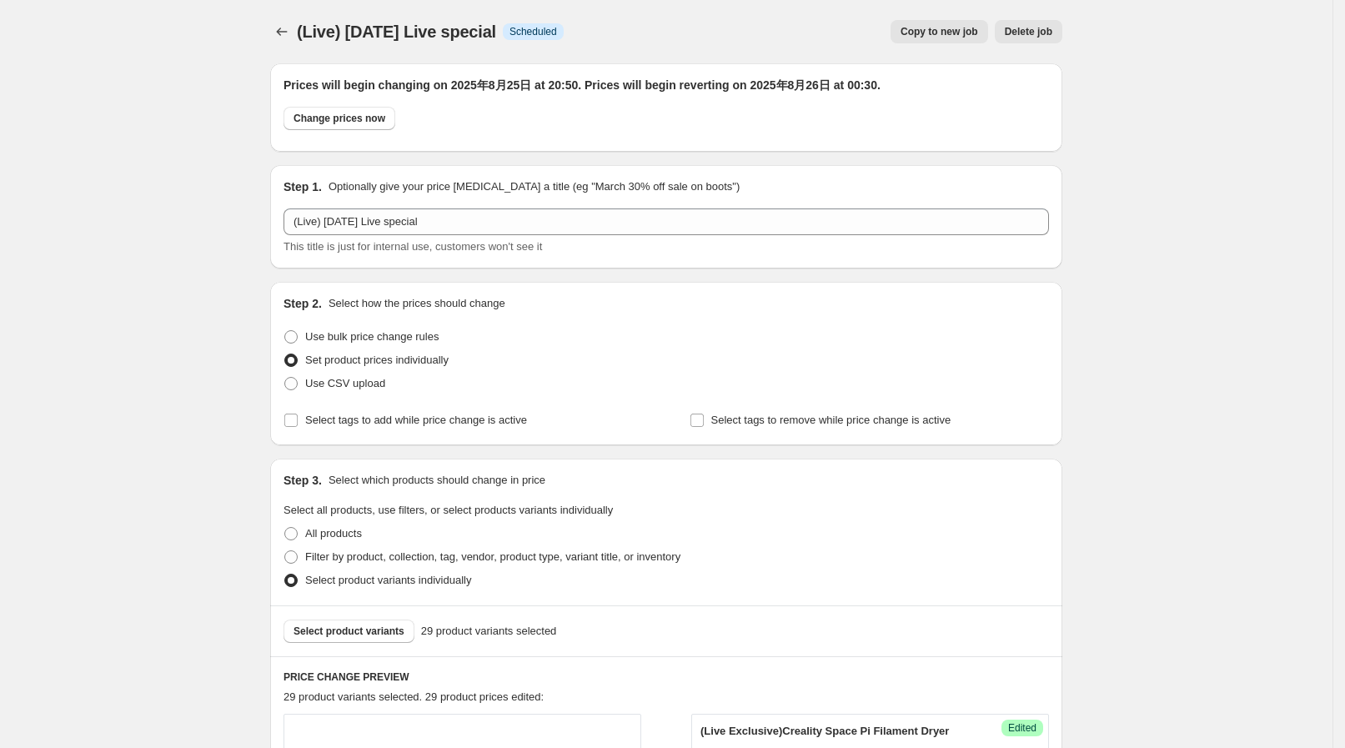
click at [283, 27] on icon "Price change jobs" at bounding box center [281, 31] width 17 height 17
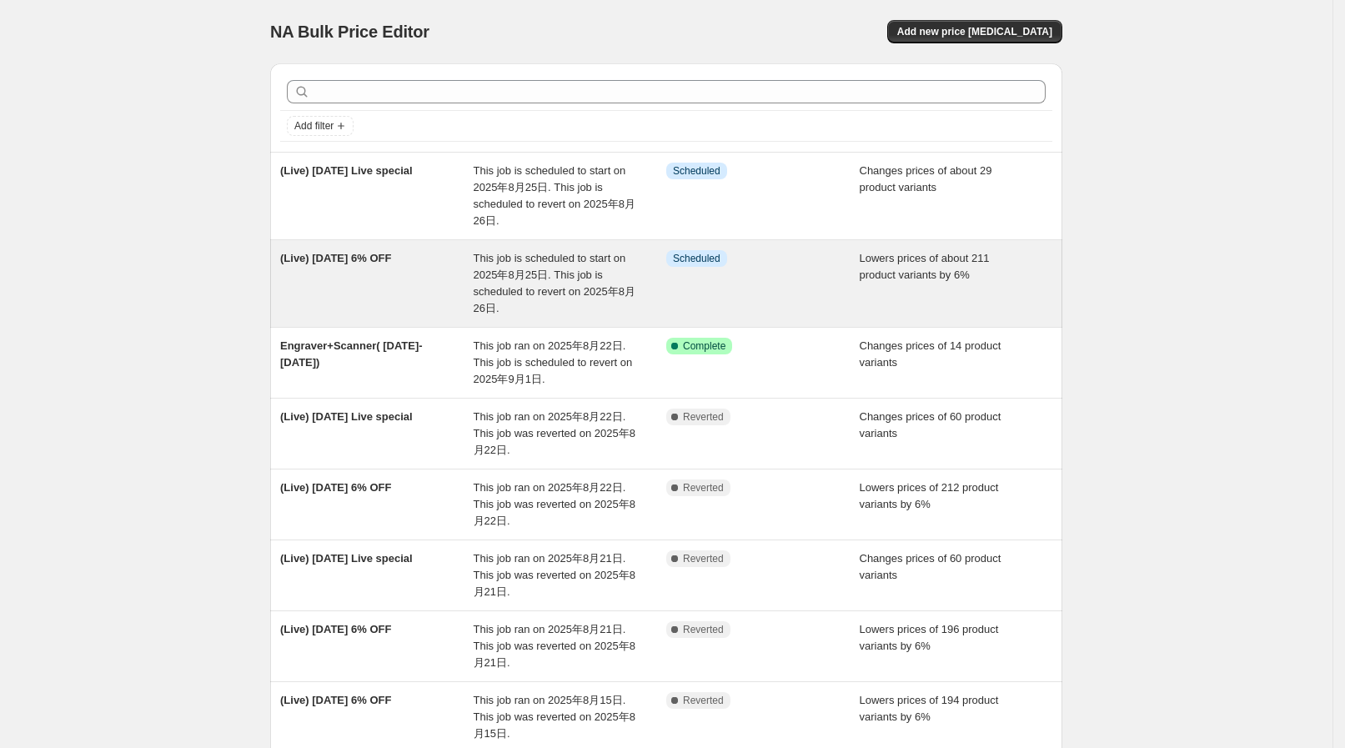
click at [492, 279] on span "This job is scheduled to start on 2025年8月25日. This job is scheduled to revert o…" at bounding box center [554, 283] width 162 height 63
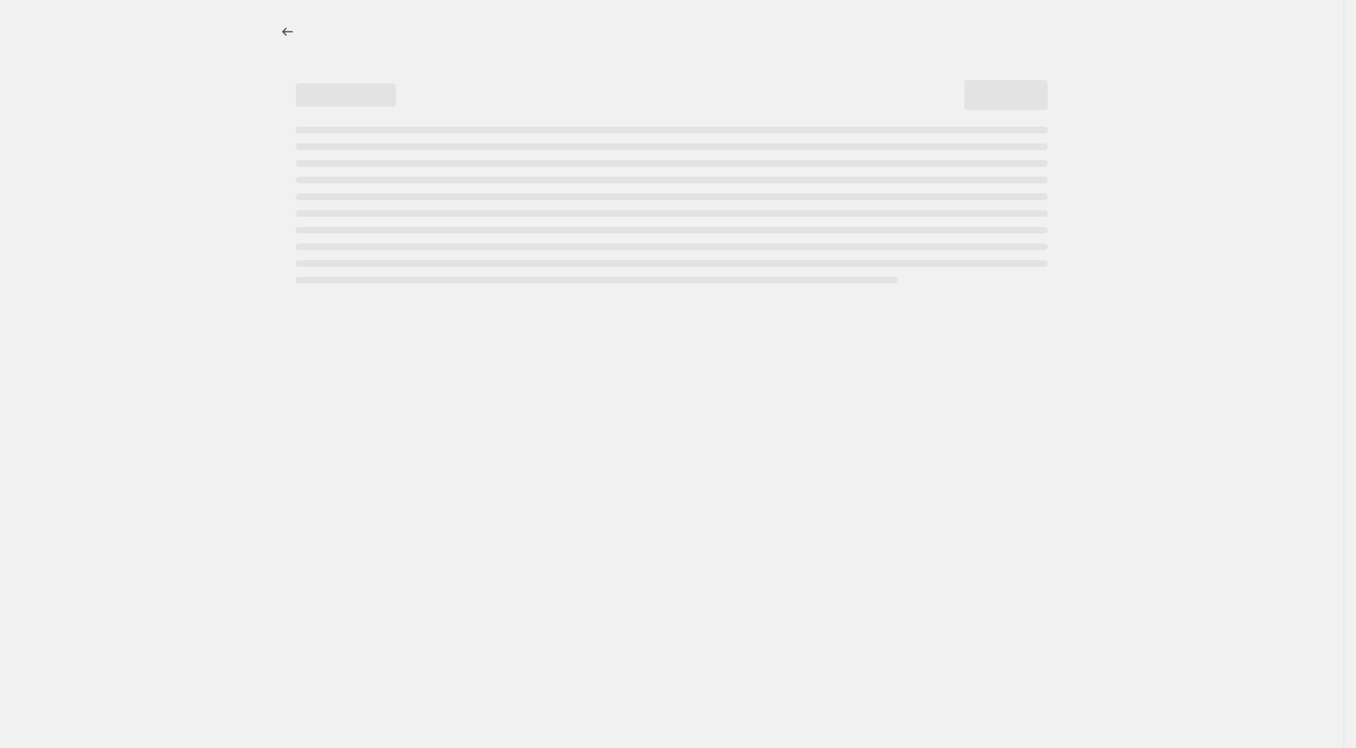
select select "percentage"
select select "collection"
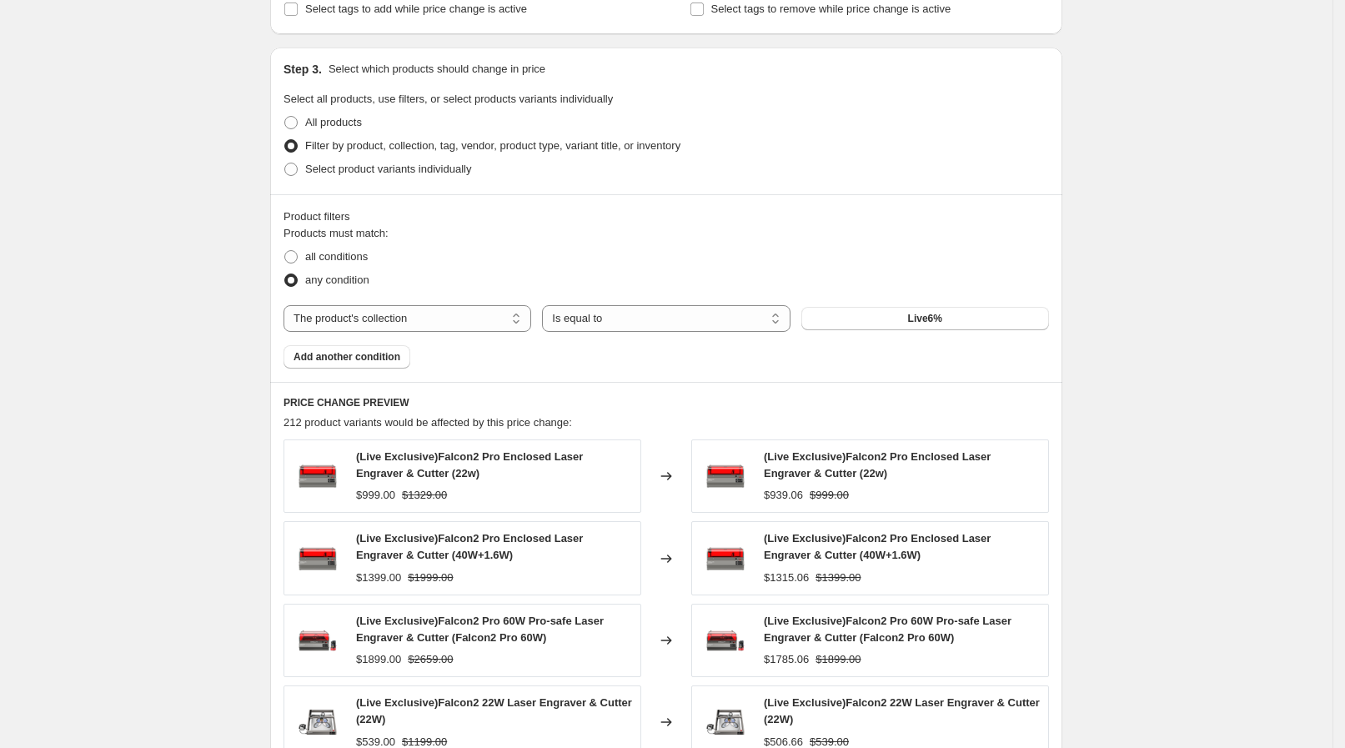
scroll to position [1042, 0]
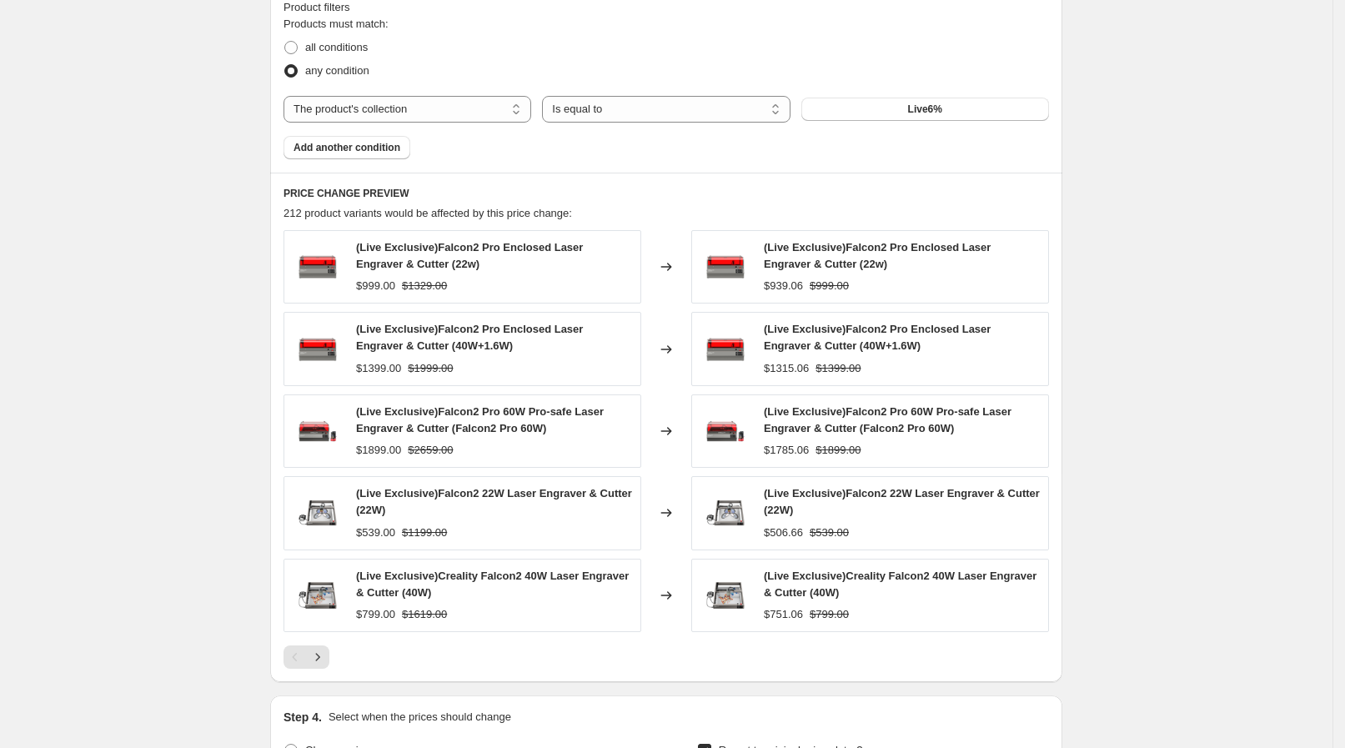
click at [333, 667] on div "PRICE CHANGE PREVIEW 212 product variants would be affected by this price chang…" at bounding box center [666, 427] width 792 height 509
click at [328, 668] on div "PRICE CHANGE PREVIEW 212 product variants would be affected by this price chang…" at bounding box center [666, 427] width 792 height 509
click at [326, 664] on button "Next" at bounding box center [317, 656] width 23 height 23
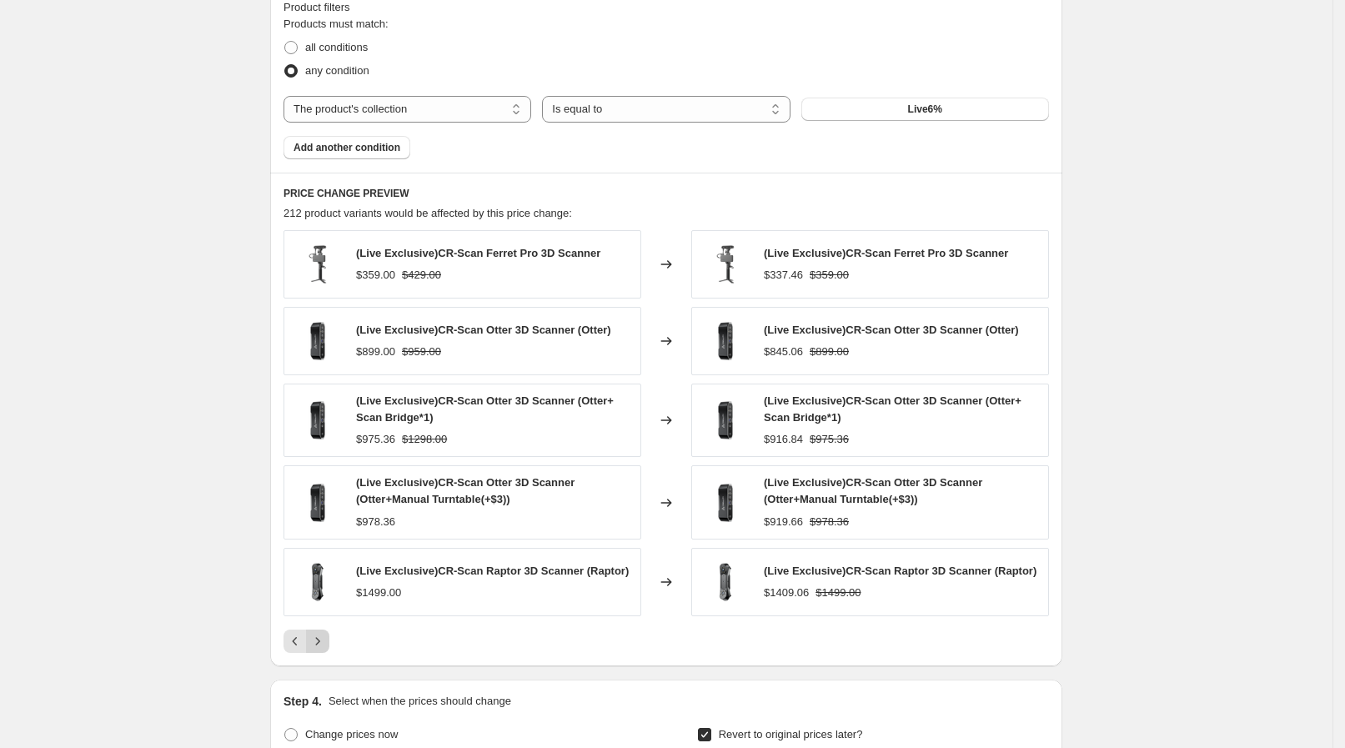
click at [321, 634] on icon "Next" at bounding box center [317, 641] width 17 height 17
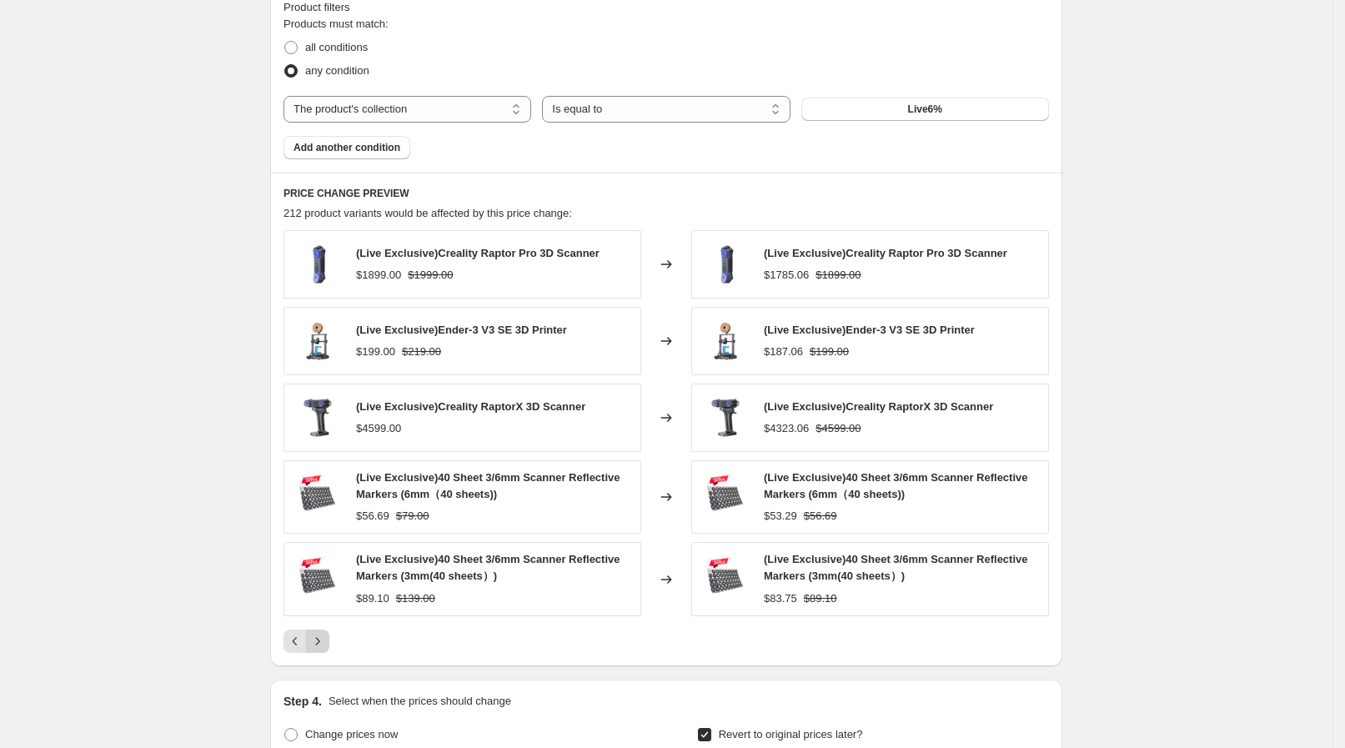
click at [321, 634] on icon "Next" at bounding box center [317, 641] width 17 height 17
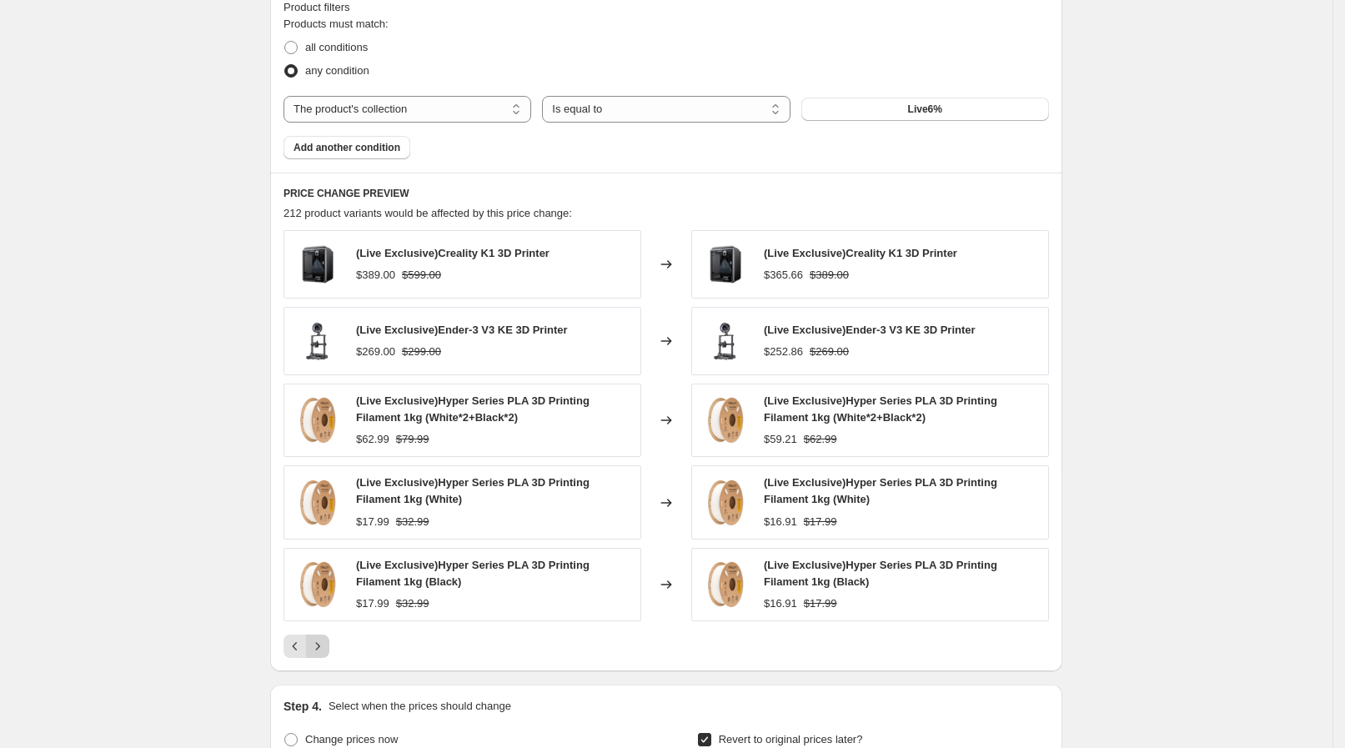
click at [321, 634] on button "Next" at bounding box center [317, 645] width 23 height 23
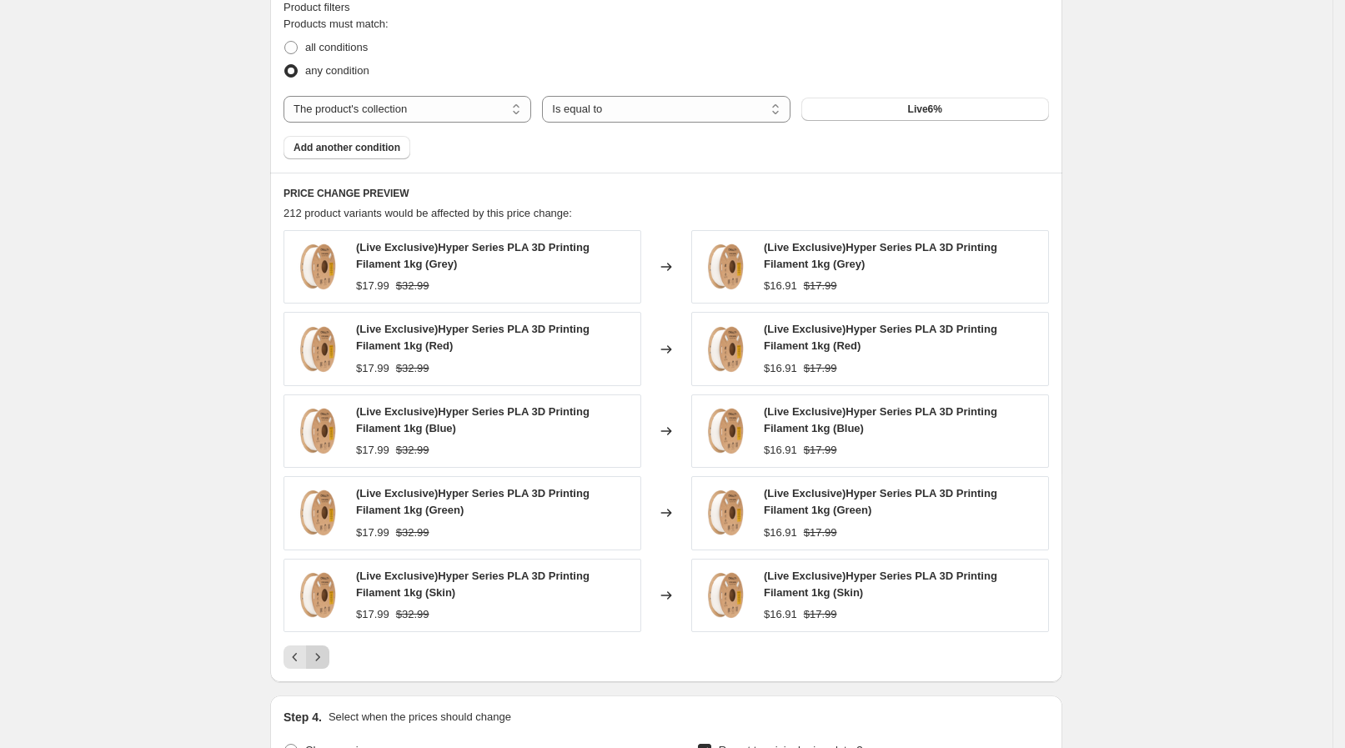
click at [326, 651] on icon "Next" at bounding box center [317, 657] width 17 height 17
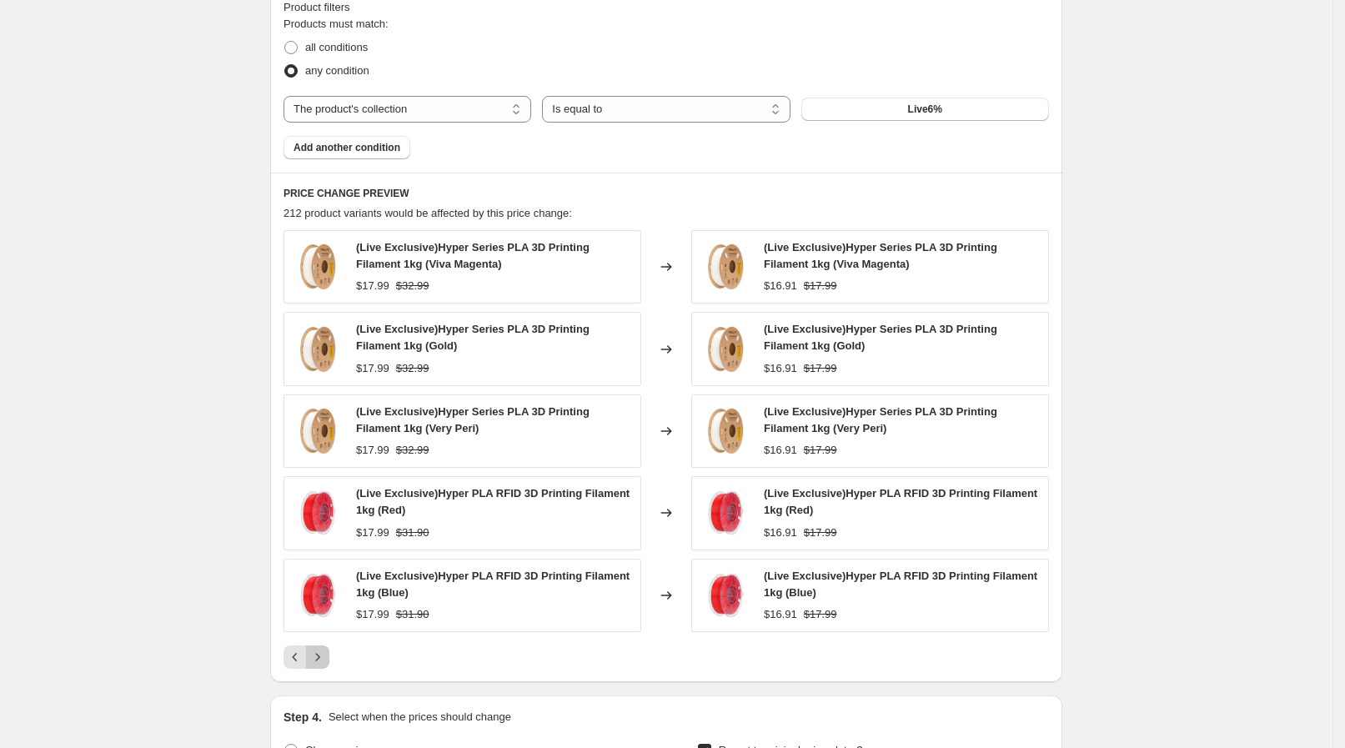
click at [326, 651] on icon "Next" at bounding box center [317, 657] width 17 height 17
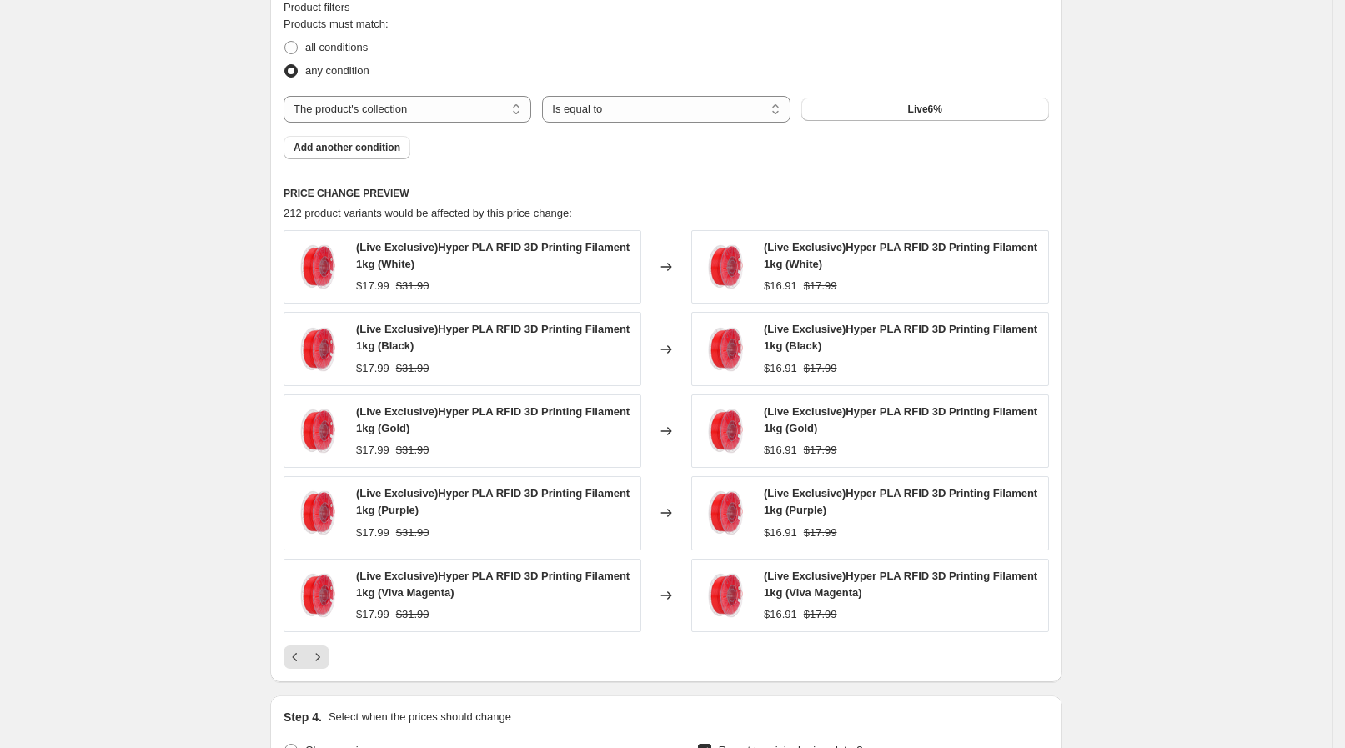
click at [326, 651] on icon "Next" at bounding box center [317, 657] width 17 height 17
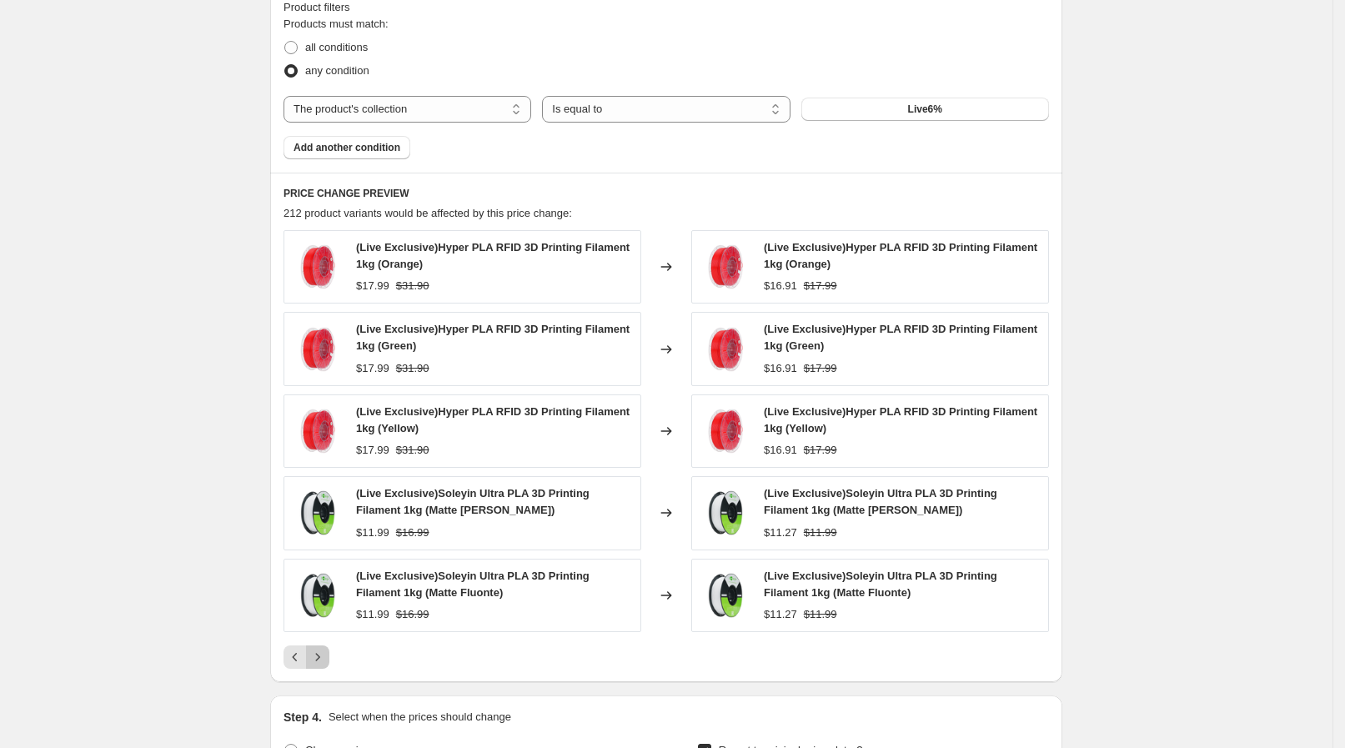
click at [326, 651] on icon "Next" at bounding box center [317, 657] width 17 height 17
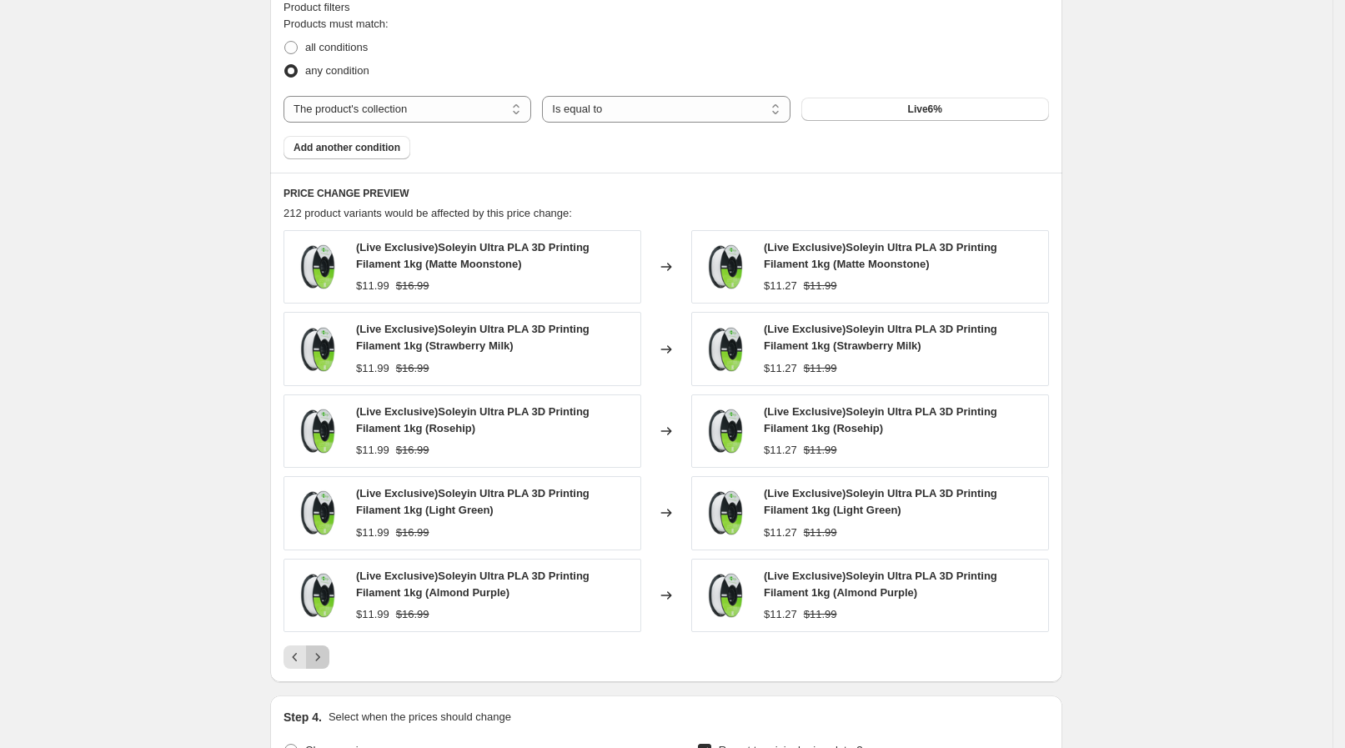
click at [326, 651] on icon "Next" at bounding box center [317, 657] width 17 height 17
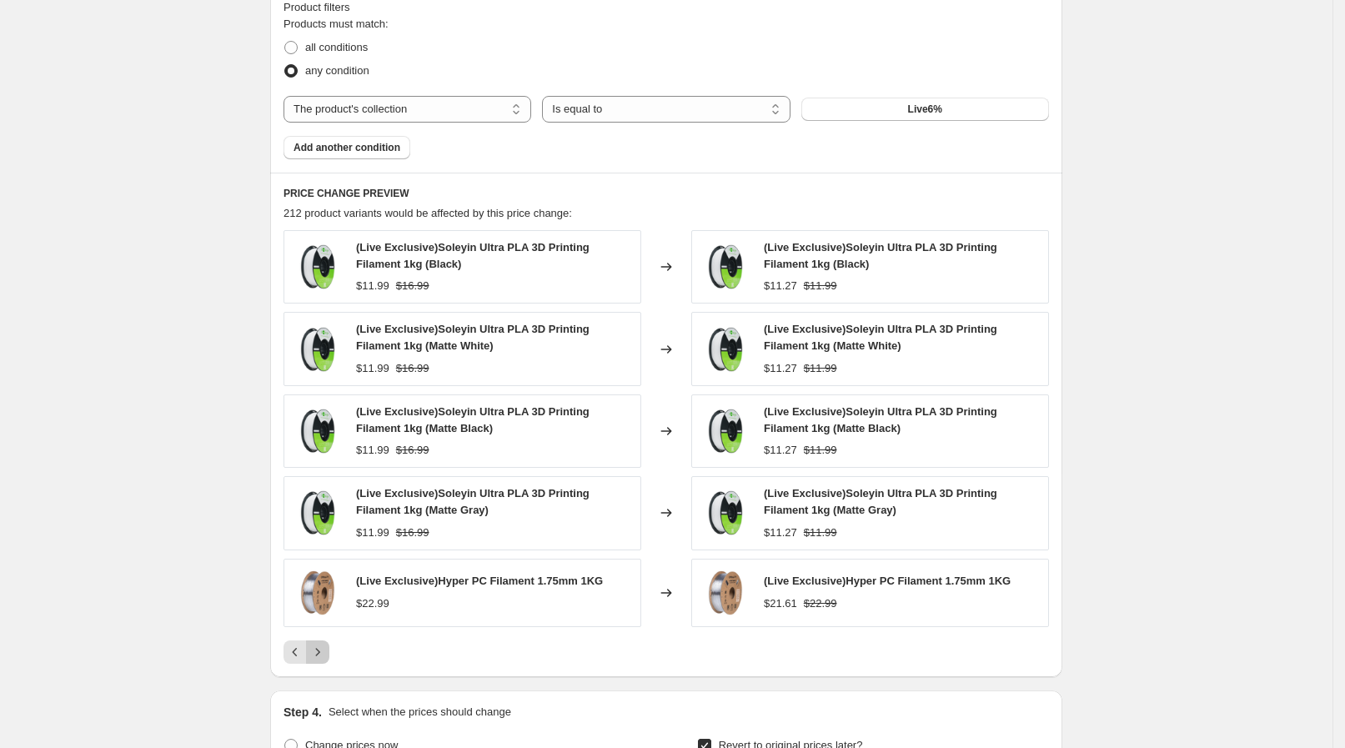
click at [326, 651] on icon "Next" at bounding box center [317, 652] width 17 height 17
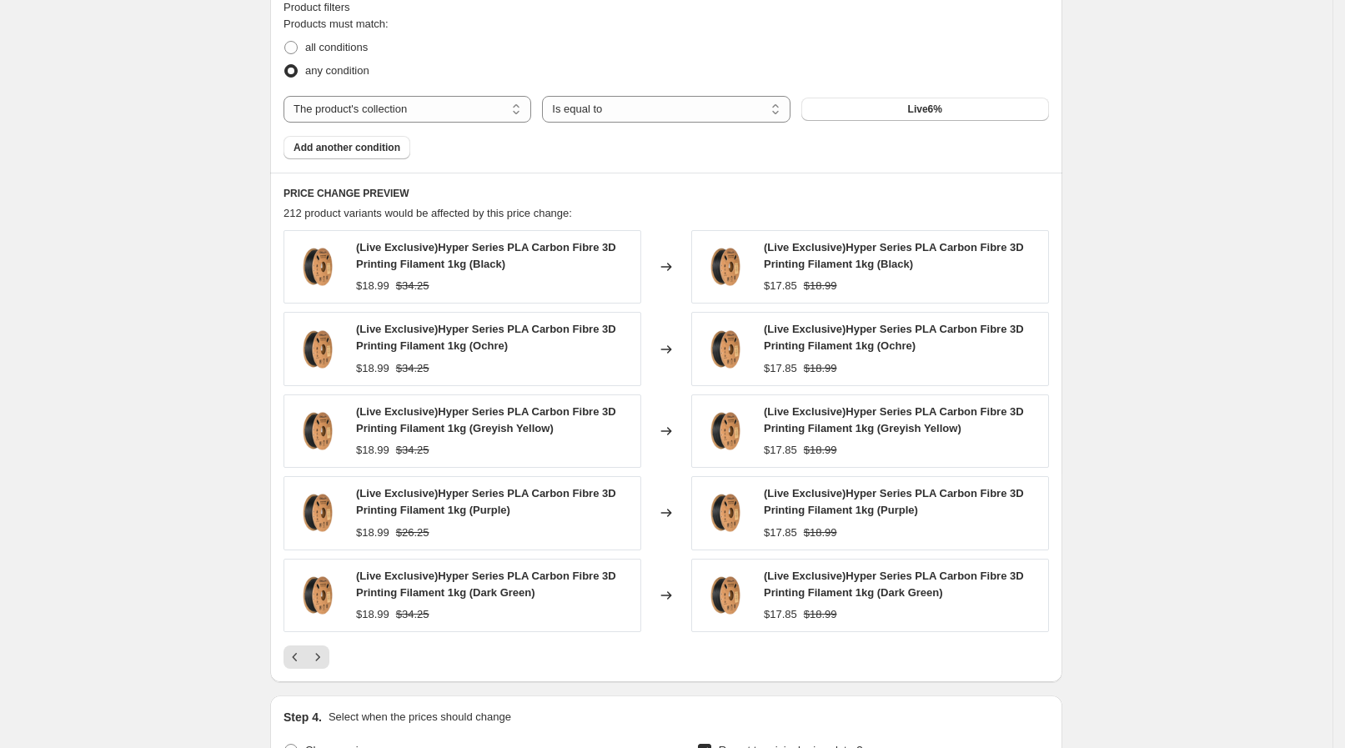
click at [326, 651] on icon "Next" at bounding box center [317, 657] width 17 height 17
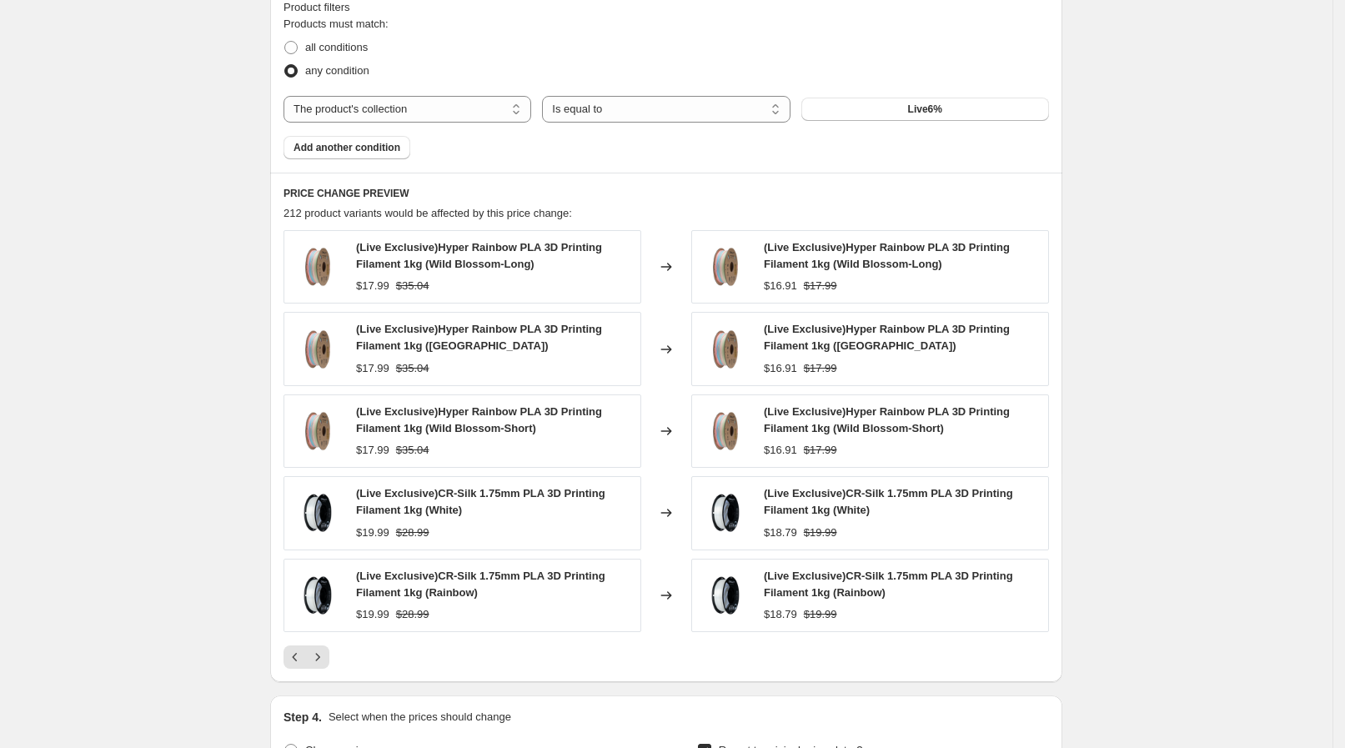
click at [326, 651] on icon "Next" at bounding box center [317, 657] width 17 height 17
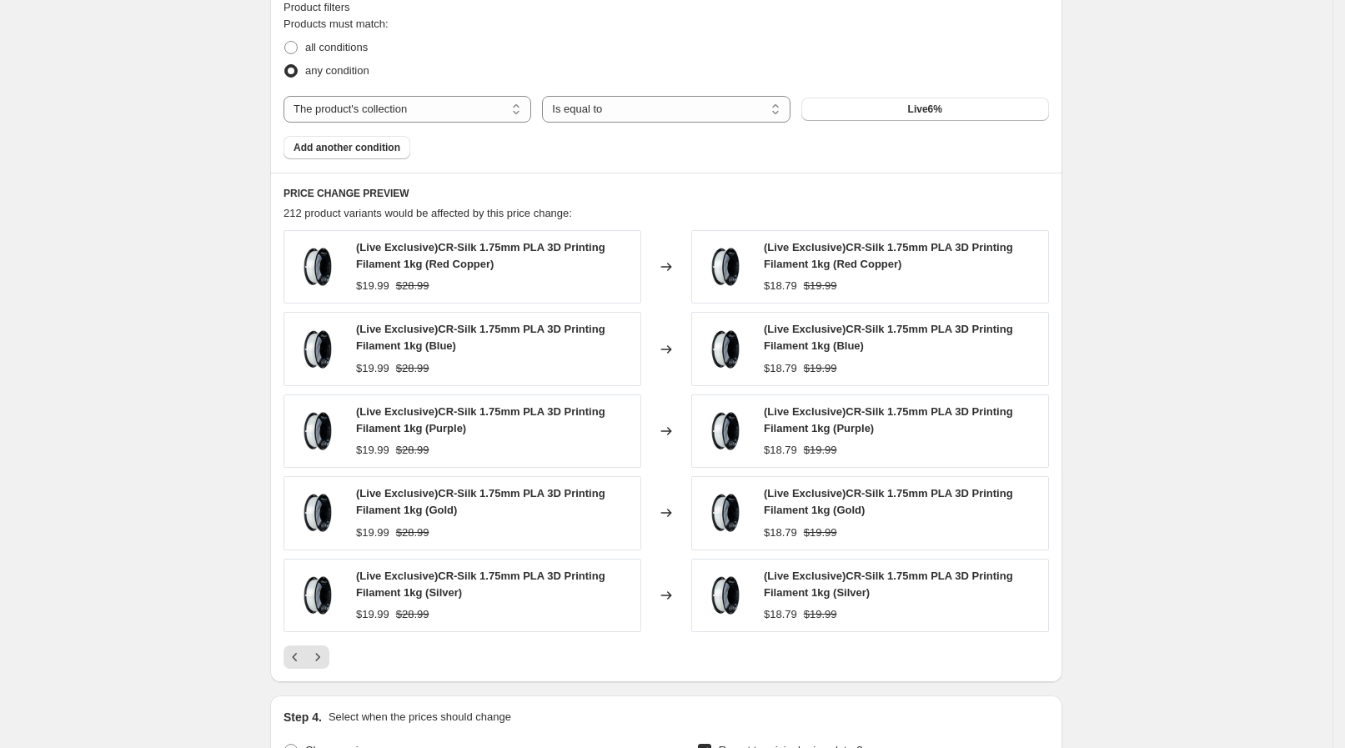
click at [326, 651] on icon "Next" at bounding box center [317, 657] width 17 height 17
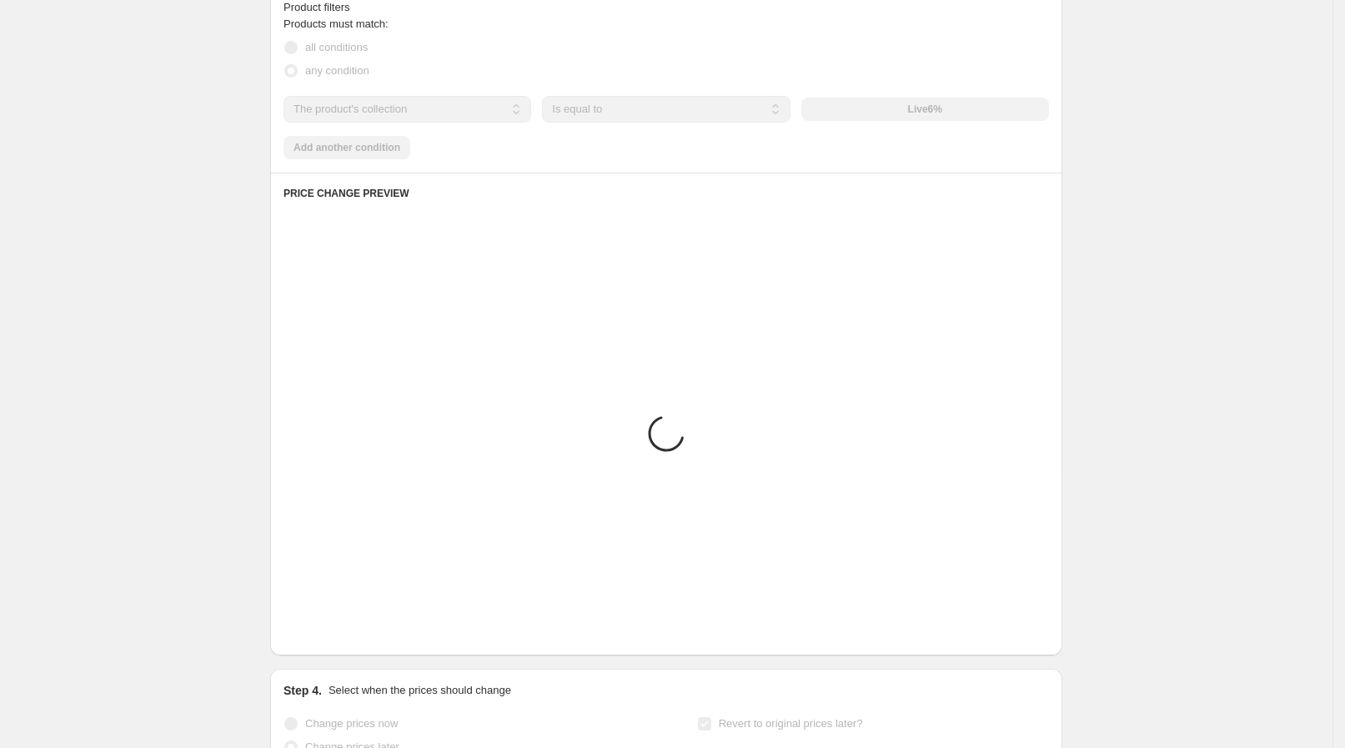
click at [326, 639] on icon "Next" at bounding box center [317, 630] width 17 height 17
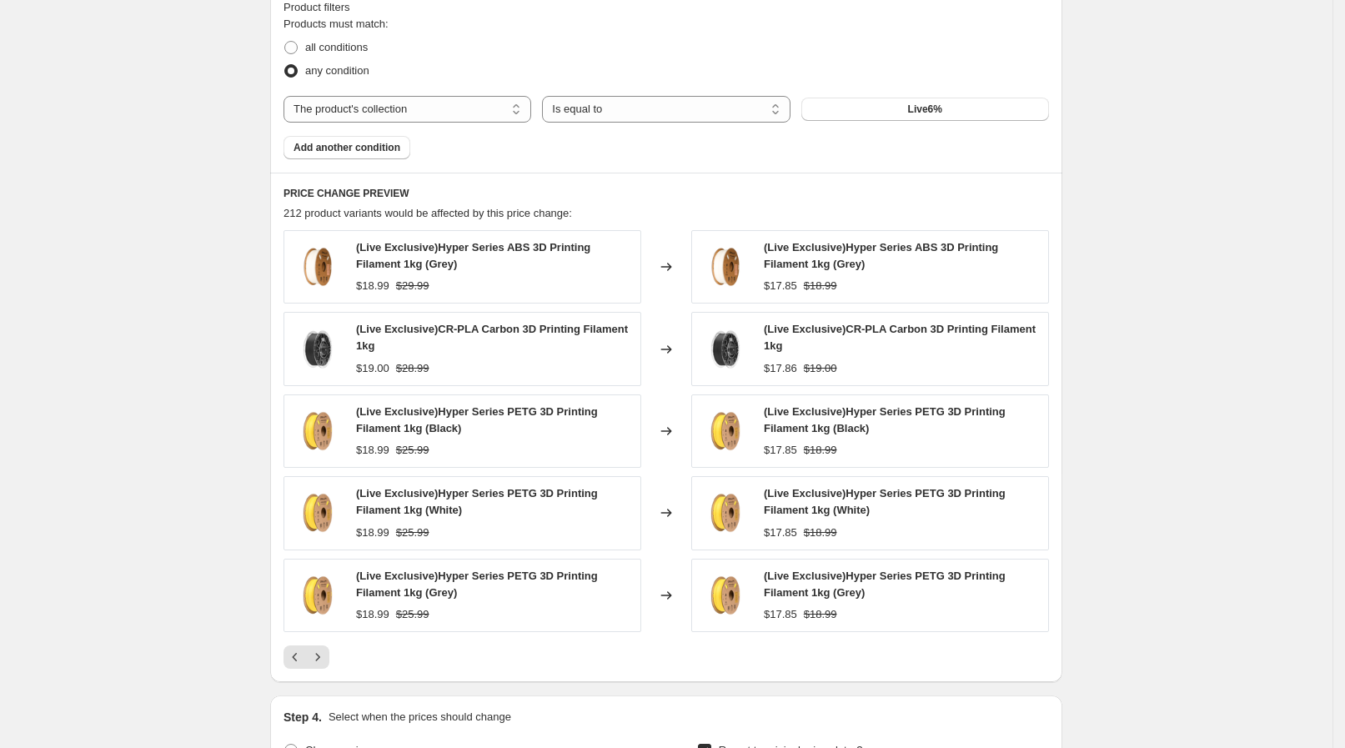
click at [326, 651] on icon "Next" at bounding box center [317, 657] width 17 height 17
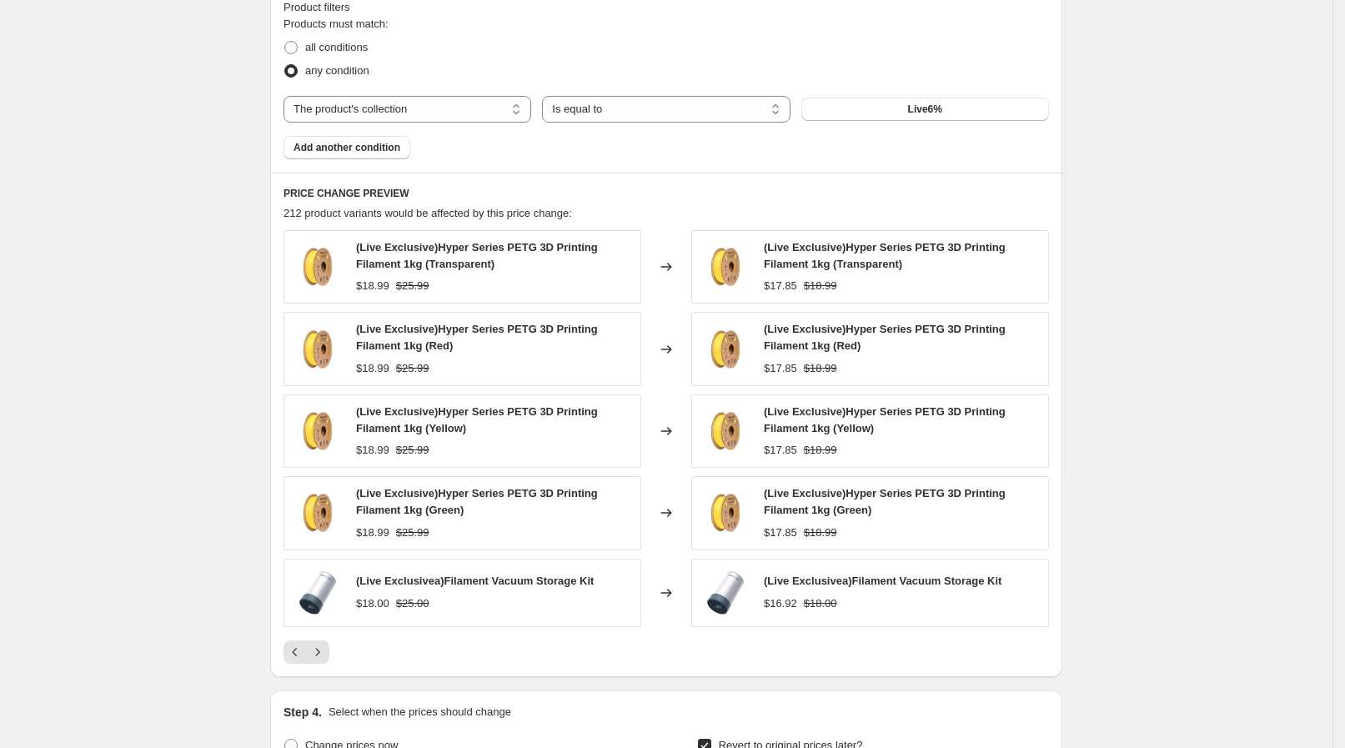
click at [326, 651] on icon "Next" at bounding box center [317, 652] width 17 height 17
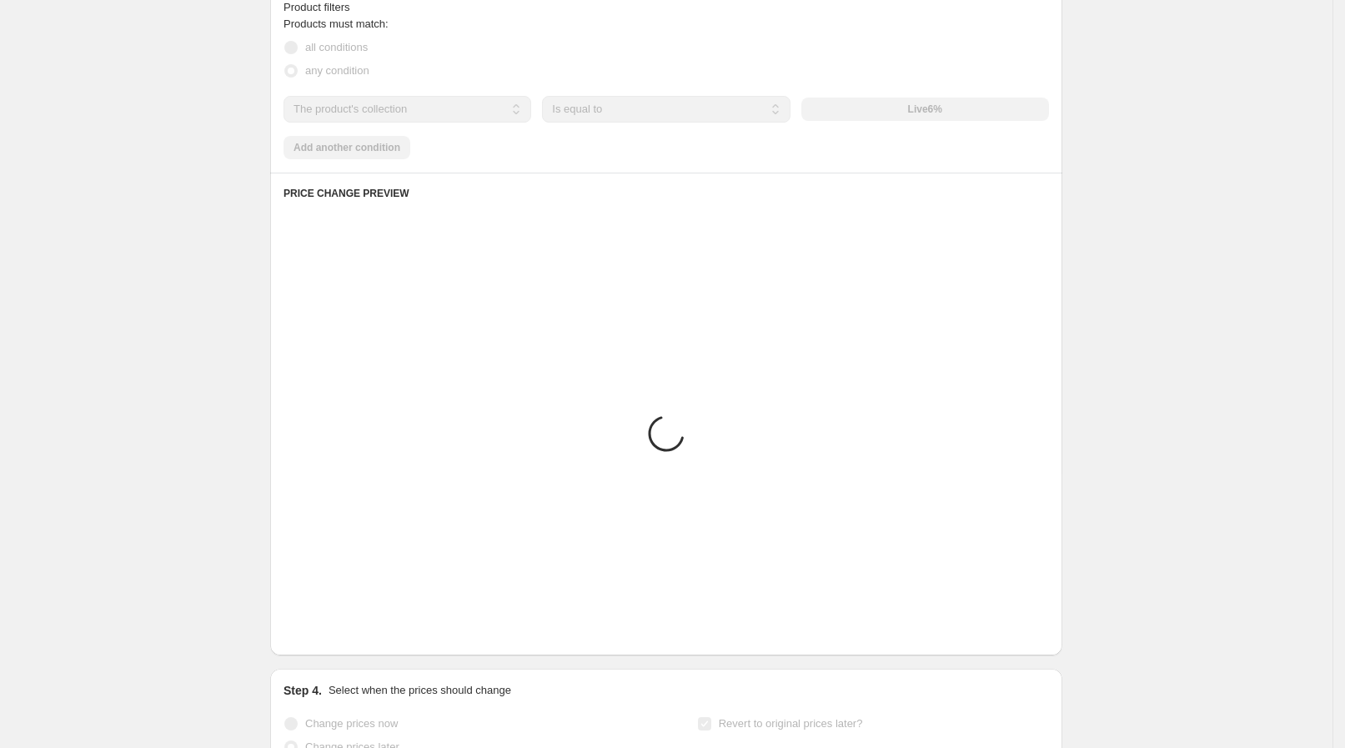
click at [329, 651] on div "PRICE CHANGE PREVIEW Placeholder Loading product variants... Loading... Placeho…" at bounding box center [666, 414] width 792 height 483
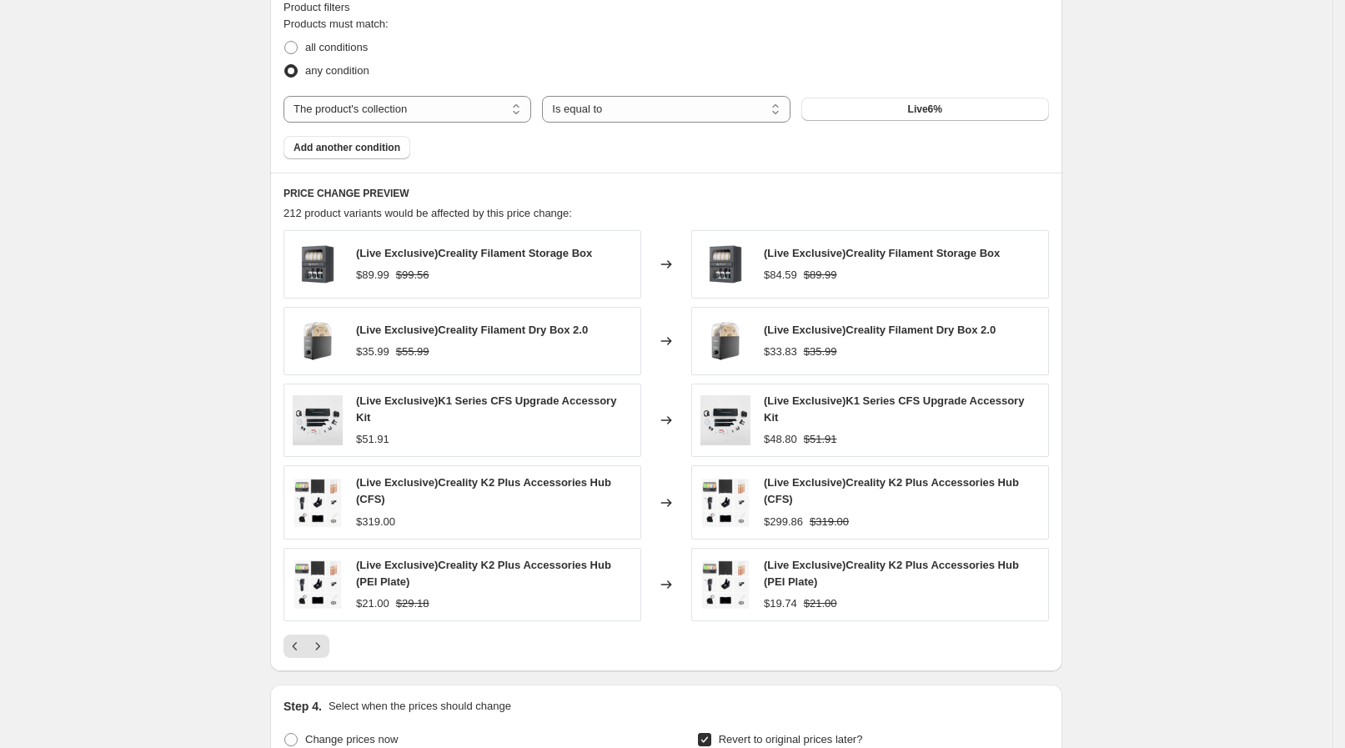
click at [329, 651] on div "PRICE CHANGE PREVIEW 212 product variants would be affected by this price chang…" at bounding box center [666, 422] width 792 height 499
click at [323, 638] on icon "Next" at bounding box center [317, 646] width 17 height 17
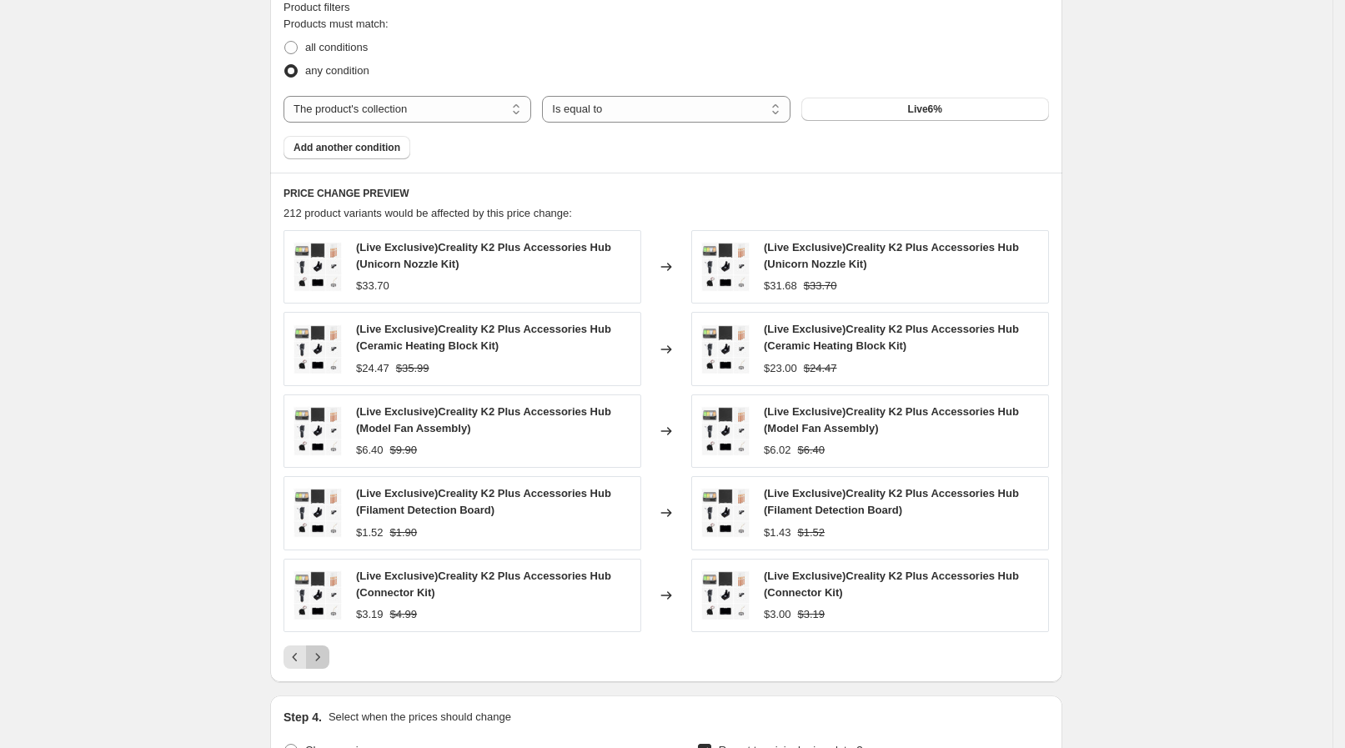
click at [326, 654] on icon "Next" at bounding box center [317, 657] width 17 height 17
click at [326, 652] on icon "Next" at bounding box center [317, 657] width 17 height 17
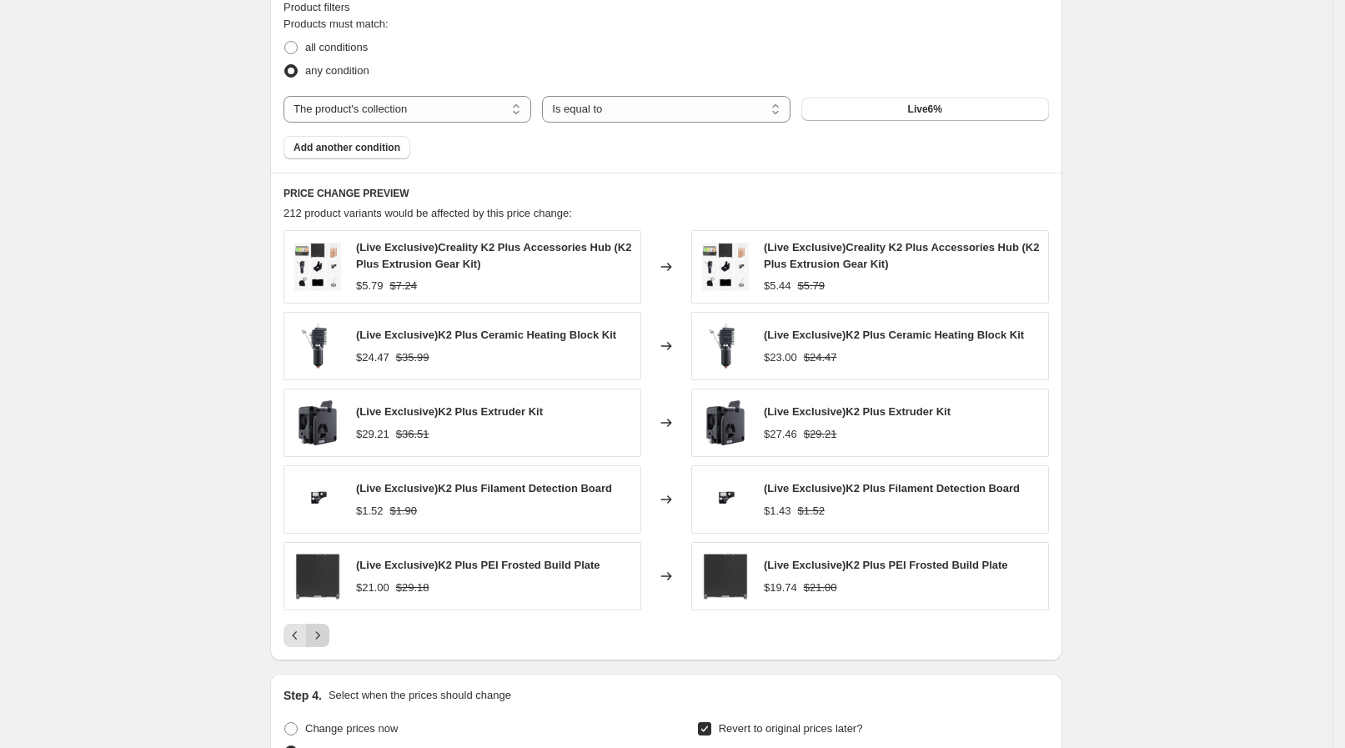
click at [329, 652] on div "PRICE CHANGE PREVIEW 212 product variants would be affected by this price chang…" at bounding box center [666, 417] width 792 height 488
click at [324, 638] on icon "Next" at bounding box center [317, 635] width 17 height 17
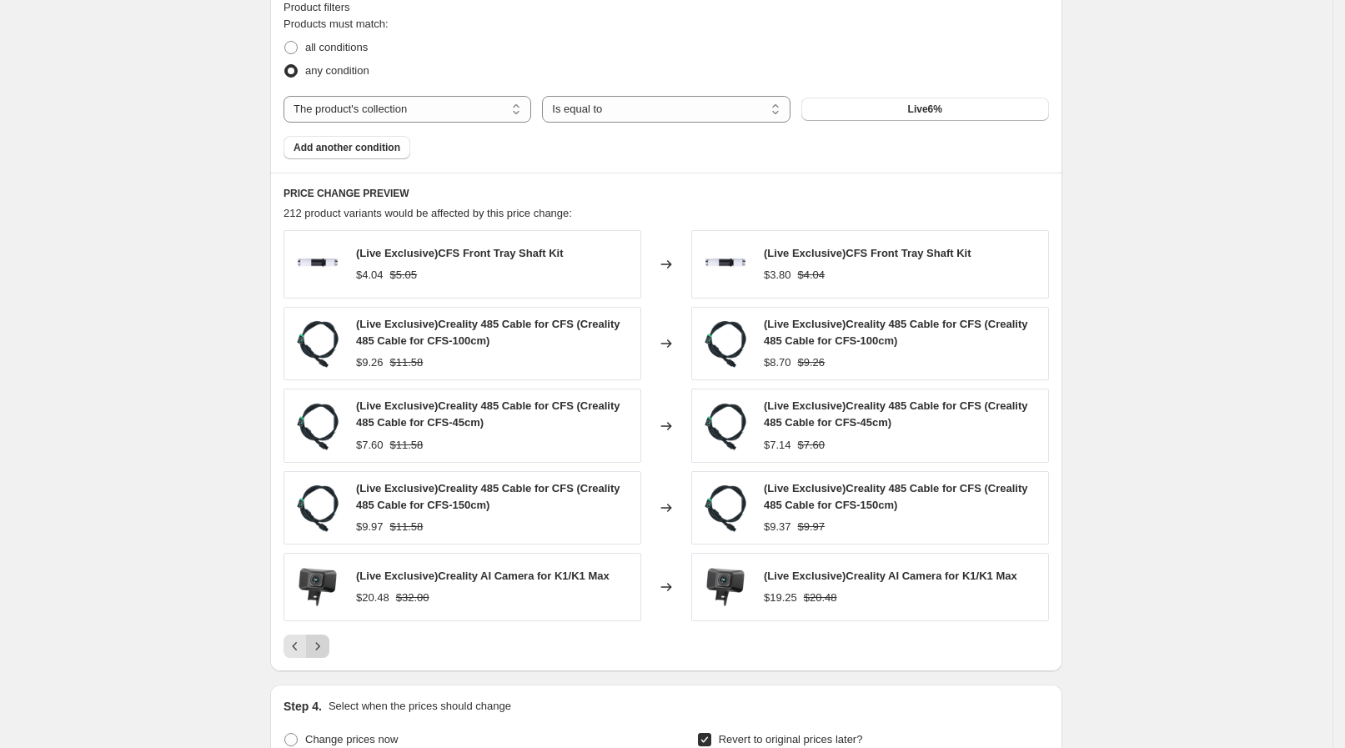
click at [324, 638] on icon "Next" at bounding box center [317, 646] width 17 height 17
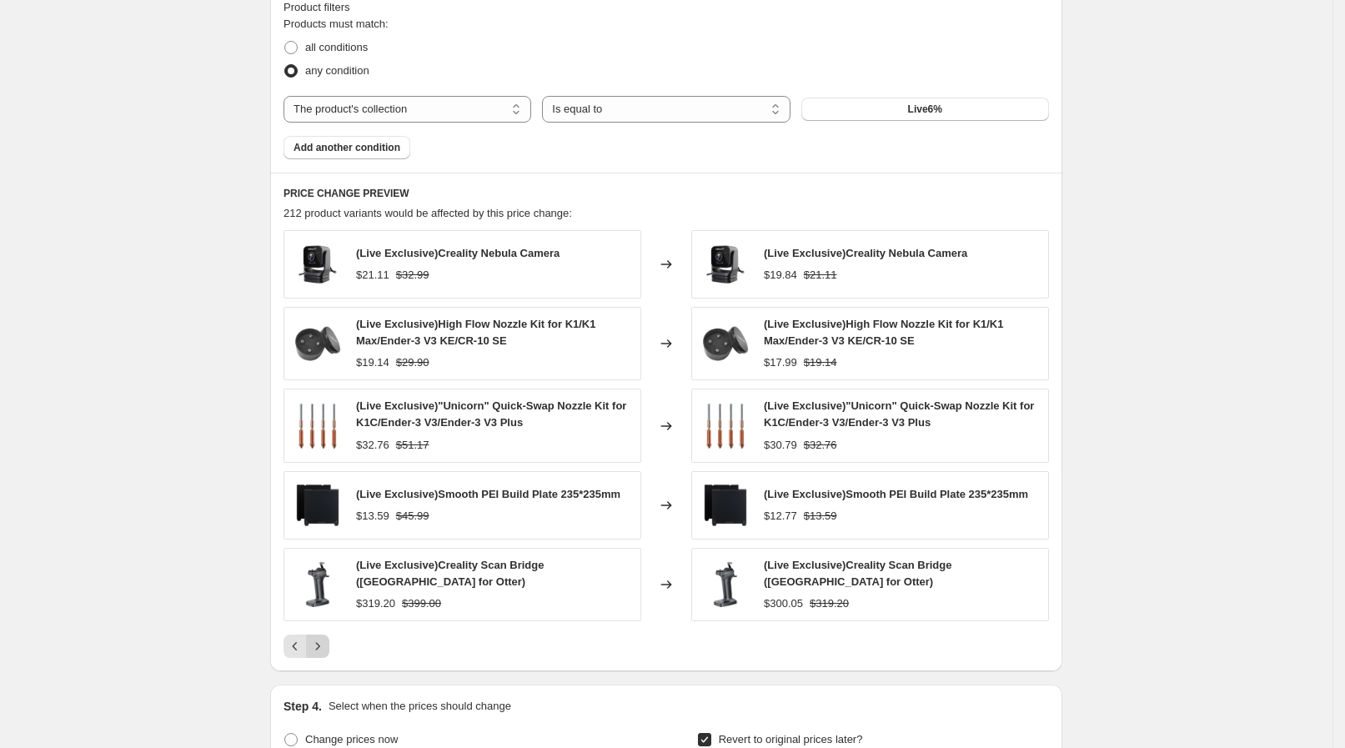
click at [324, 638] on icon "Next" at bounding box center [317, 646] width 17 height 17
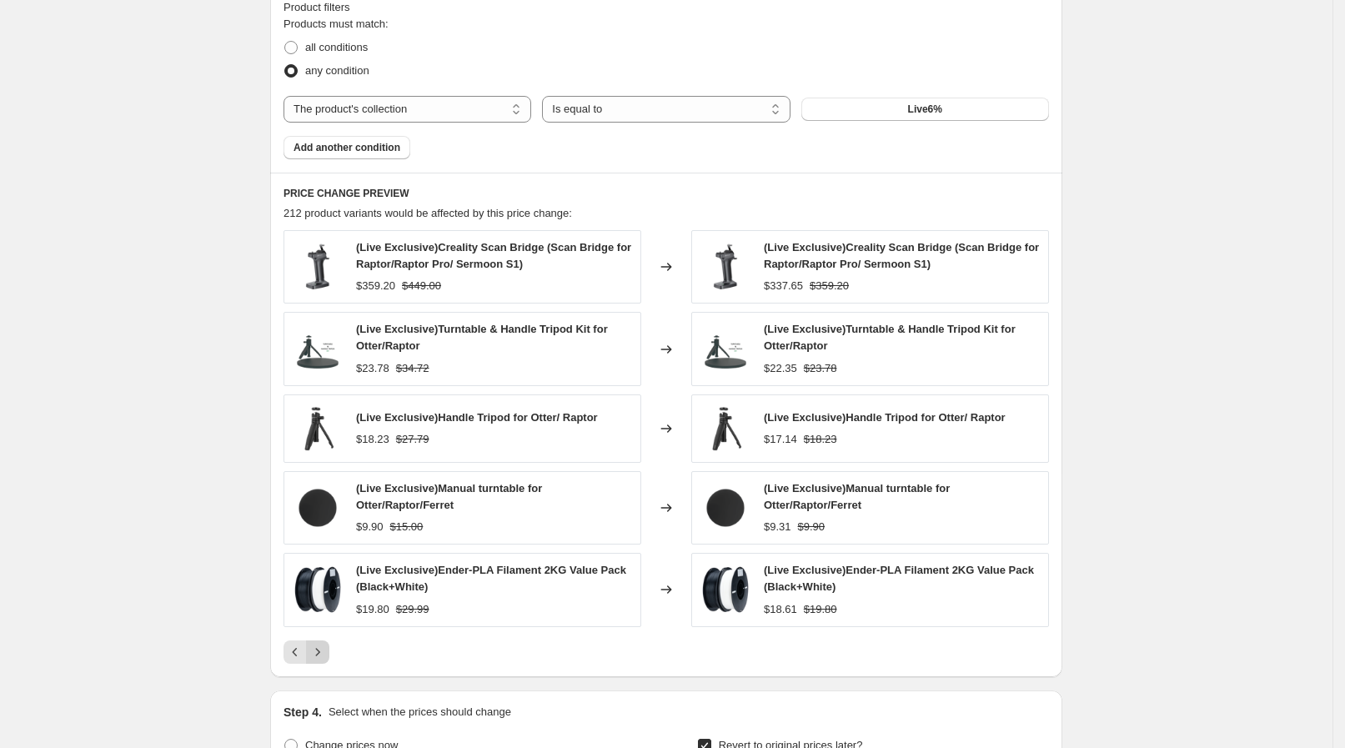
click at [324, 640] on button "Next" at bounding box center [317, 651] width 23 height 23
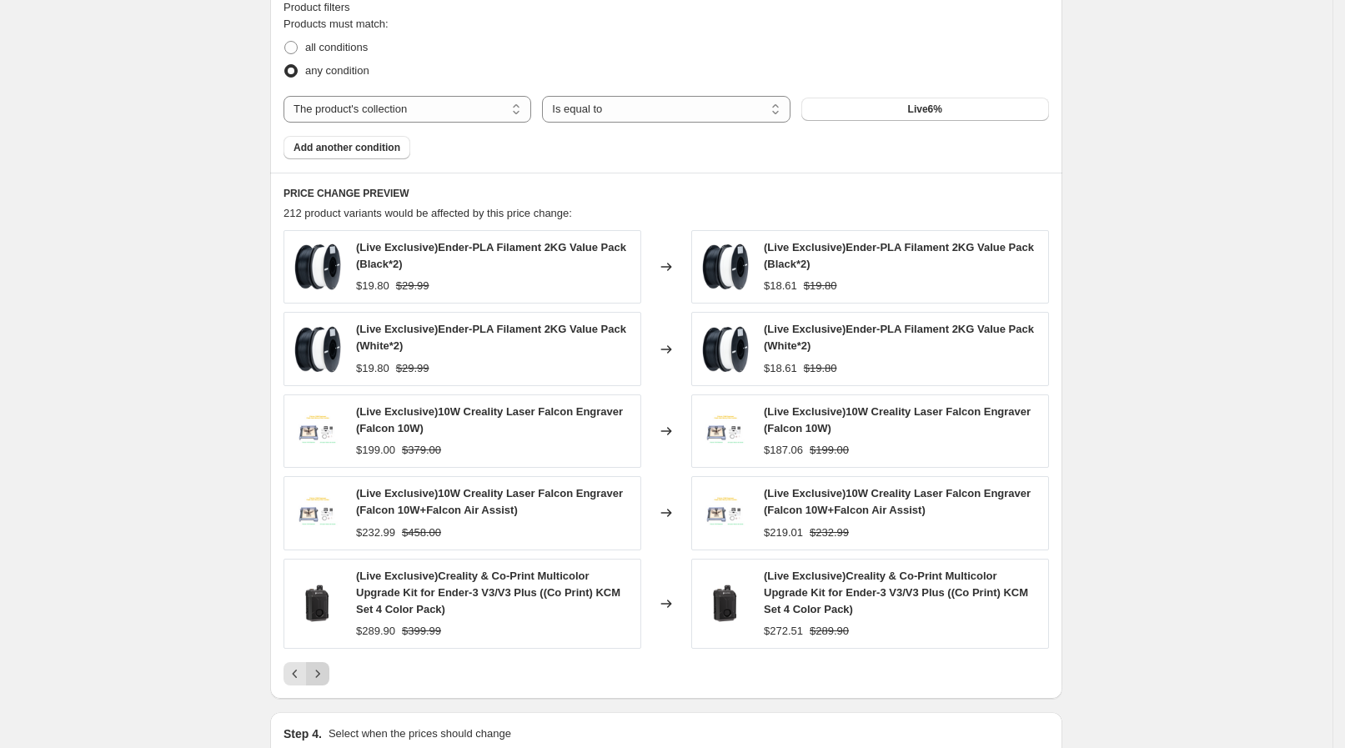
click at [324, 638] on div "(Live Exclusive)Creality & Co-Print Multicolor Upgrade Kit for Ender-3 V3/V3 Pl…" at bounding box center [462, 604] width 358 height 90
click at [316, 672] on icon "Next" at bounding box center [317, 673] width 17 height 17
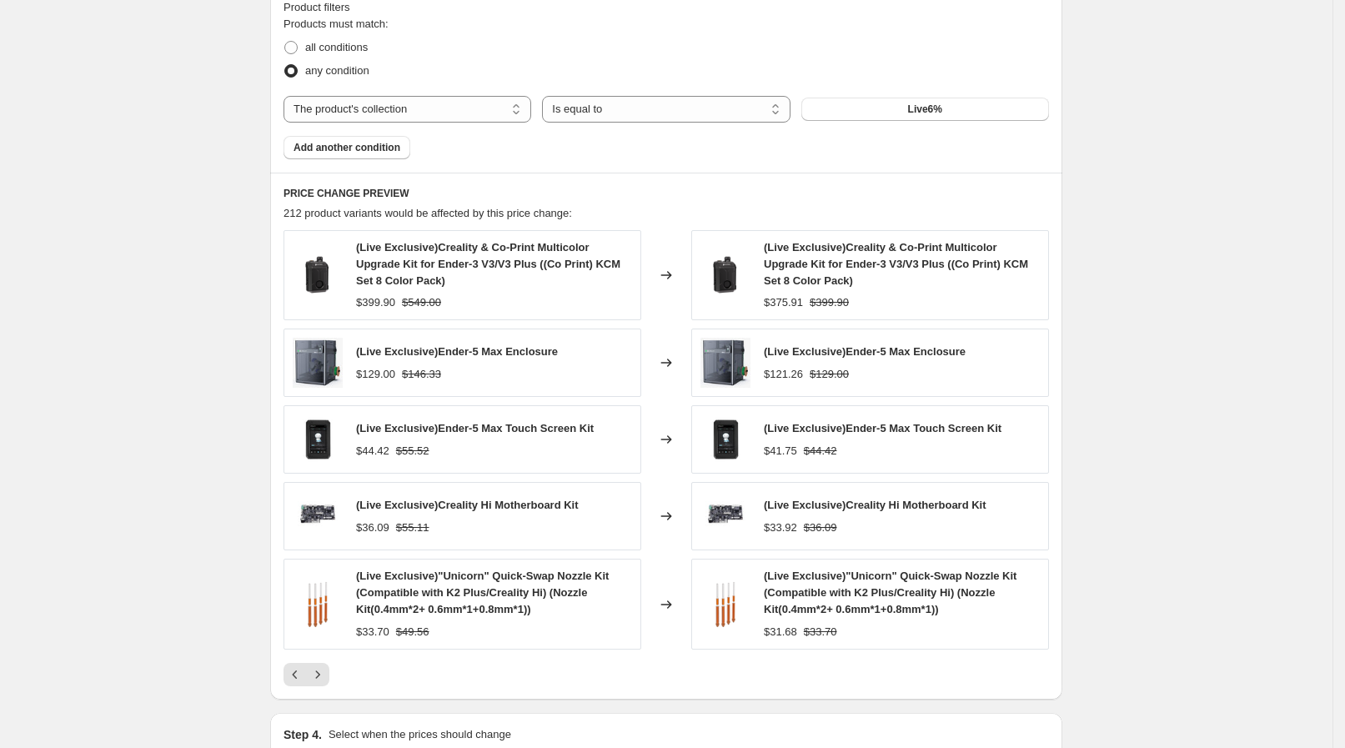
click at [320, 671] on icon "Next" at bounding box center [318, 674] width 4 height 8
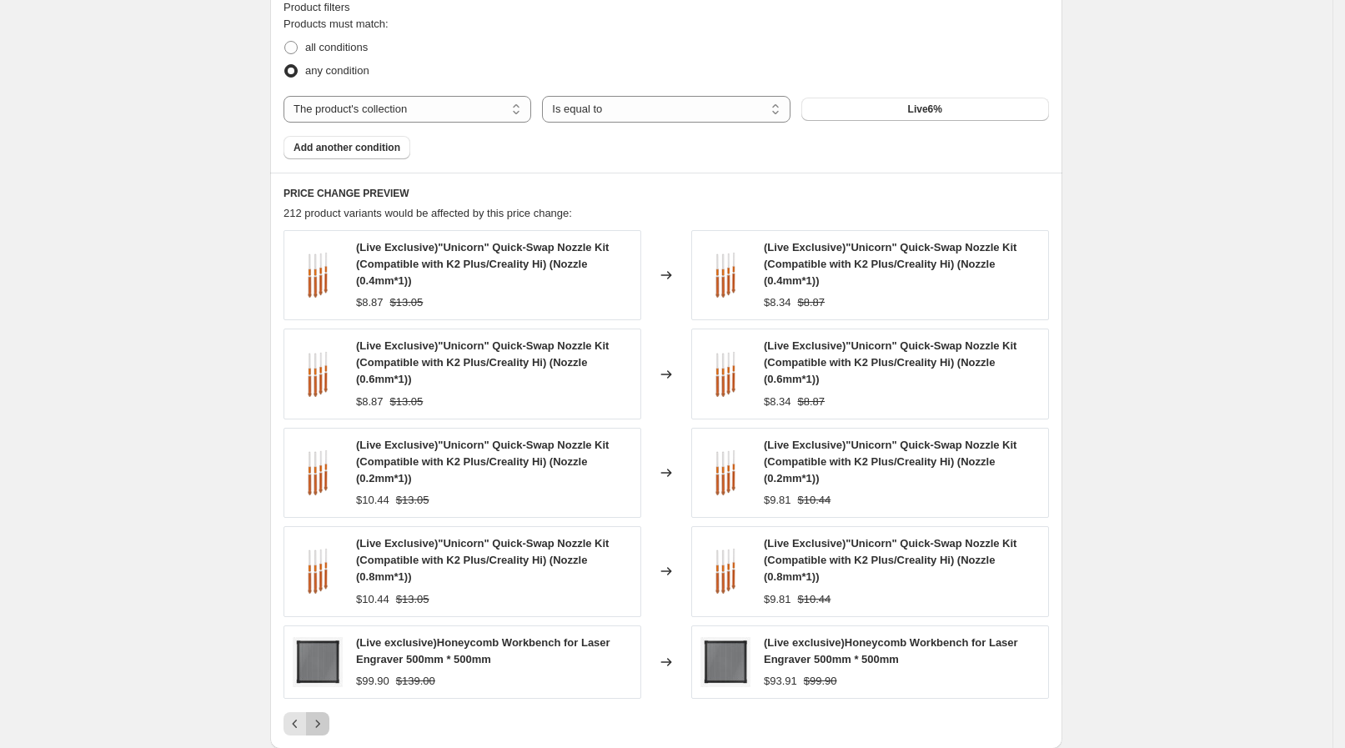
click at [318, 712] on button "Next" at bounding box center [317, 723] width 23 height 23
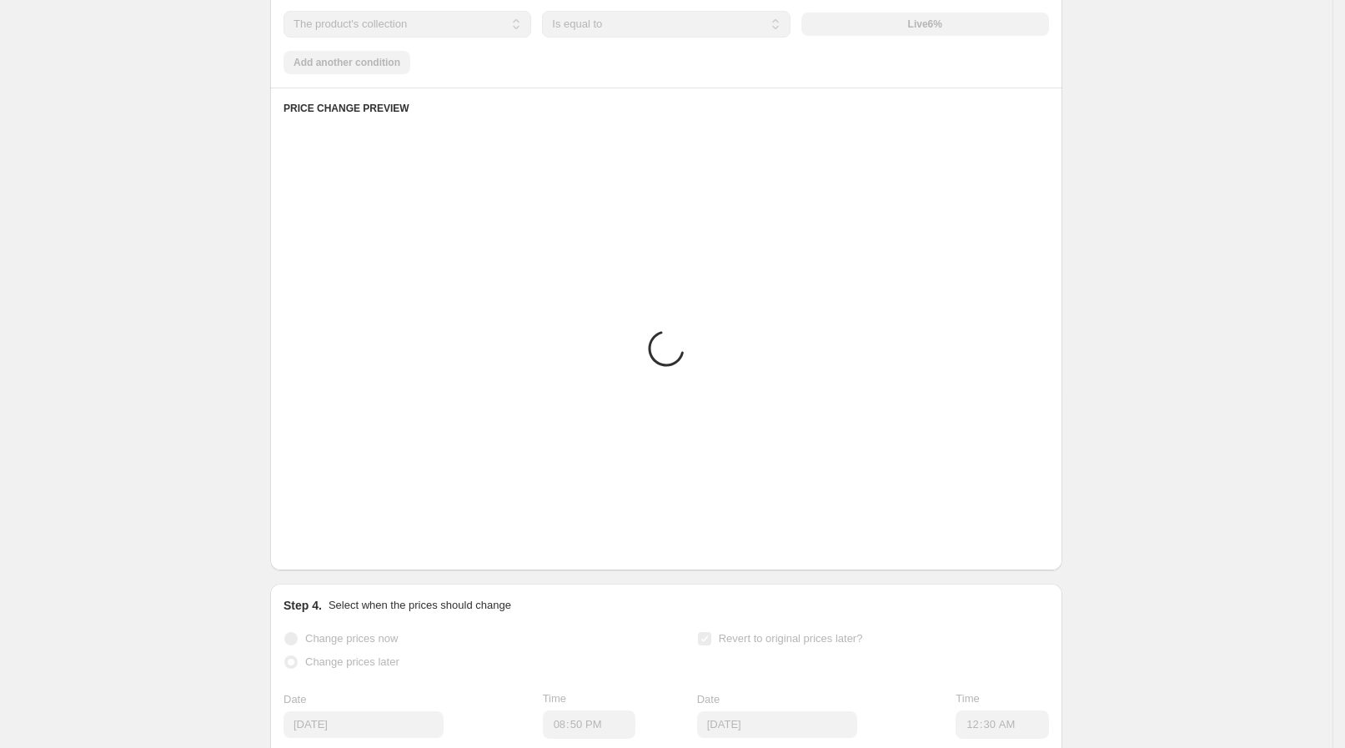
scroll to position [1146, 0]
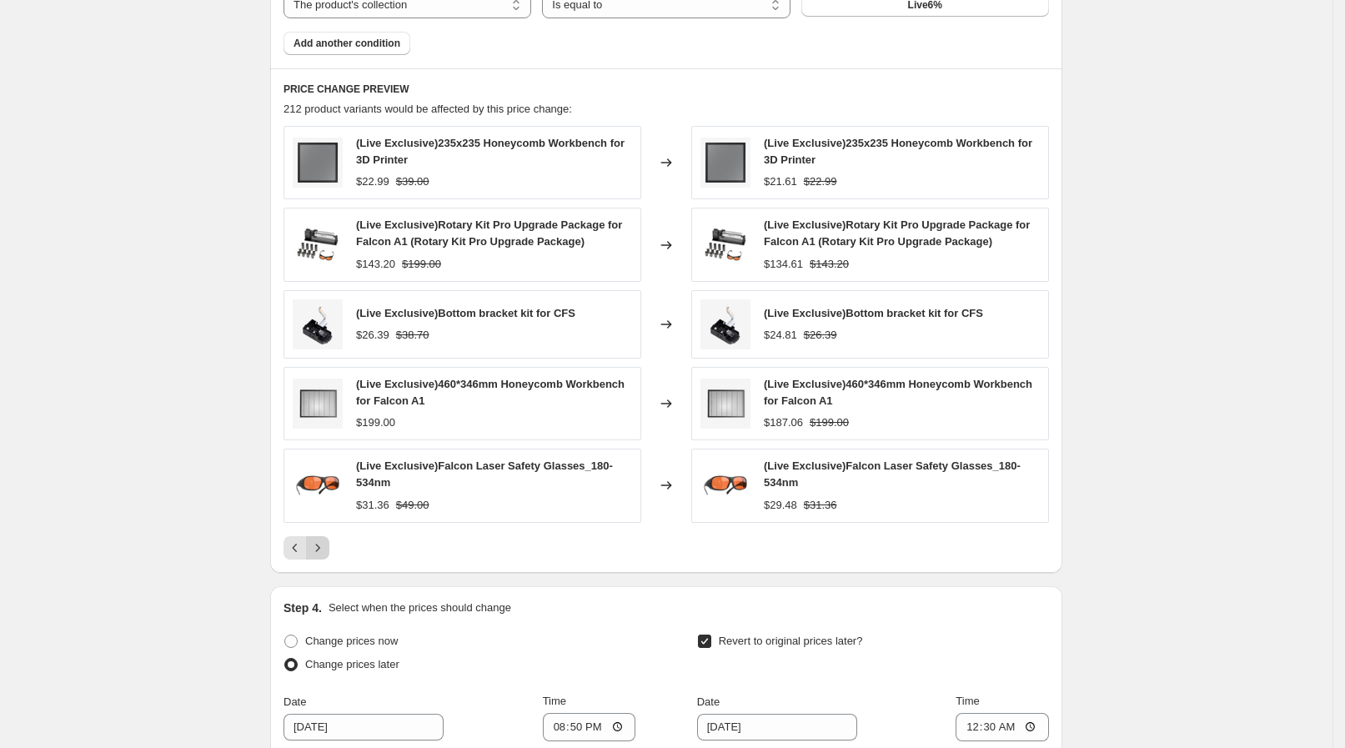
click at [322, 545] on icon "Next" at bounding box center [317, 547] width 17 height 17
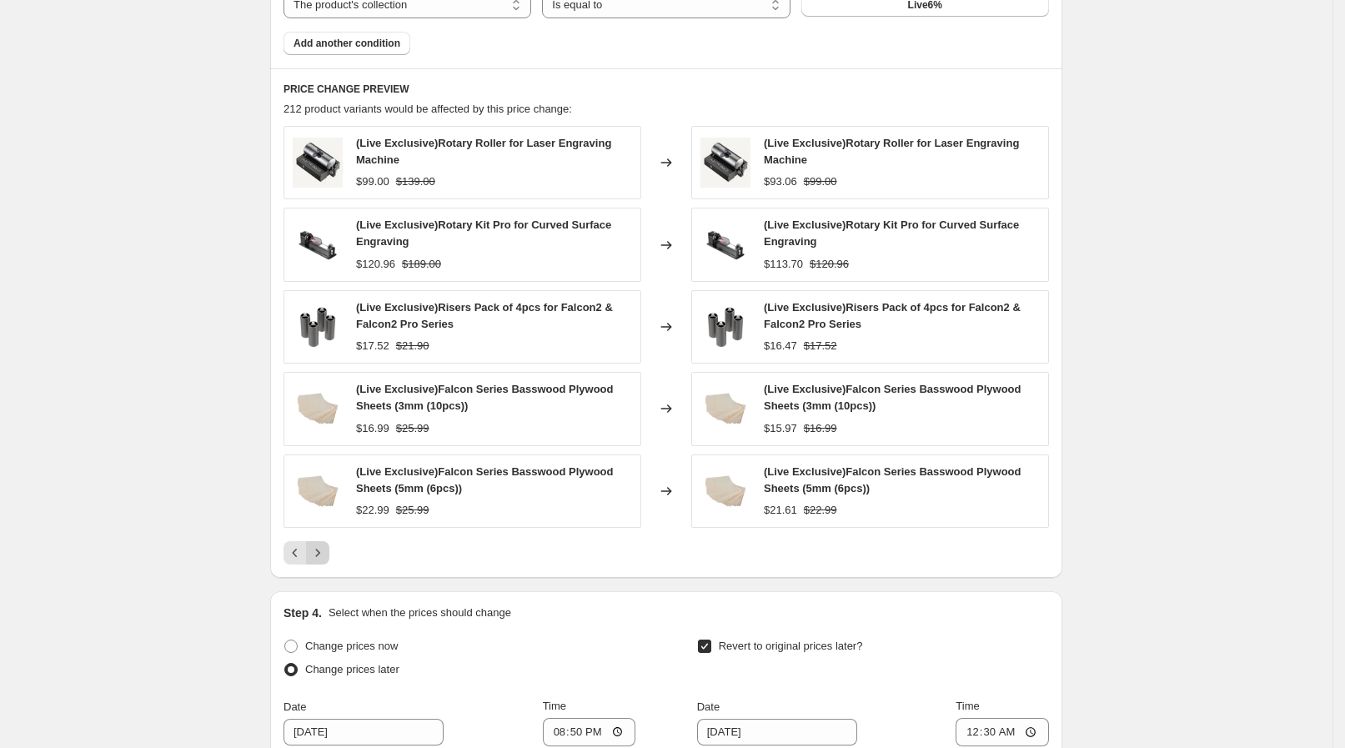
click at [325, 559] on icon "Next" at bounding box center [317, 552] width 17 height 17
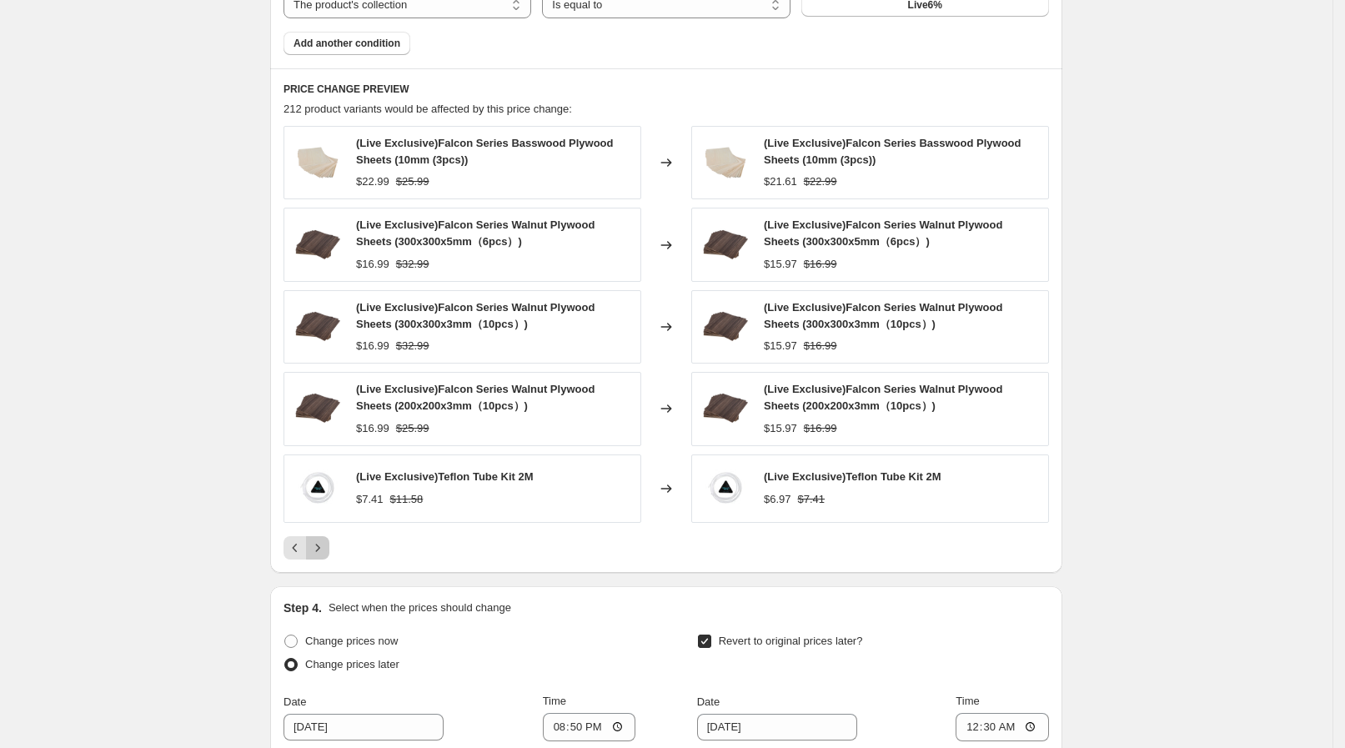
click at [322, 551] on icon "Next" at bounding box center [317, 547] width 17 height 17
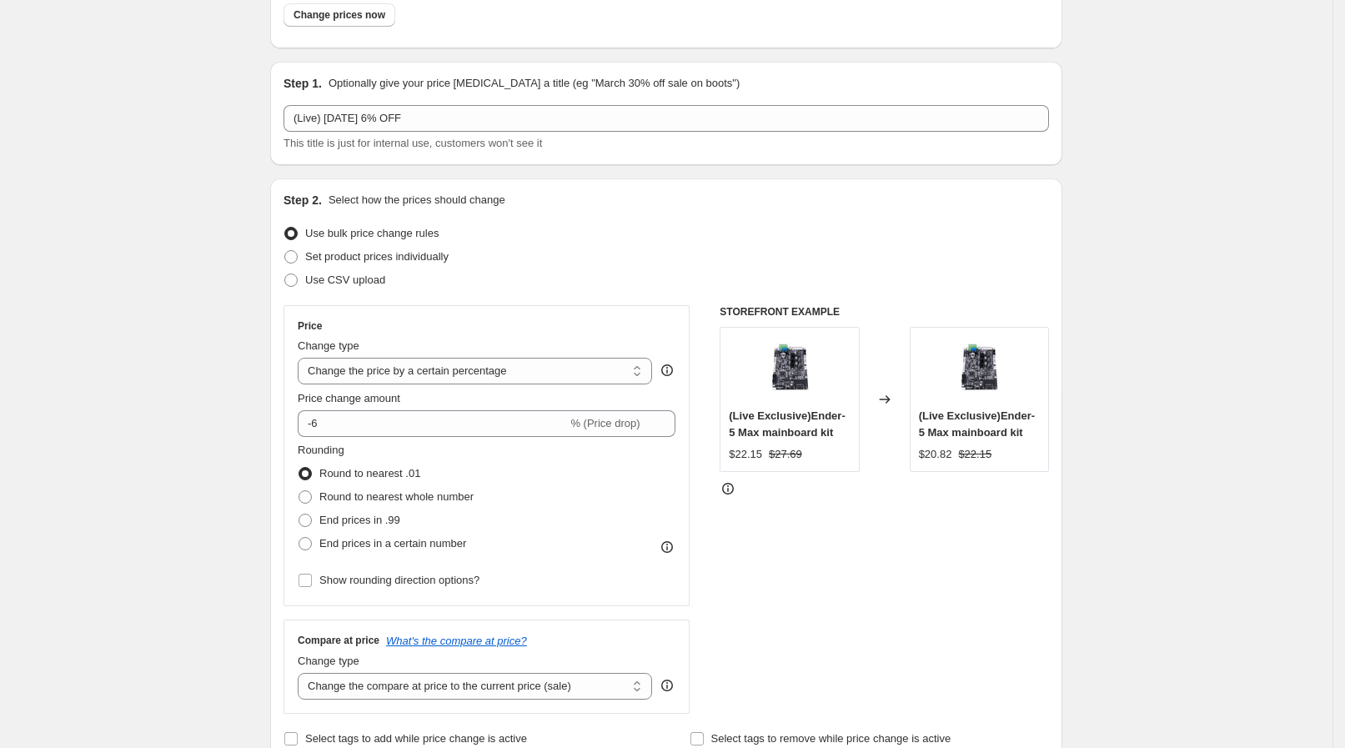
scroll to position [0, 0]
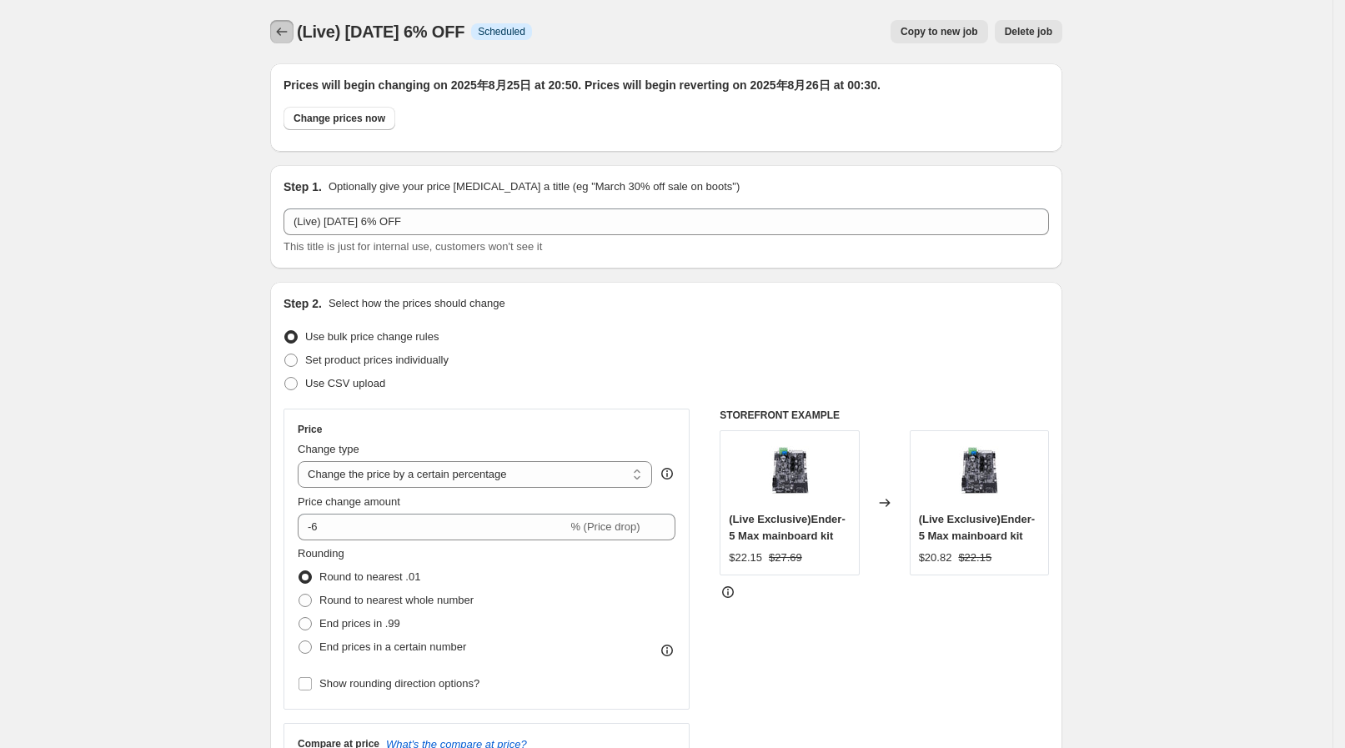
click at [283, 28] on icon "Price change jobs" at bounding box center [281, 31] width 17 height 17
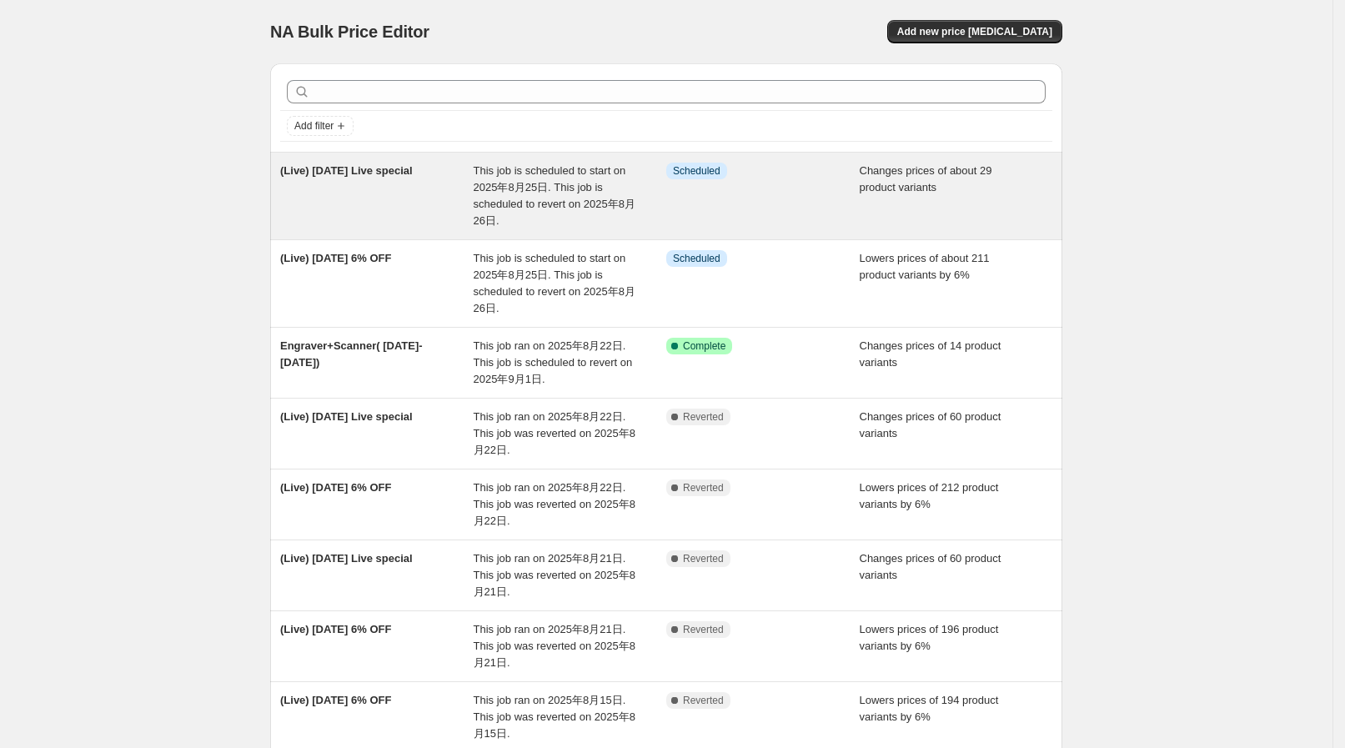
click at [488, 184] on span "This job is scheduled to start on 2025年8月25日. This job is scheduled to revert o…" at bounding box center [554, 195] width 162 height 63
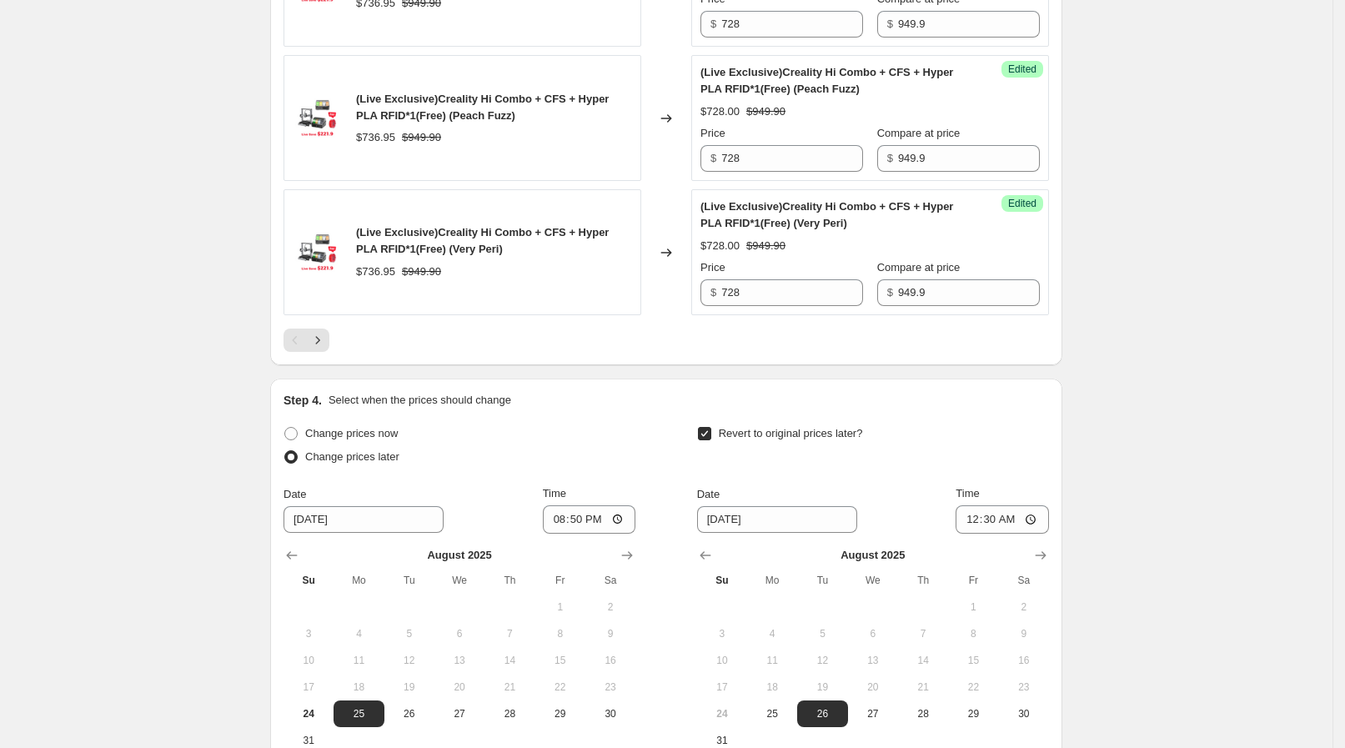
scroll to position [3021, 0]
click at [323, 343] on button "Next" at bounding box center [317, 339] width 23 height 23
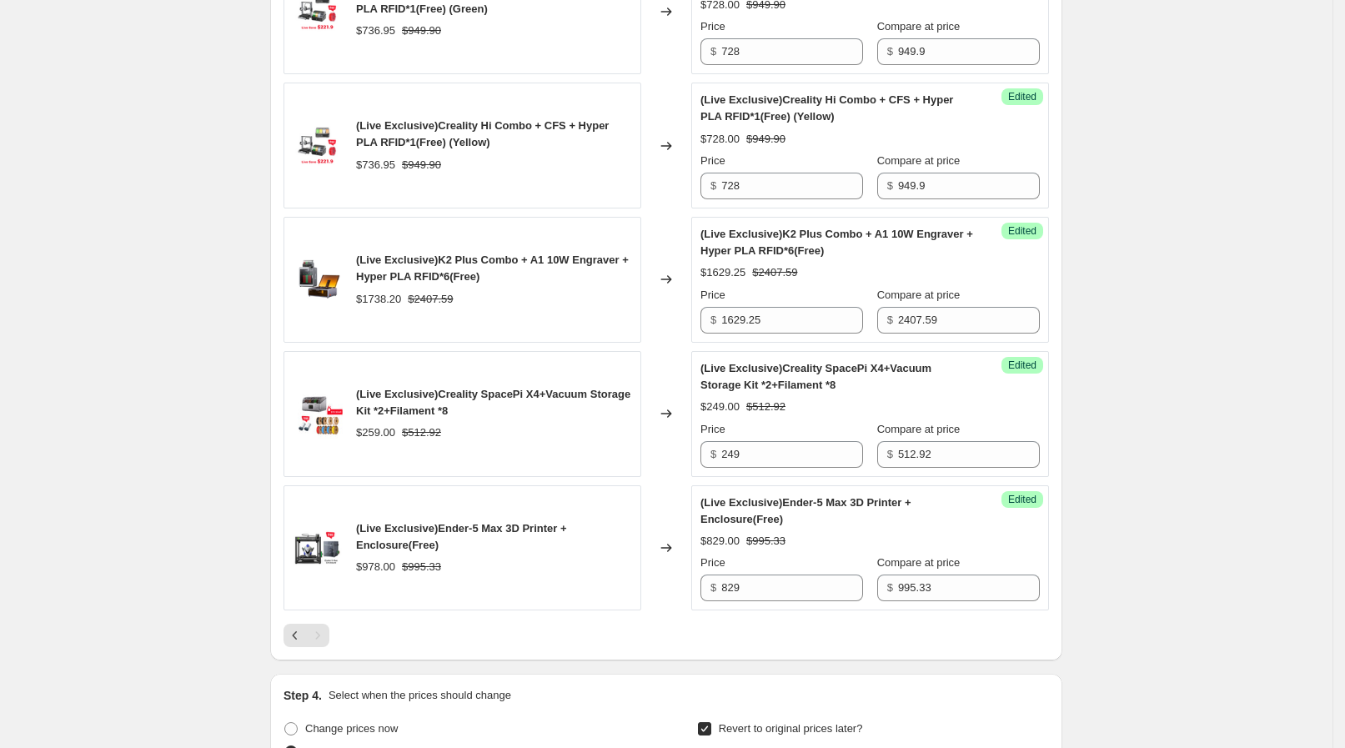
scroll to position [1364, 0]
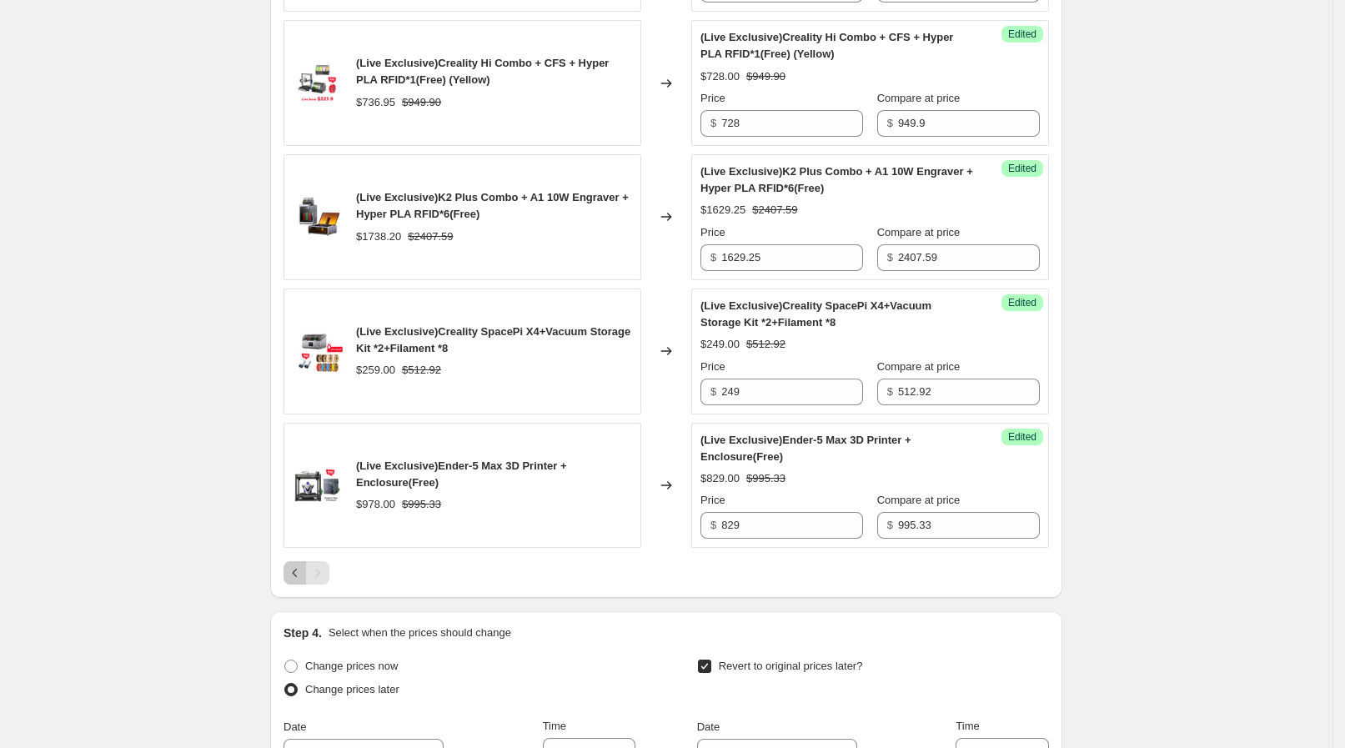
click at [298, 564] on icon "Previous" at bounding box center [295, 572] width 17 height 17
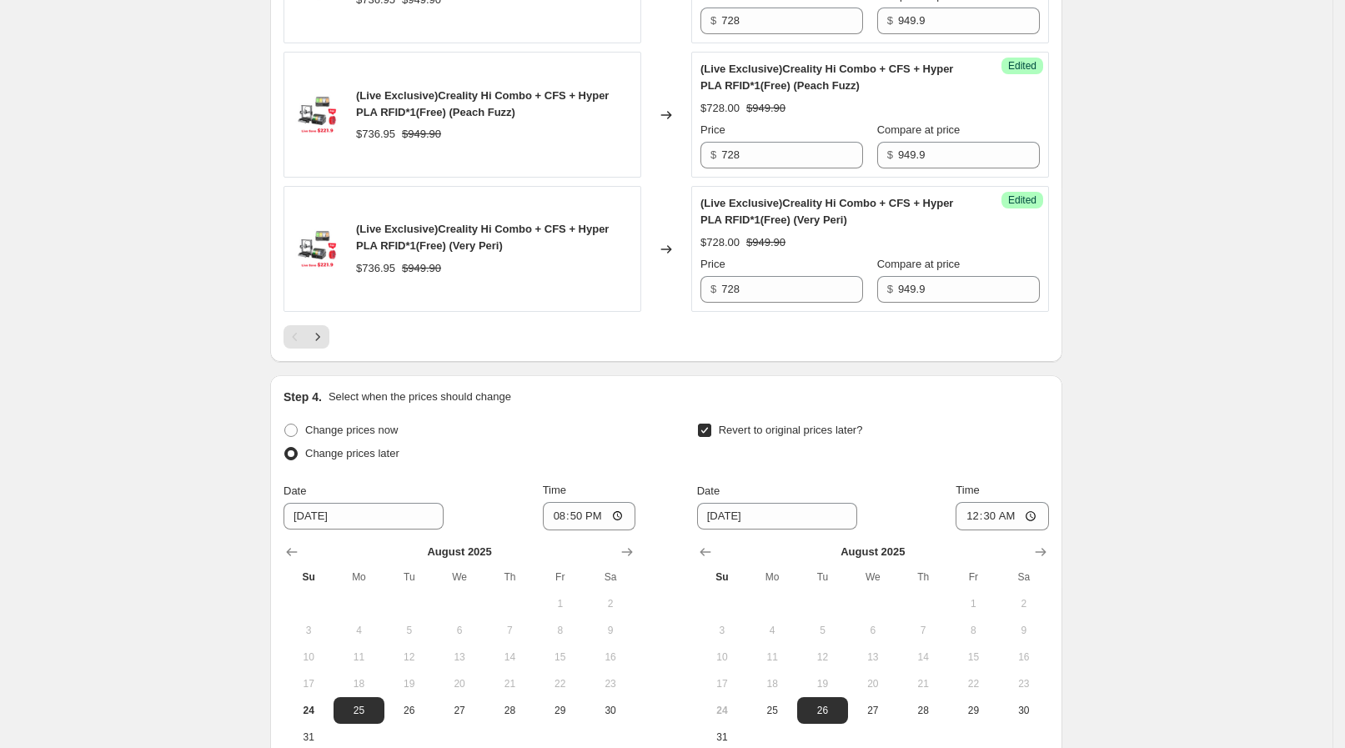
scroll to position [2785, 0]
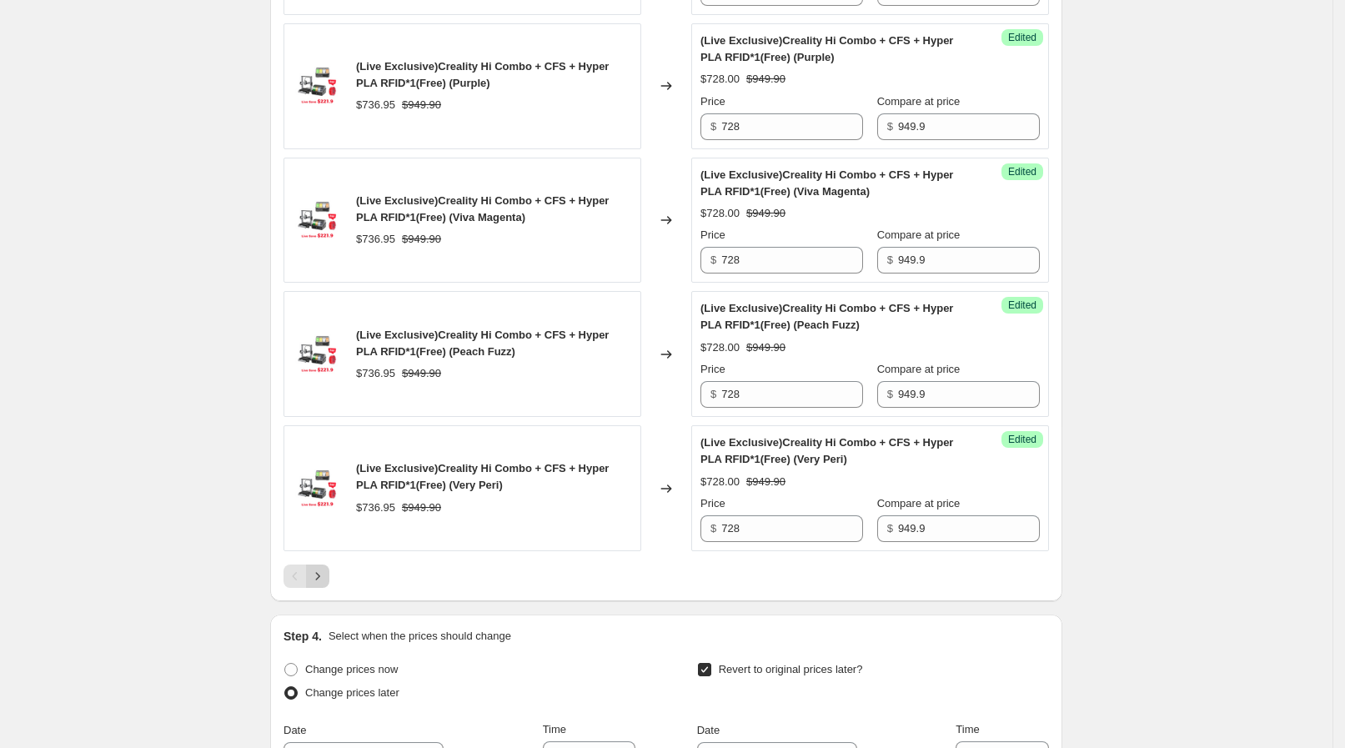
click at [326, 568] on icon "Next" at bounding box center [317, 576] width 17 height 17
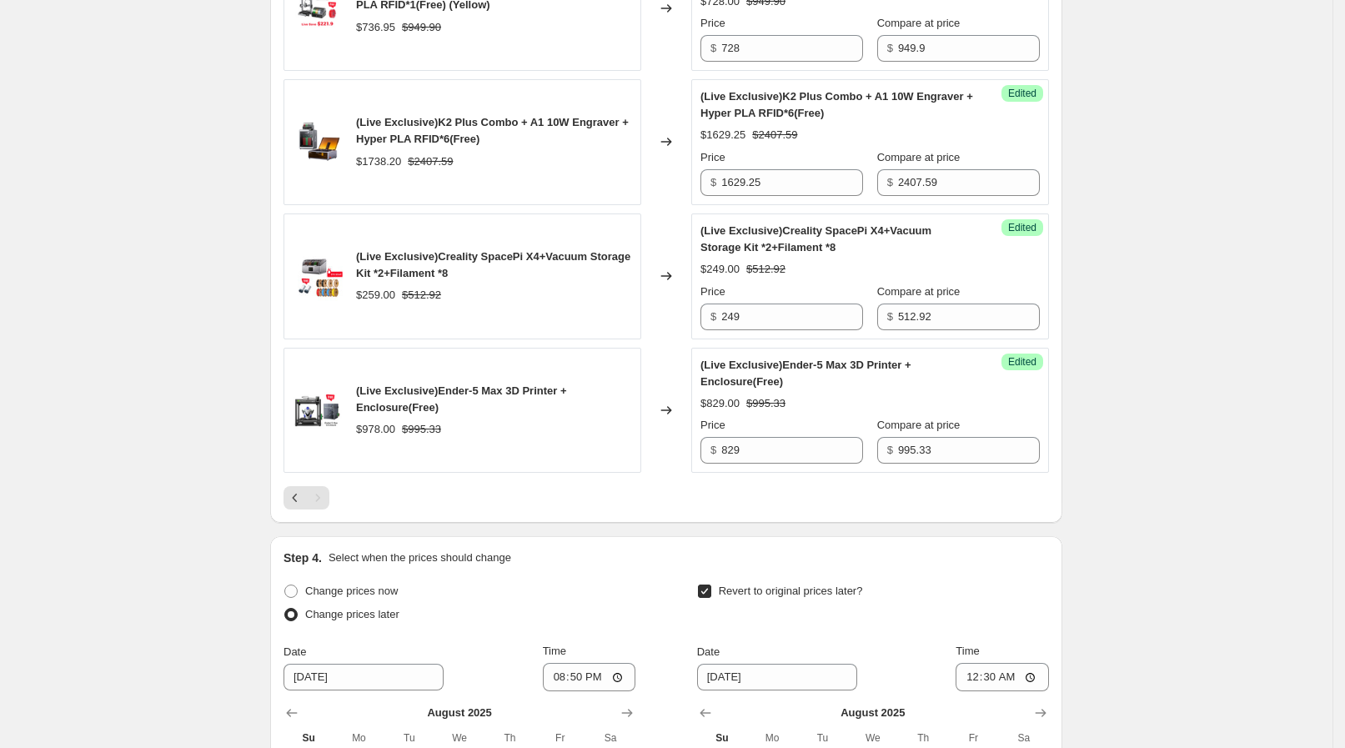
scroll to position [1468, 0]
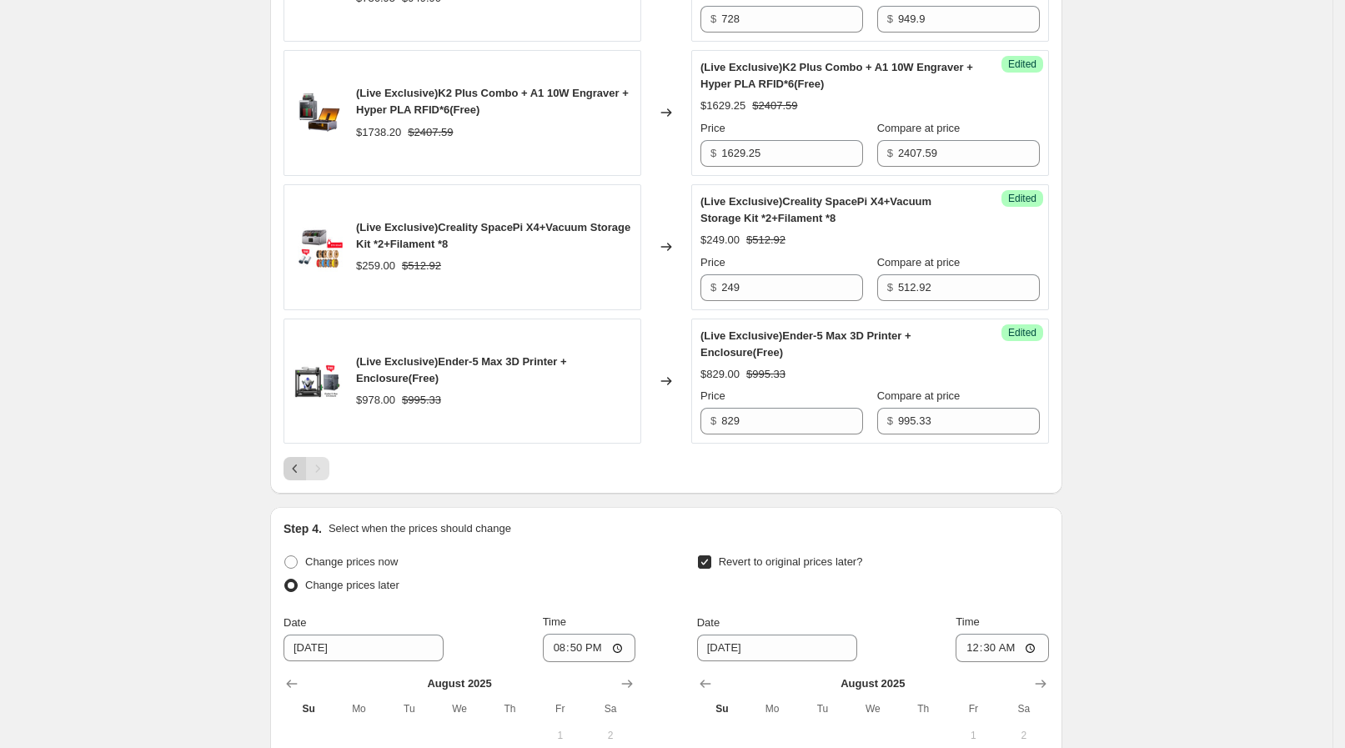
click at [298, 466] on icon "Previous" at bounding box center [295, 468] width 5 height 8
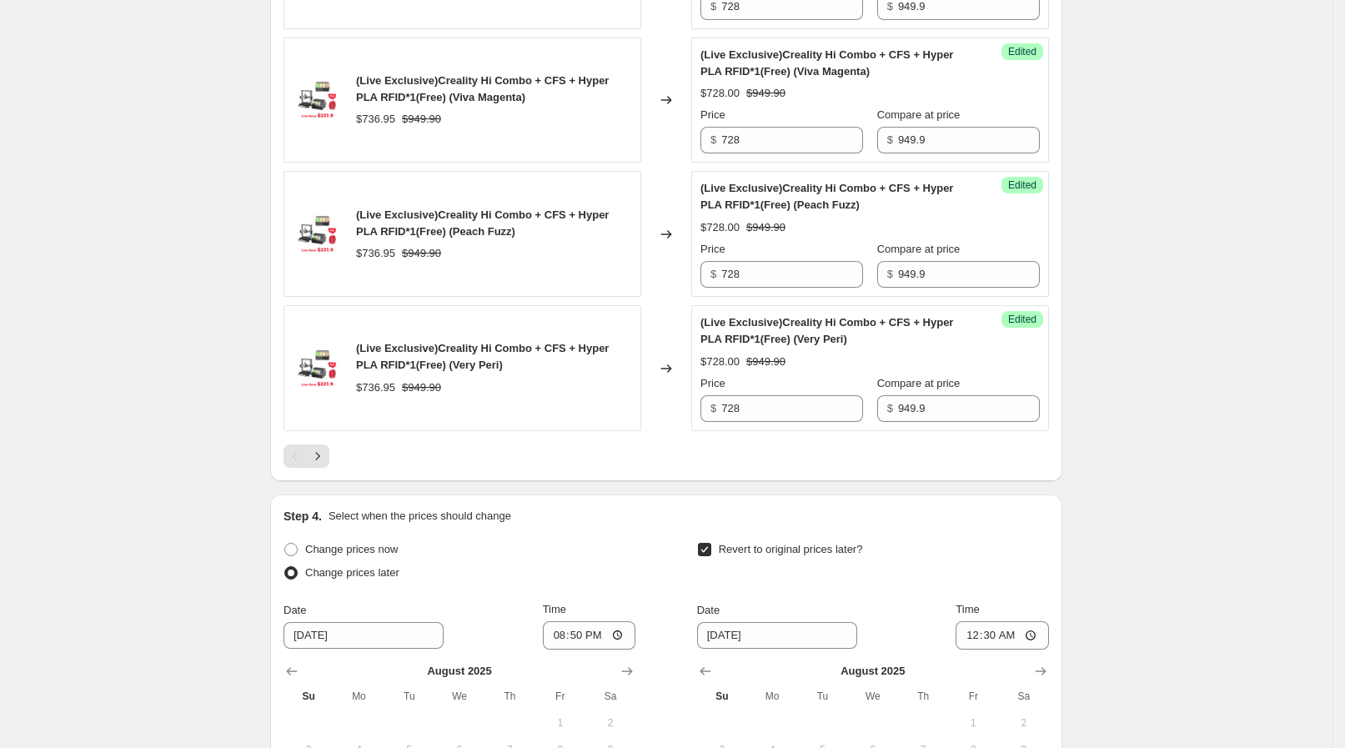
scroll to position [3202, 0]
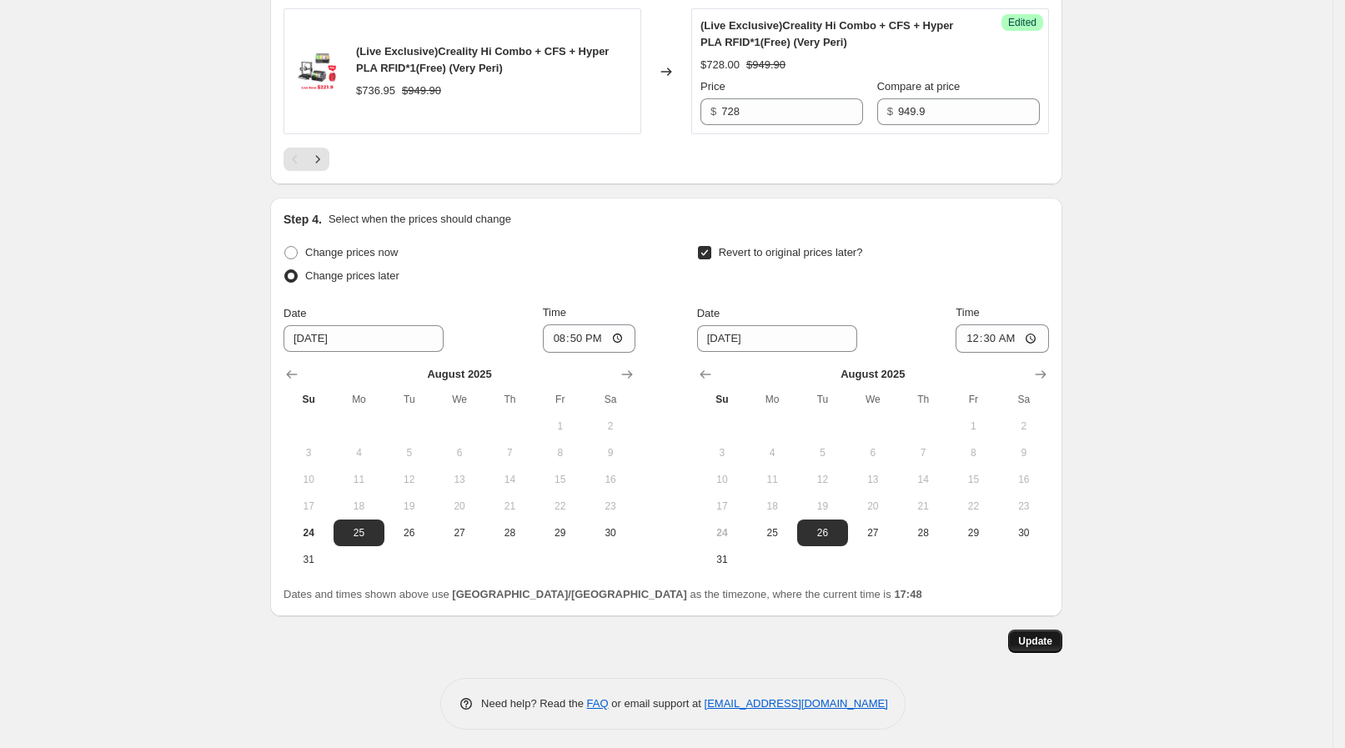
click at [1019, 629] on button "Update" at bounding box center [1035, 640] width 54 height 23
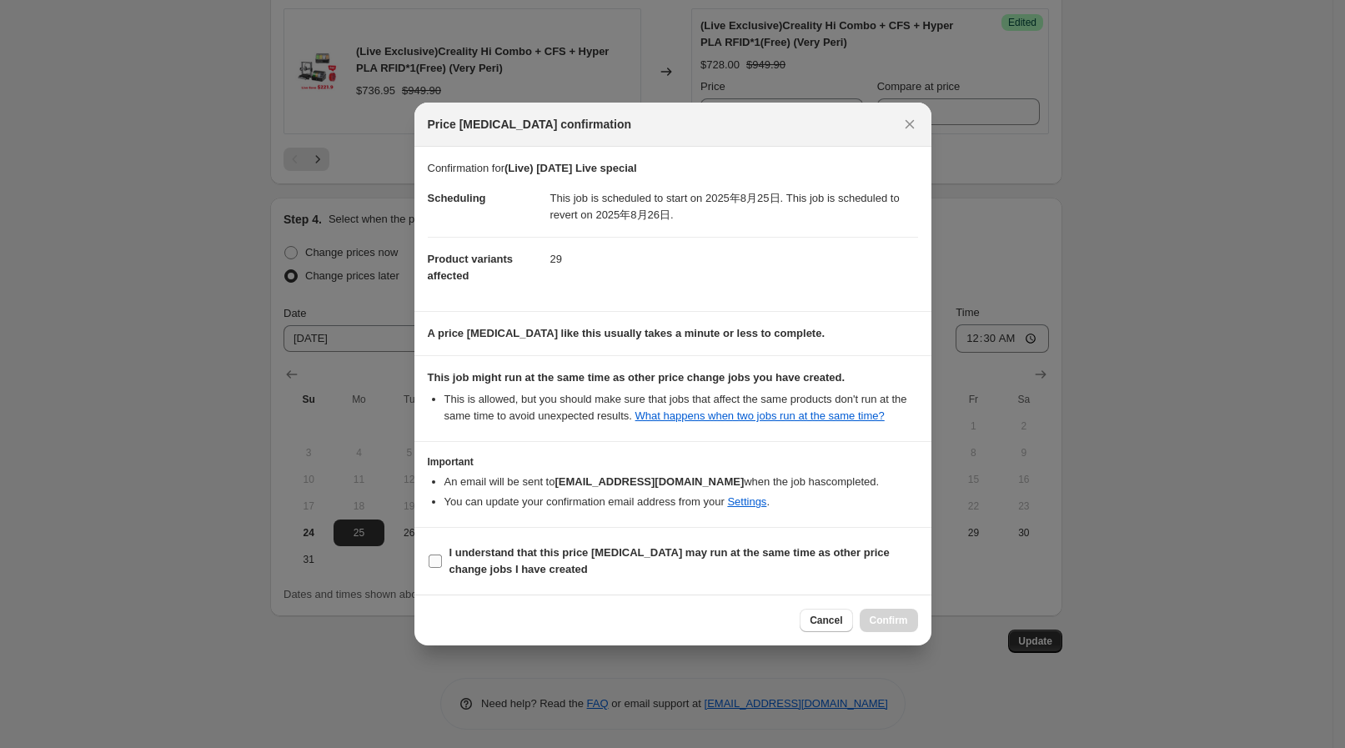
click at [488, 557] on b "I understand that this price [MEDICAL_DATA] may run at the same time as other p…" at bounding box center [669, 560] width 440 height 29
click at [442, 557] on input "I understand that this price [MEDICAL_DATA] may run at the same time as other p…" at bounding box center [434, 560] width 13 height 13
checkbox input "true"
click at [904, 624] on span "Confirm" at bounding box center [888, 620] width 38 height 13
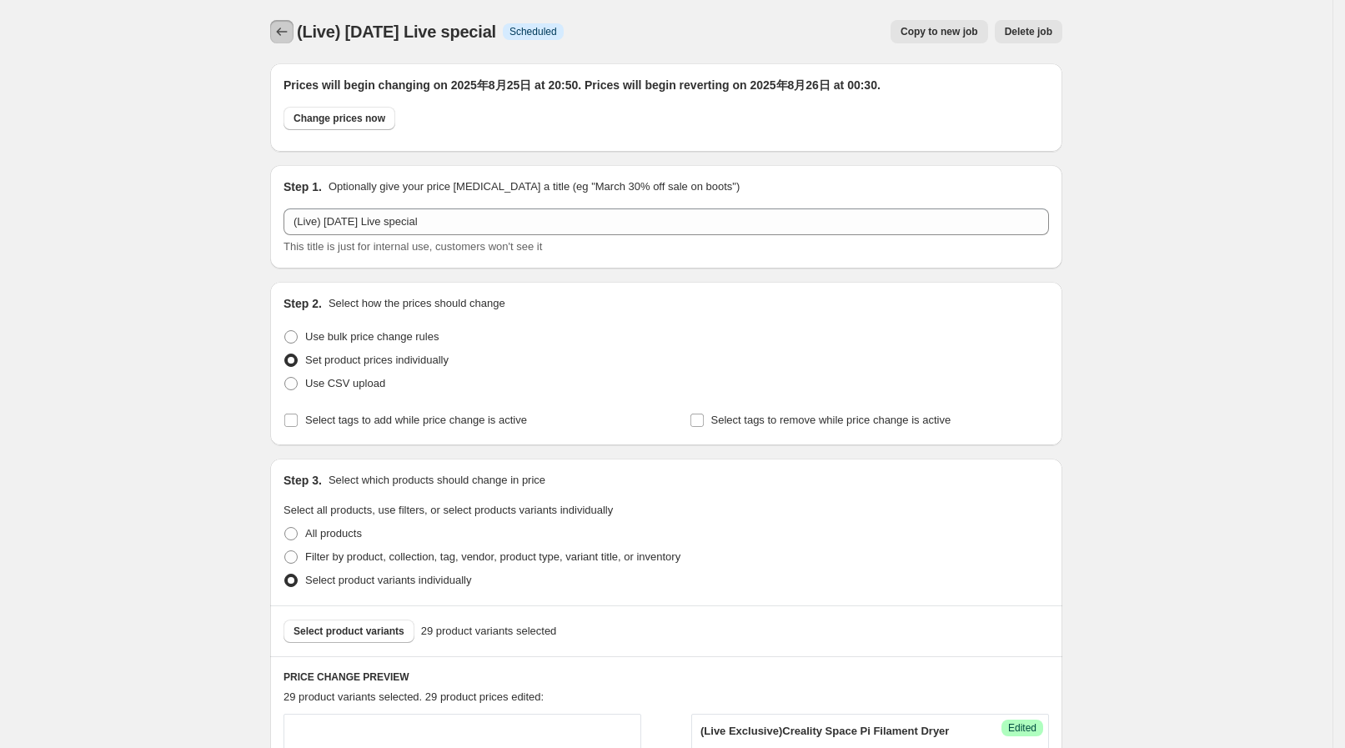
click at [290, 37] on icon "Price change jobs" at bounding box center [281, 31] width 17 height 17
